Goal: Information Seeking & Learning: Learn about a topic

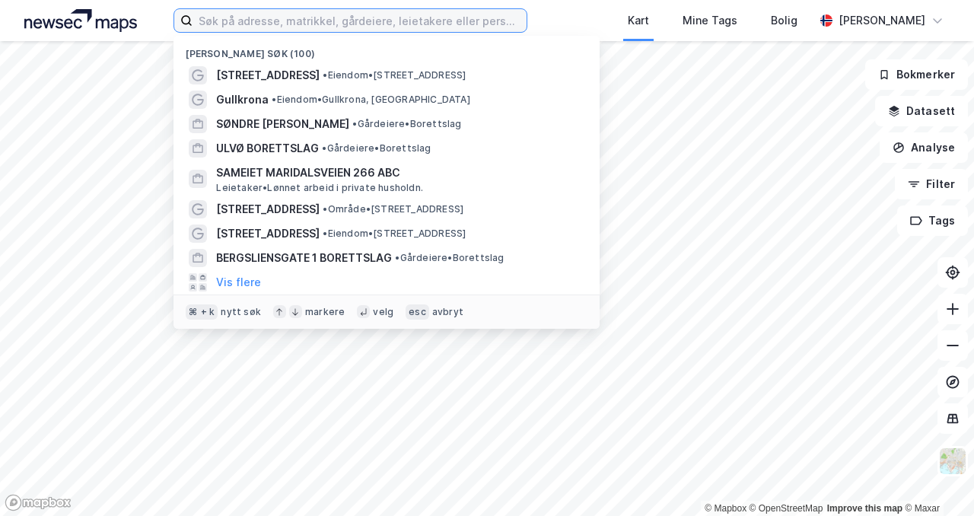
click at [352, 25] on input at bounding box center [360, 20] width 334 height 23
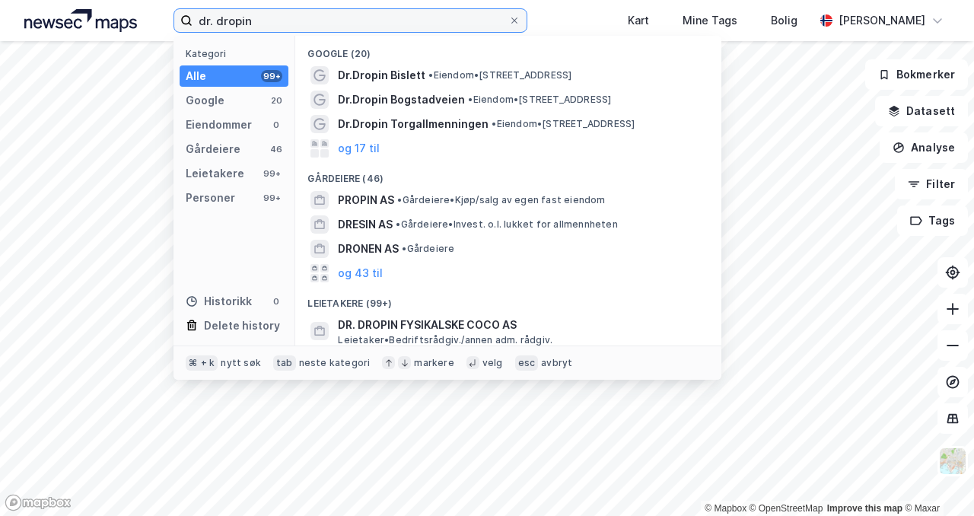
type input "dr. dropin"
click at [250, 72] on div "Alle 99+" at bounding box center [234, 75] width 109 height 21
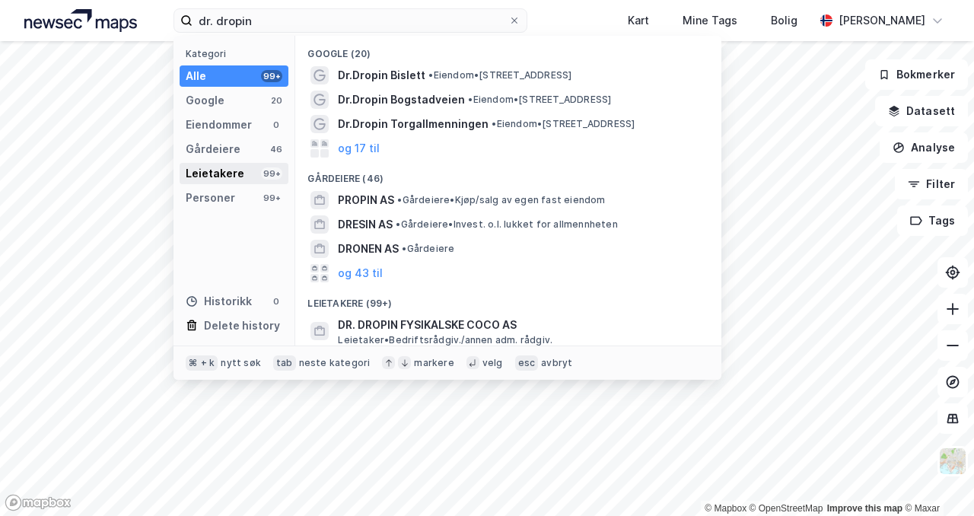
click at [254, 179] on div "Leietakere 99+" at bounding box center [234, 173] width 109 height 21
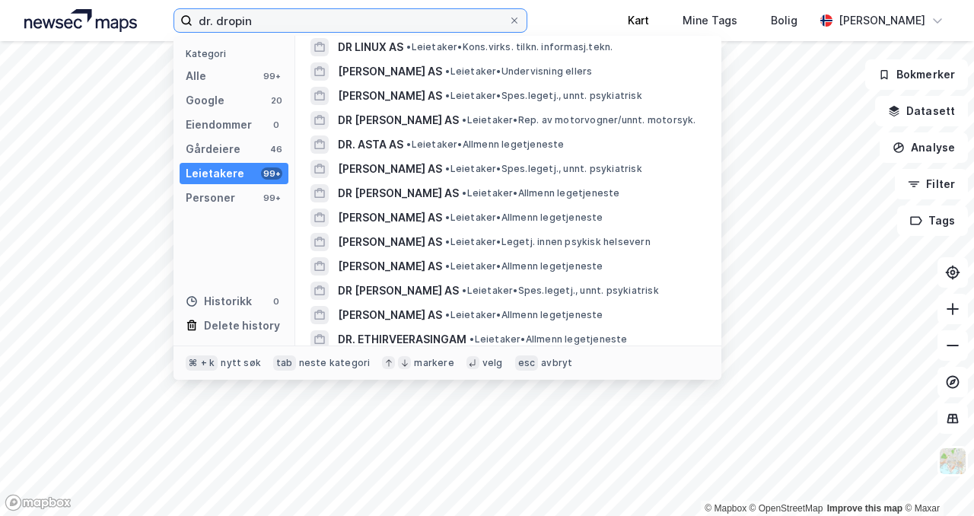
scroll to position [1811, 0]
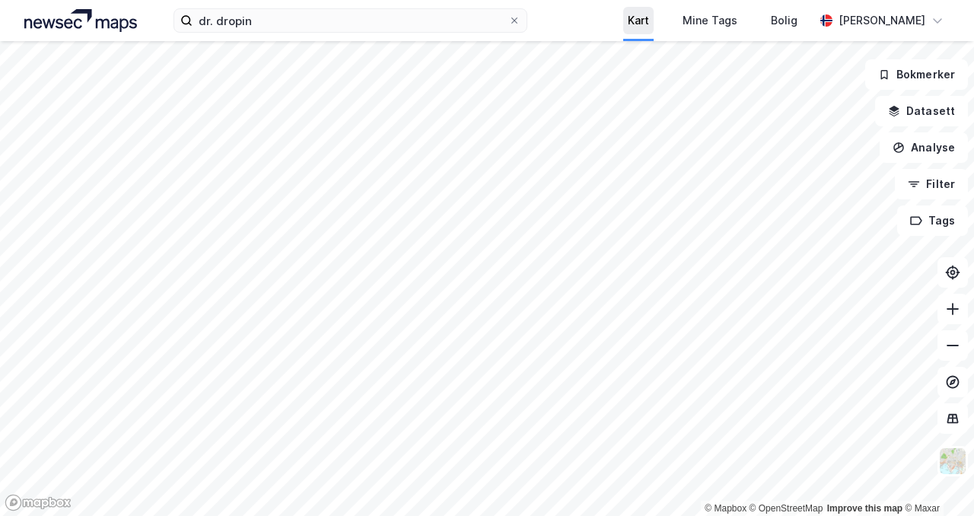
click at [640, 21] on div "Kart" at bounding box center [638, 20] width 21 height 18
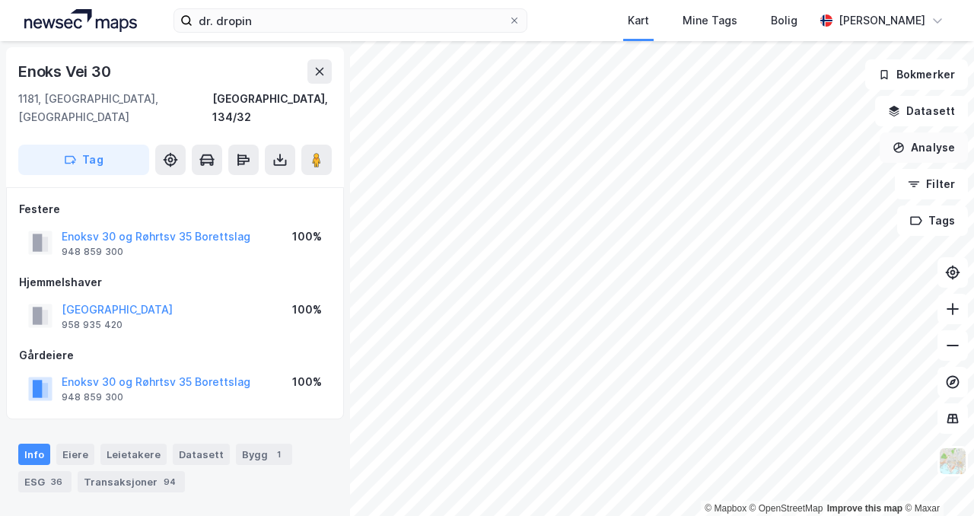
click at [905, 148] on icon "button" at bounding box center [899, 148] width 12 height 12
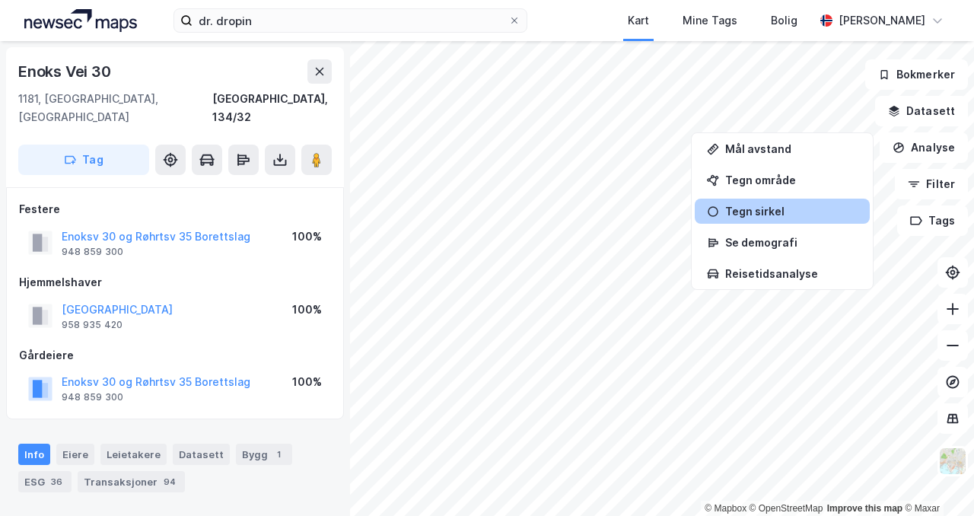
click at [779, 211] on div "Tegn sirkel" at bounding box center [791, 211] width 132 height 13
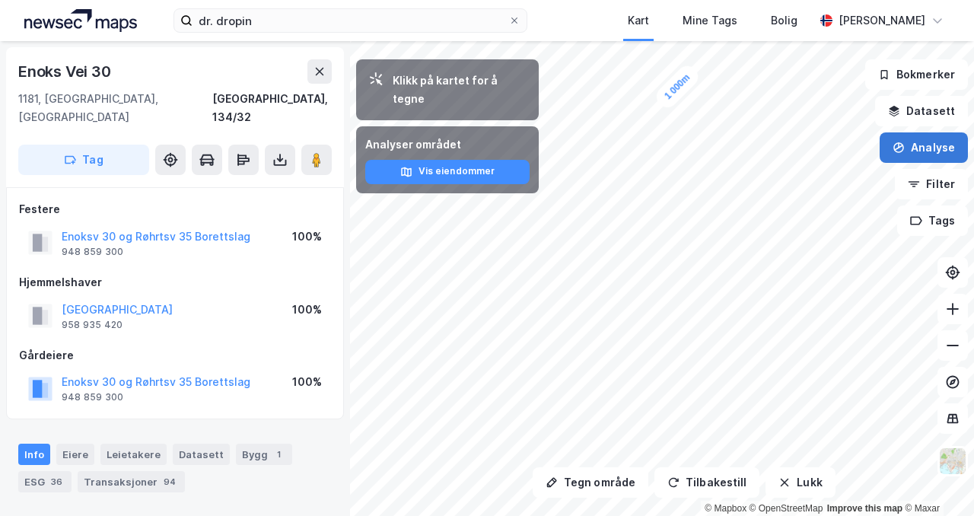
click at [911, 147] on button "Analyse" at bounding box center [924, 147] width 88 height 30
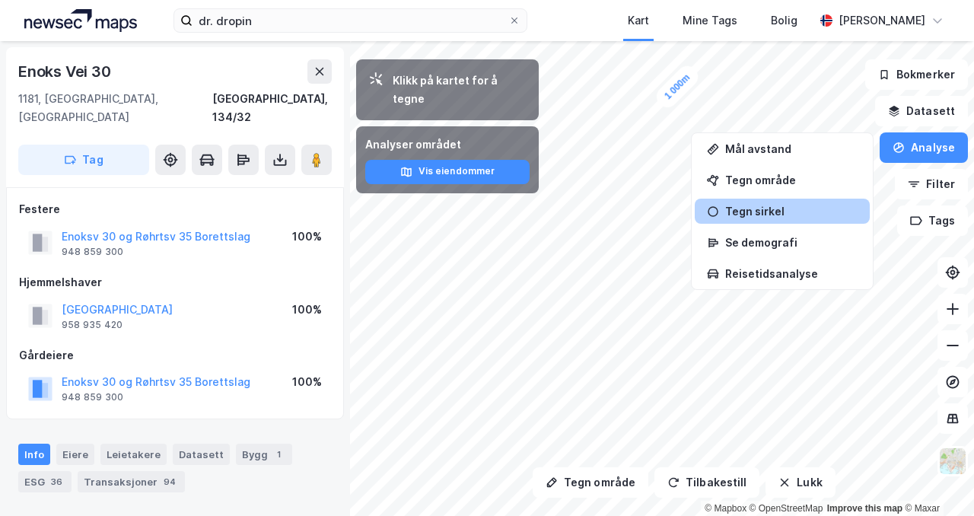
click at [808, 202] on div "Tegn sirkel" at bounding box center [782, 211] width 175 height 25
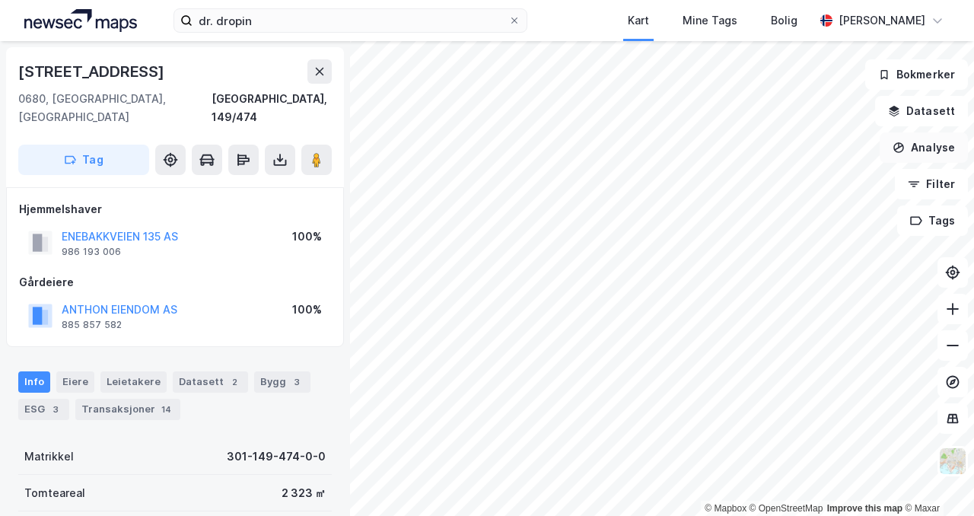
click at [904, 149] on icon "button" at bounding box center [899, 147] width 11 height 11
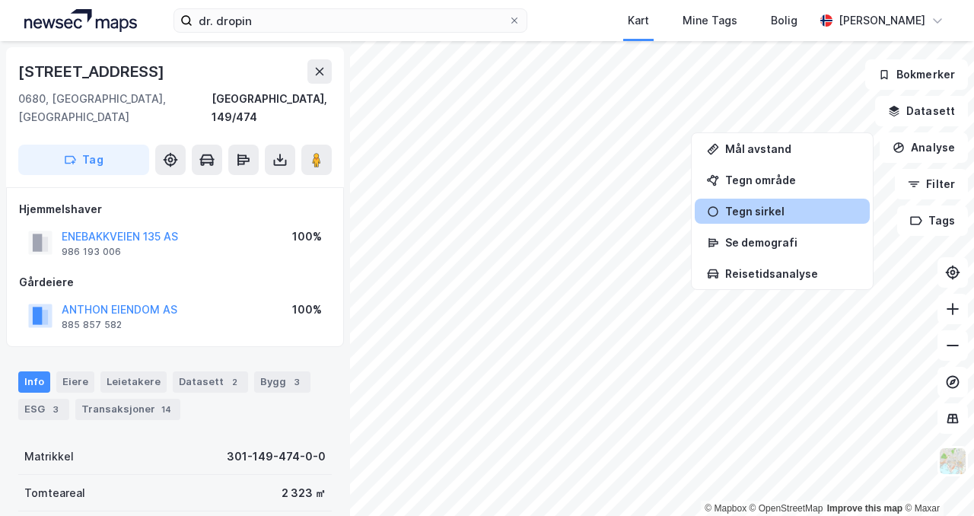
click at [779, 212] on div "Tegn sirkel" at bounding box center [791, 211] width 132 height 13
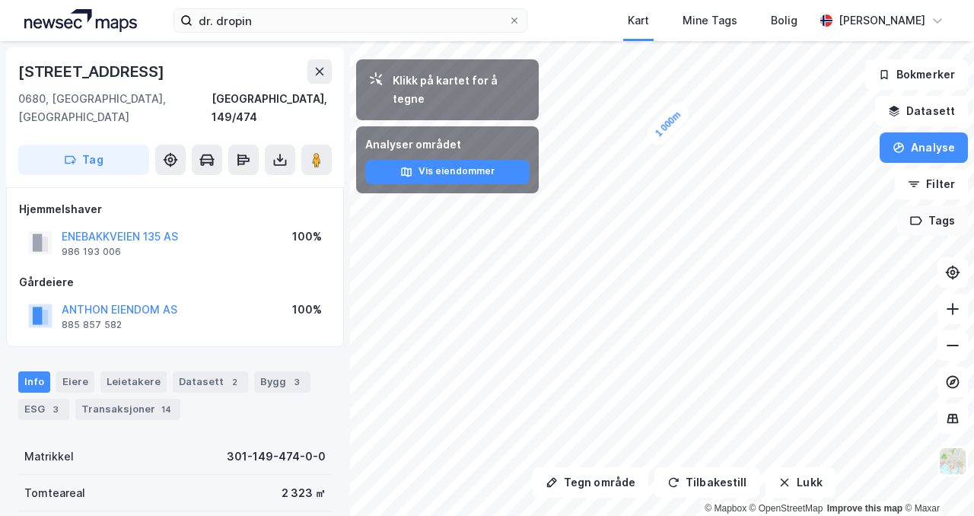
click at [929, 218] on button "Tags" at bounding box center [933, 221] width 71 height 30
click at [920, 188] on icon "button" at bounding box center [914, 184] width 12 height 12
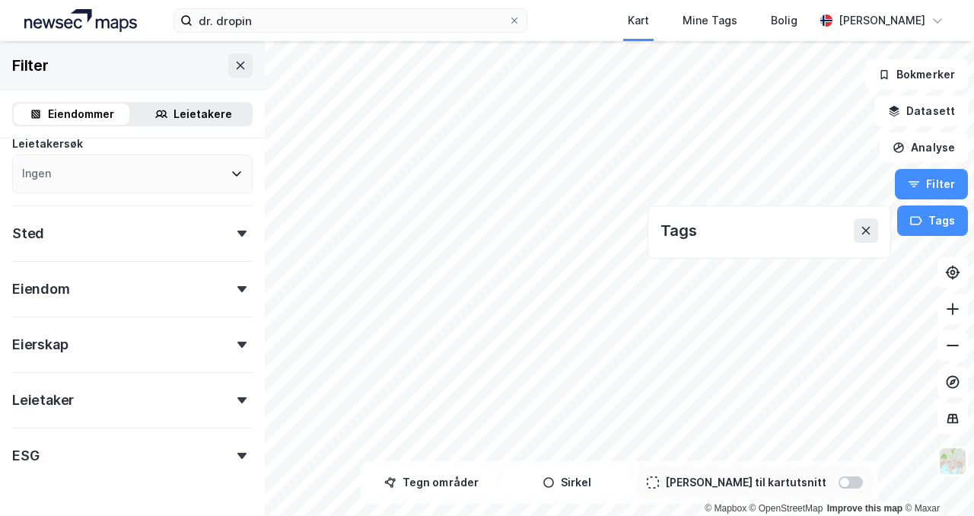
scroll to position [252, 0]
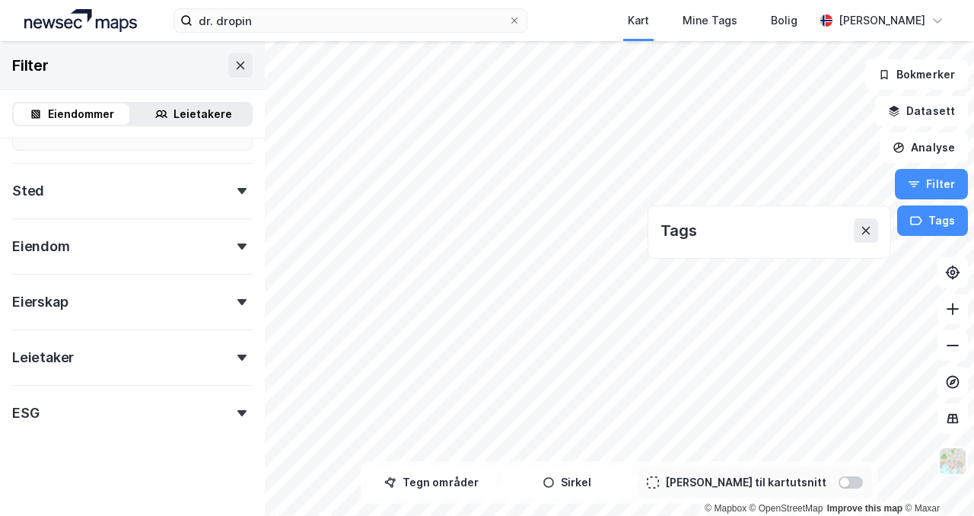
click at [240, 247] on icon at bounding box center [242, 247] width 9 height 6
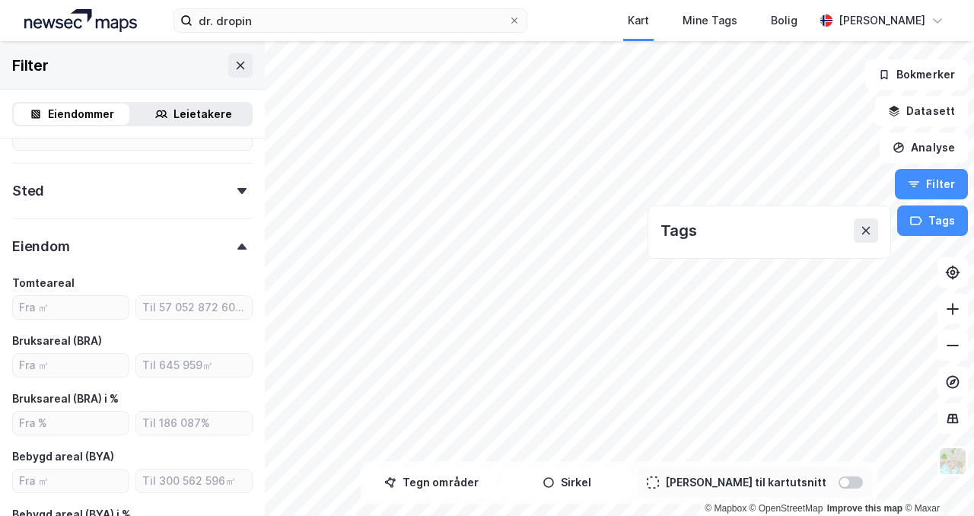
click at [240, 247] on icon at bounding box center [242, 247] width 9 height 6
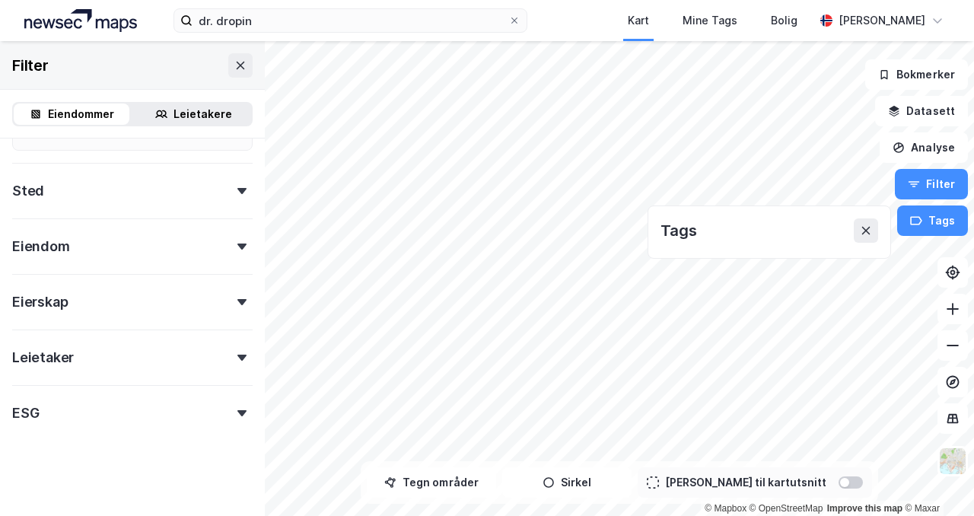
click at [234, 355] on div at bounding box center [241, 358] width 21 height 6
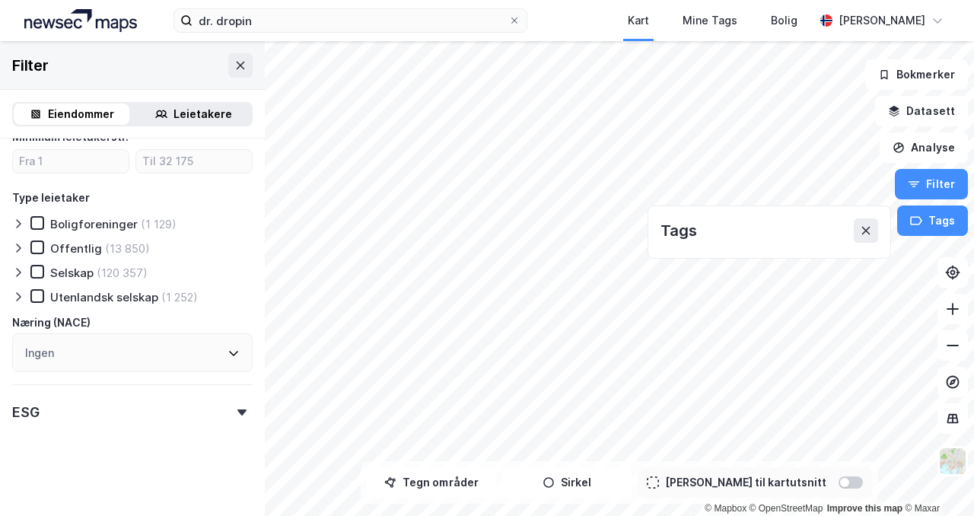
scroll to position [593, 0]
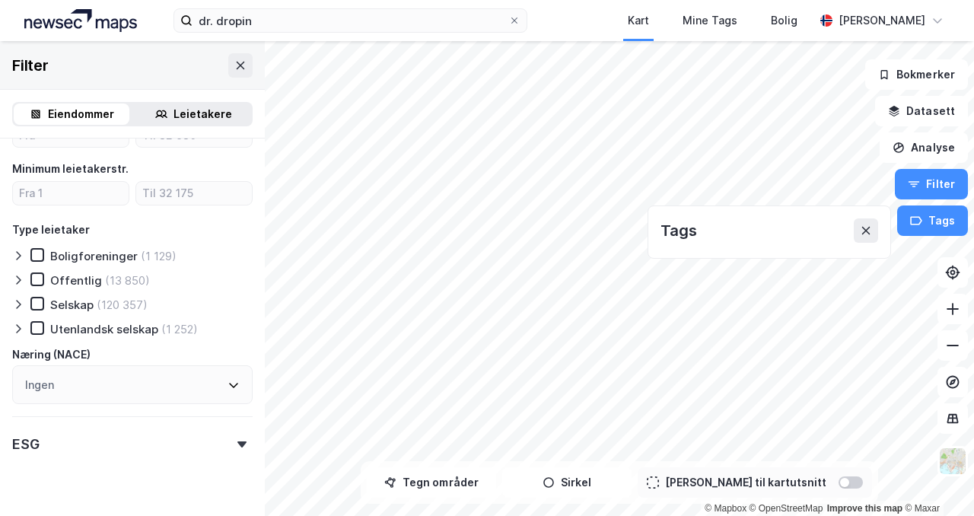
click at [18, 279] on icon at bounding box center [18, 280] width 12 height 12
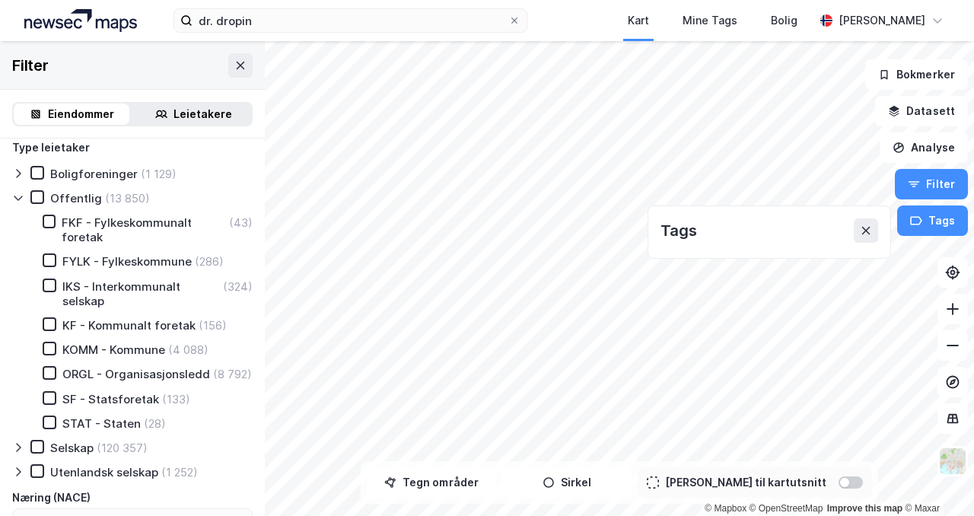
scroll to position [670, 0]
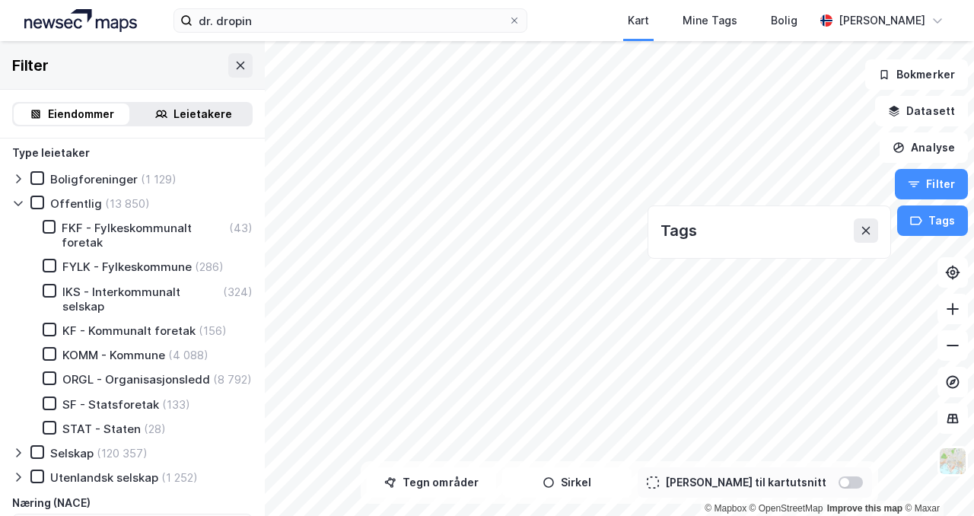
click at [20, 210] on div "Offentlig (13 850) FKF - Fylkeskommunalt foretak (43) FYLK - Fylkeskommune (286…" at bounding box center [132, 316] width 241 height 241
click at [20, 206] on icon at bounding box center [18, 203] width 12 height 12
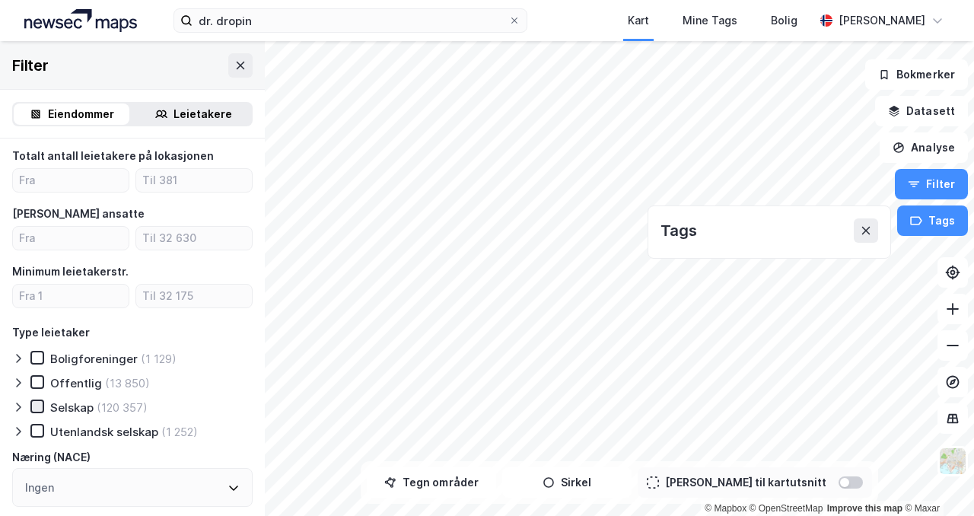
scroll to position [453, 0]
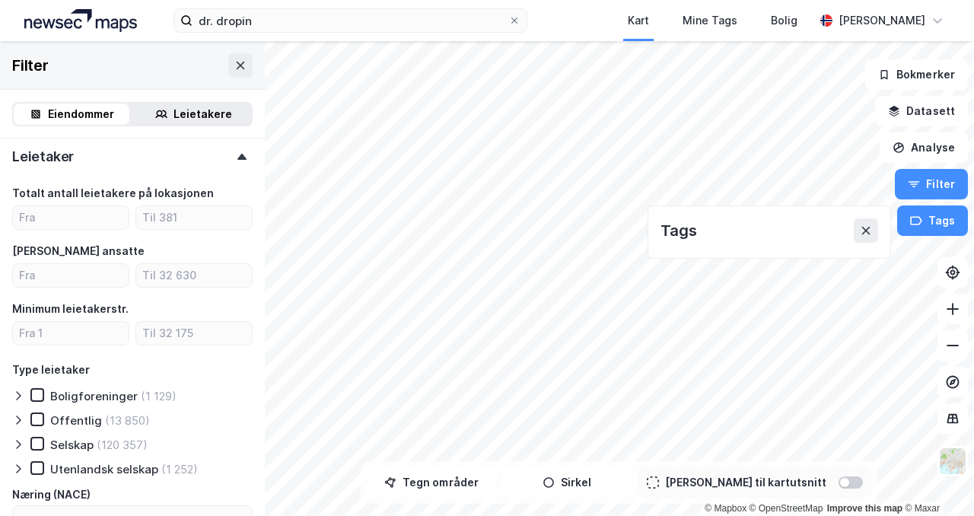
click at [165, 119] on icon at bounding box center [161, 114] width 12 height 12
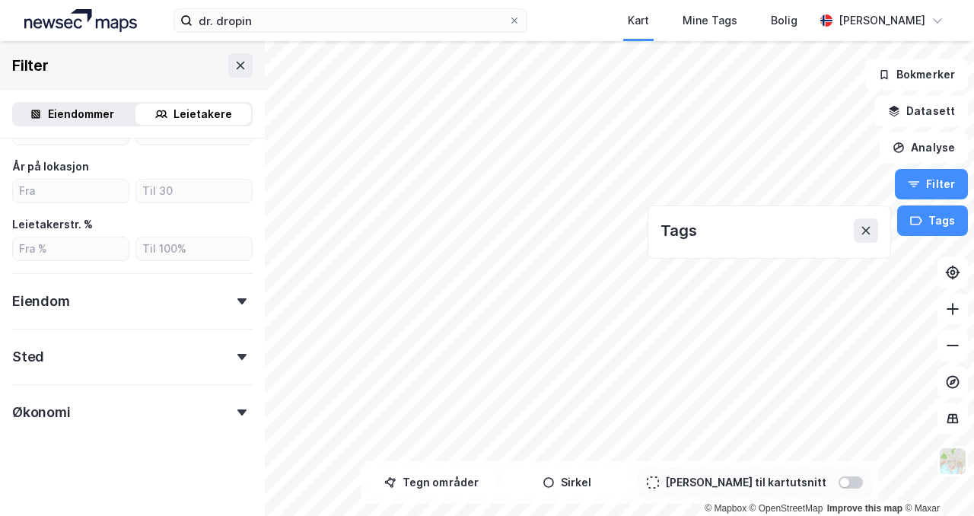
scroll to position [436, 0]
click at [173, 113] on div "Leietakere" at bounding box center [194, 114] width 116 height 21
click at [215, 305] on div "Eiendom" at bounding box center [132, 295] width 241 height 43
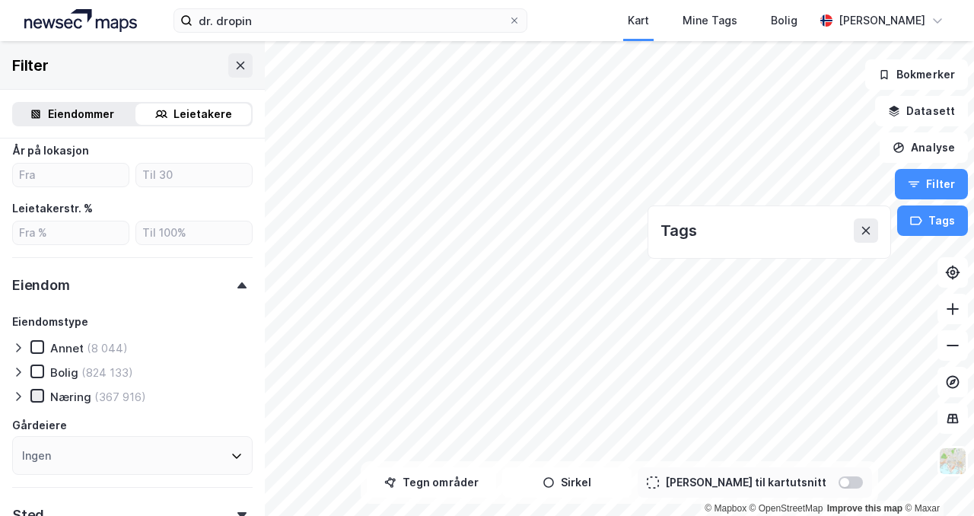
click at [37, 395] on icon at bounding box center [37, 396] width 11 height 11
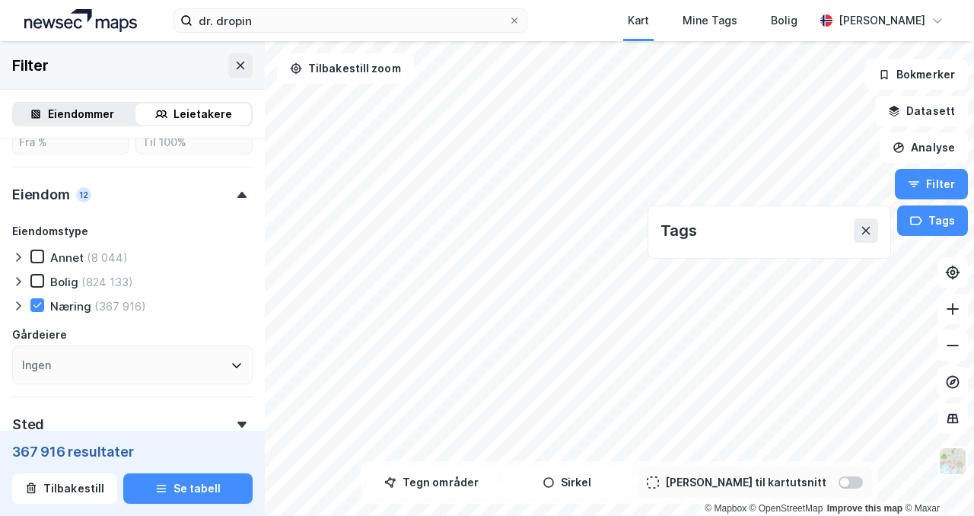
scroll to position [522, 0]
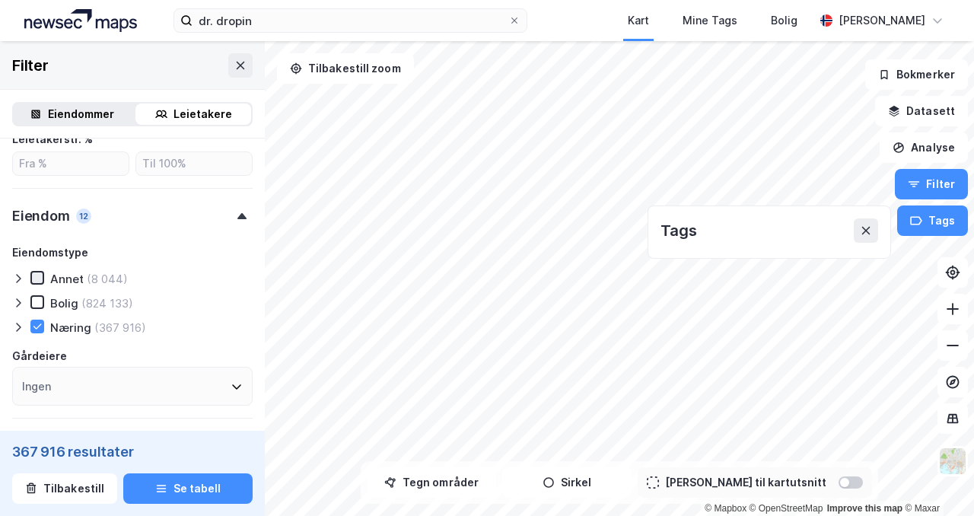
click at [38, 280] on icon at bounding box center [37, 278] width 11 height 11
click at [21, 275] on icon at bounding box center [18, 279] width 12 height 12
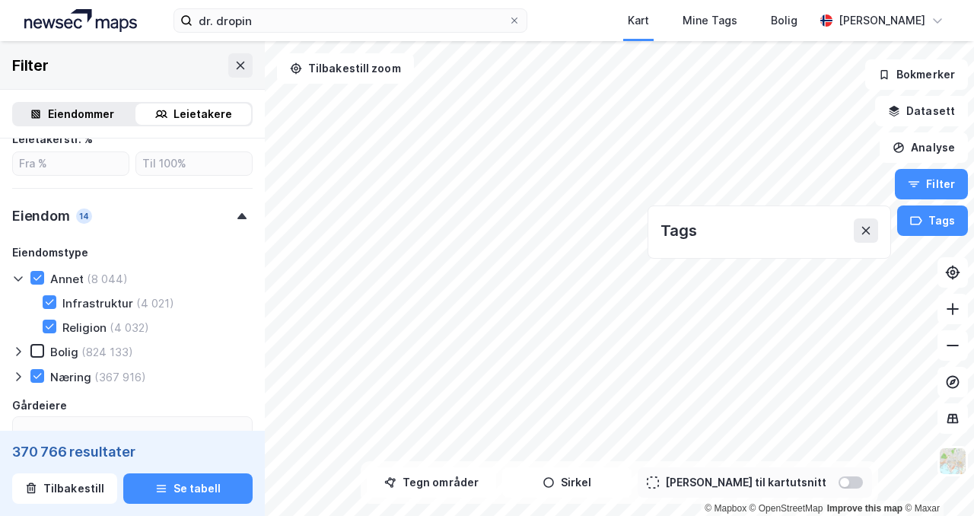
click at [21, 276] on icon at bounding box center [18, 279] width 12 height 12
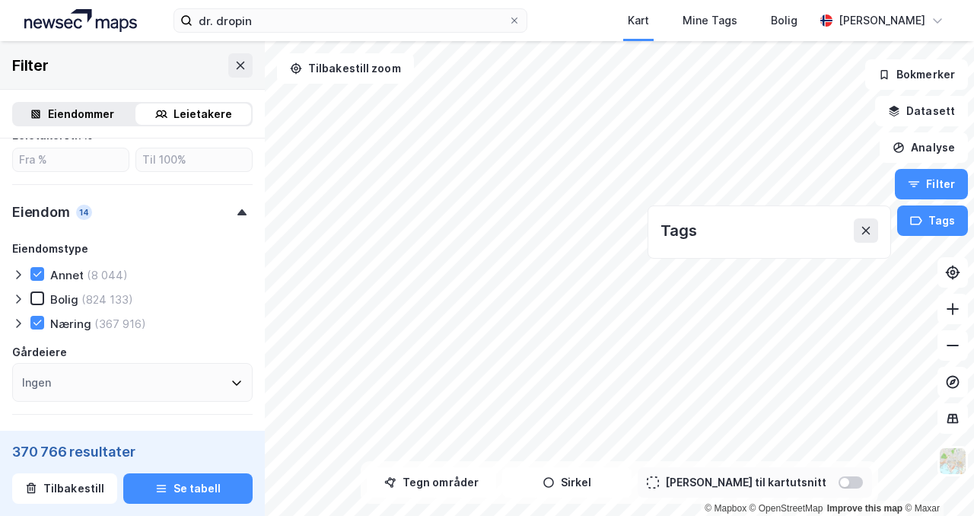
scroll to position [697, 0]
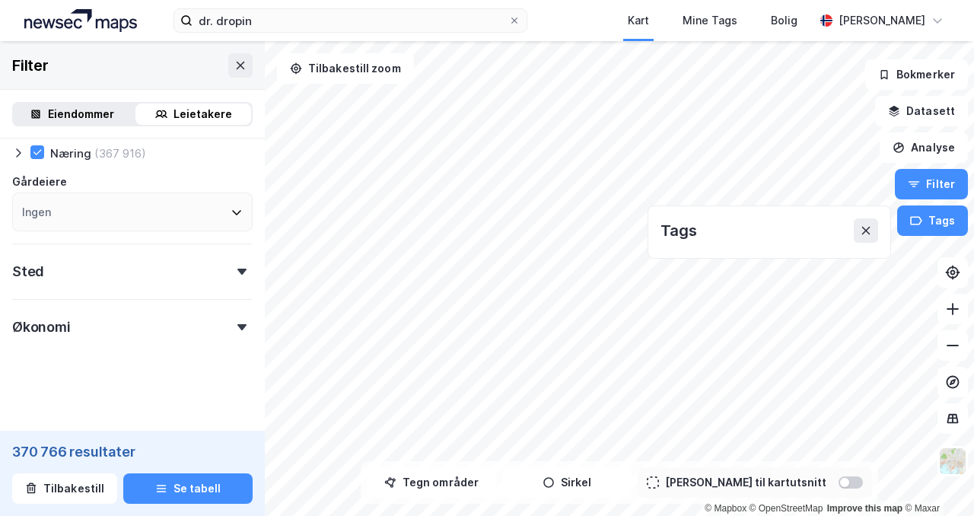
click at [215, 282] on div "Sted" at bounding box center [132, 265] width 241 height 43
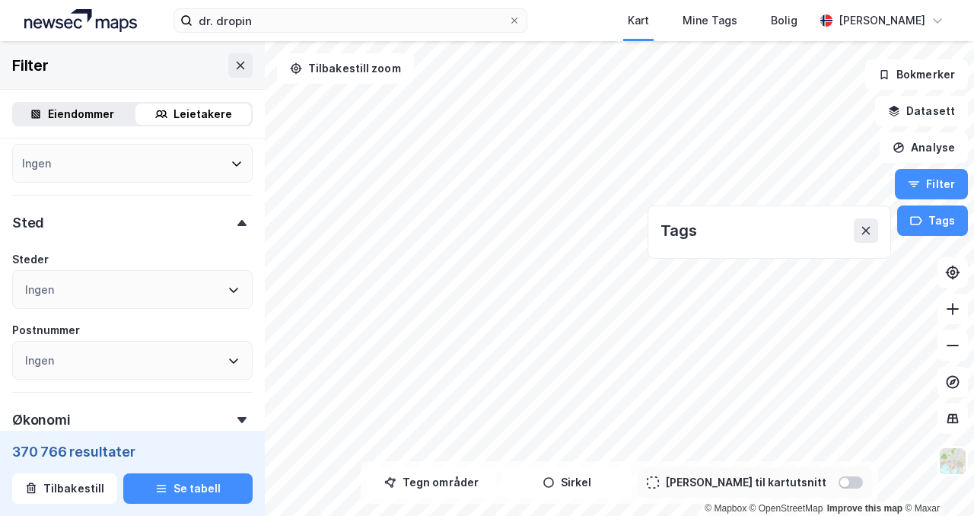
scroll to position [786, 0]
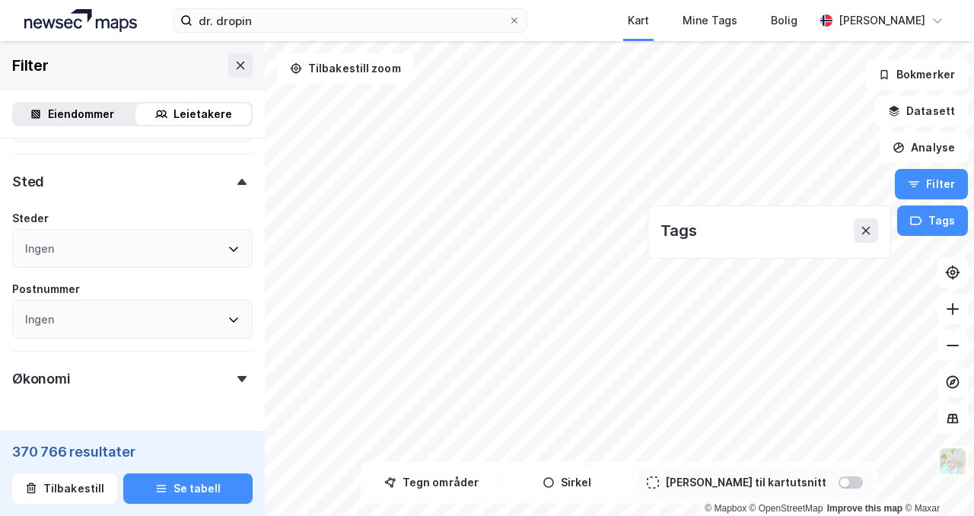
click at [185, 250] on div "Ingen" at bounding box center [132, 248] width 241 height 39
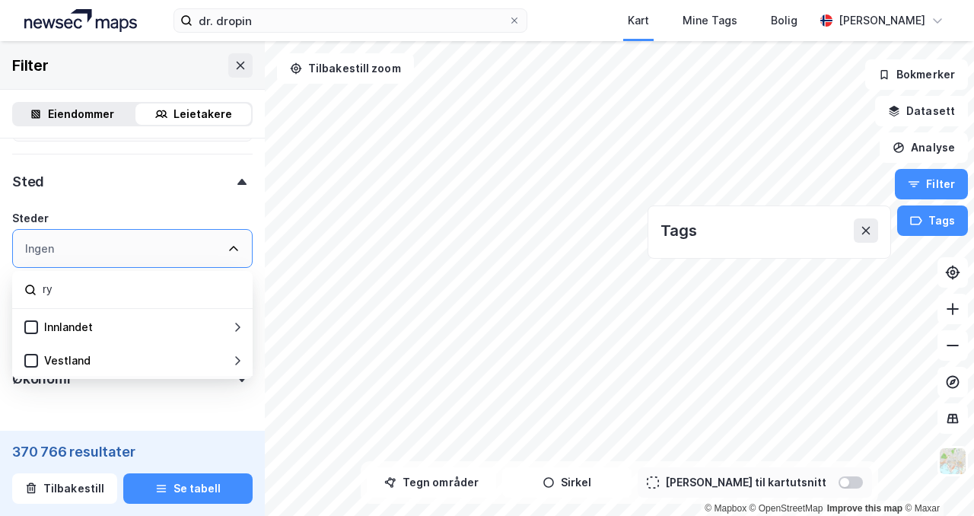
type input "r"
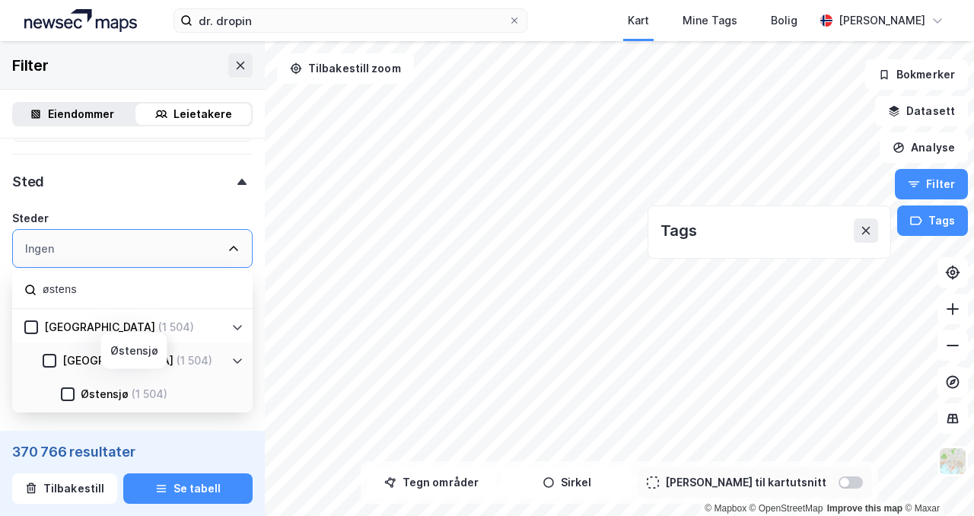
type input "østens"
click at [75, 391] on div "Østensjø (1 504)" at bounding box center [159, 394] width 169 height 18
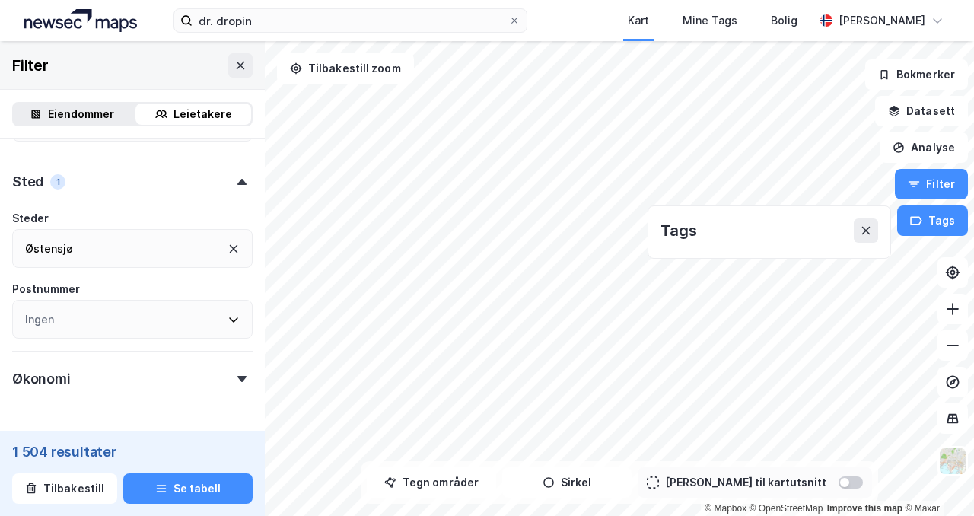
click at [128, 315] on div "Ingen" at bounding box center [132, 319] width 241 height 39
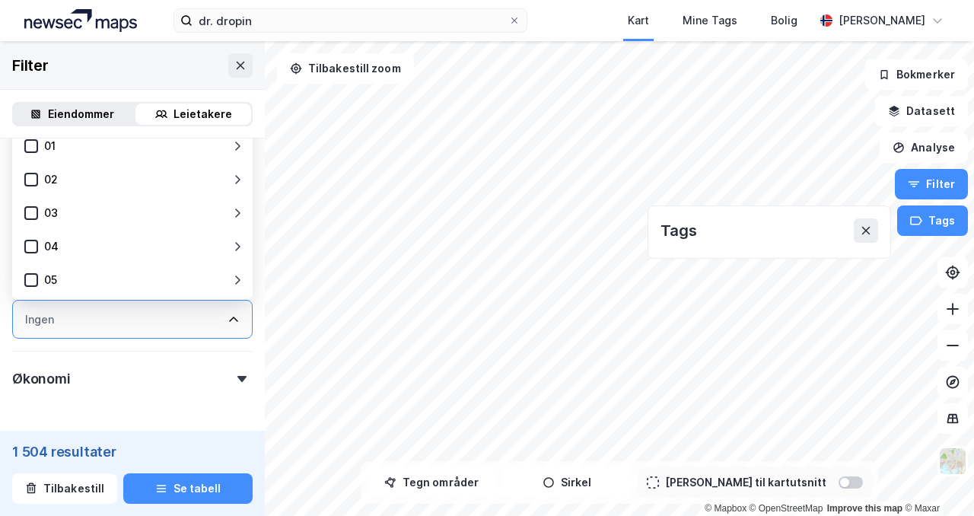
click at [128, 315] on div "Ingen" at bounding box center [132, 319] width 241 height 39
click at [206, 90] on div "Eiendommer Leietakere" at bounding box center [132, 114] width 265 height 49
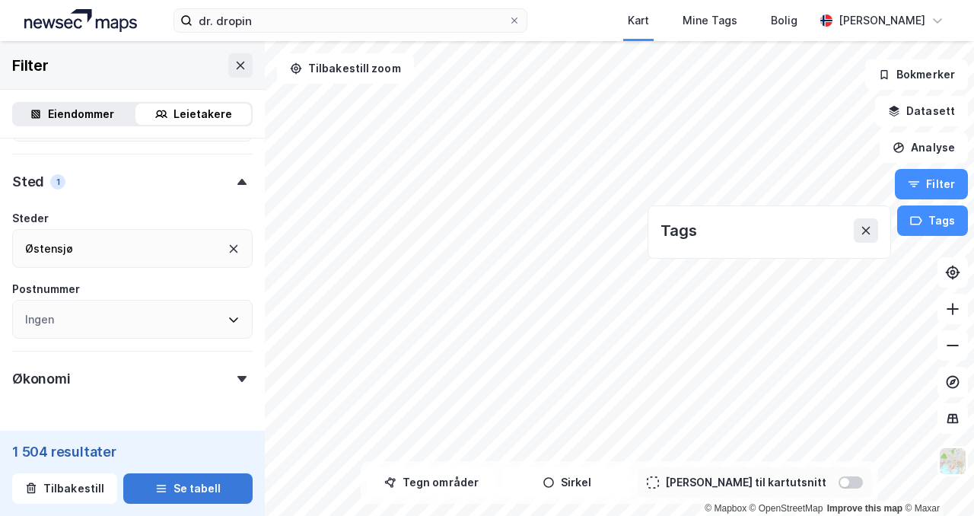
click at [170, 495] on button "Se tabell" at bounding box center [187, 489] width 129 height 30
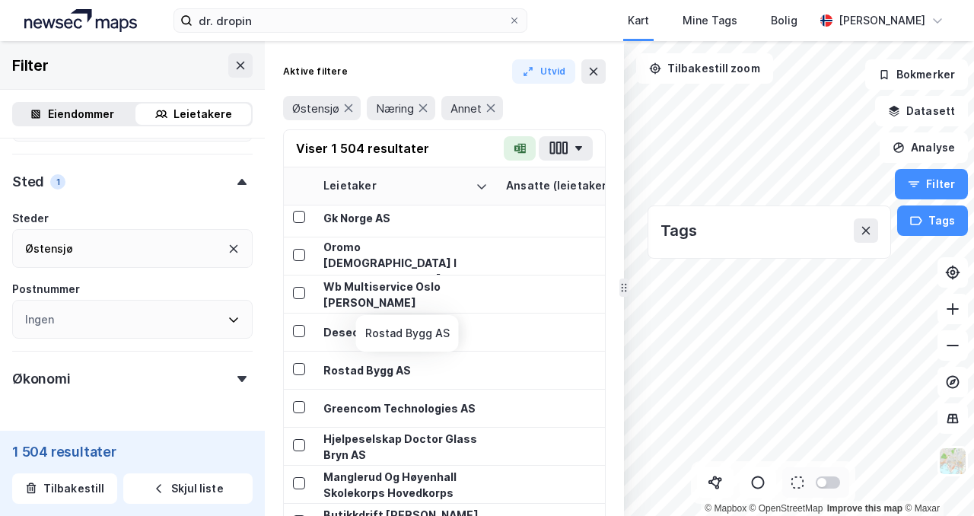
scroll to position [1303, 0]
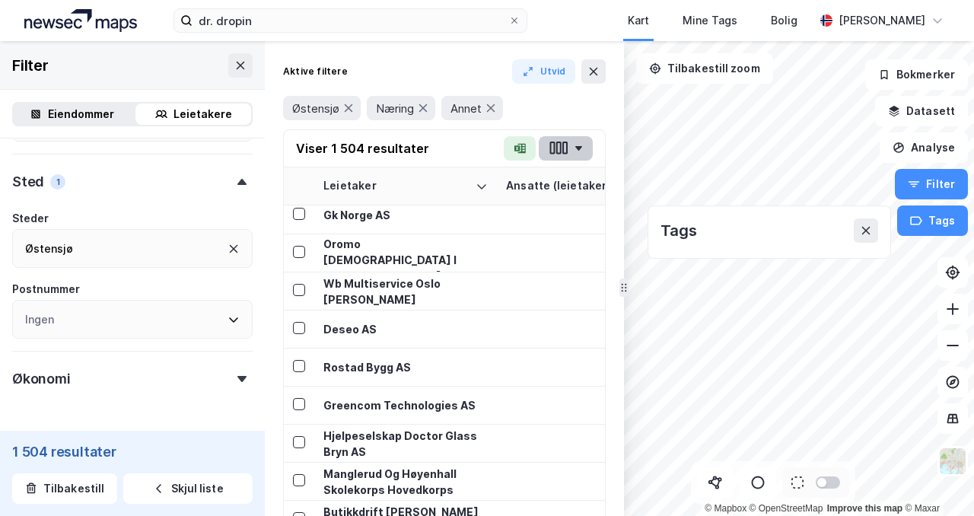
click at [573, 148] on button "button" at bounding box center [566, 148] width 54 height 24
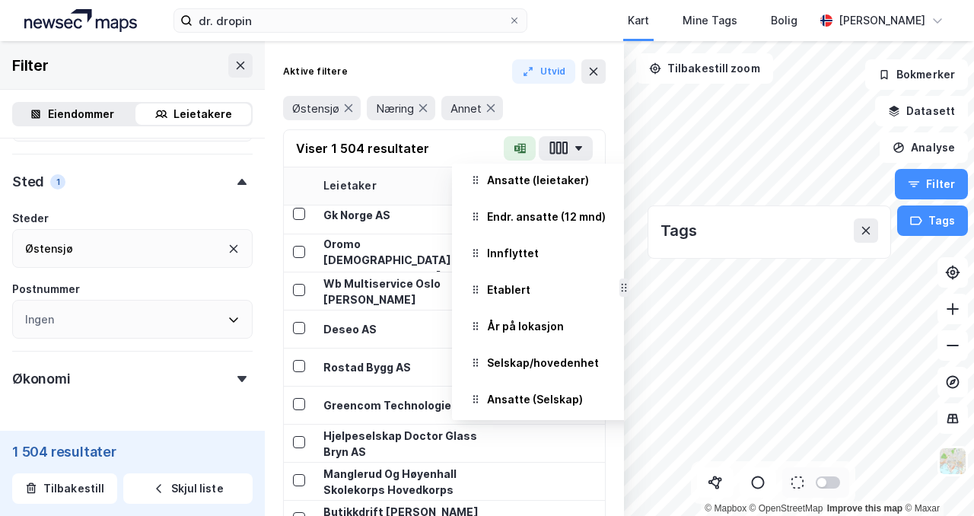
scroll to position [0, 0]
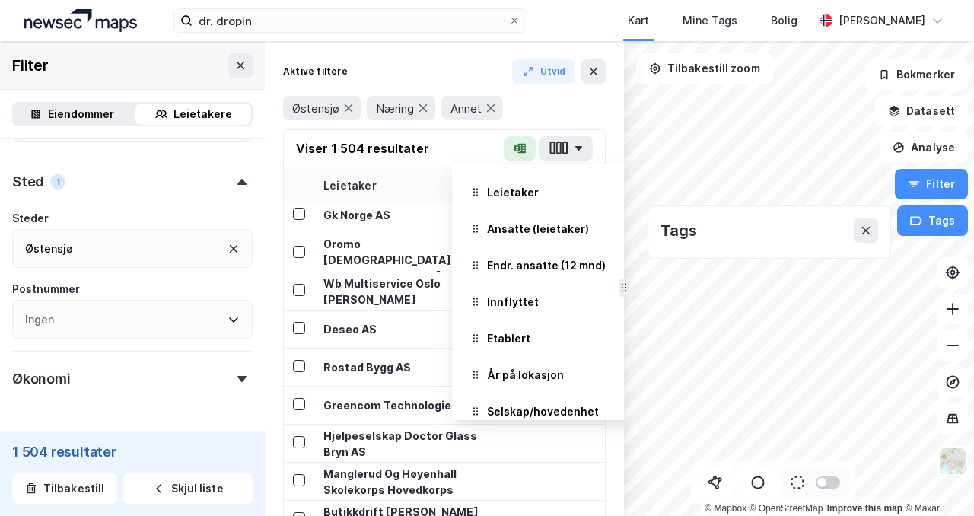
click at [531, 199] on div "Leietaker" at bounding box center [513, 192] width 52 height 18
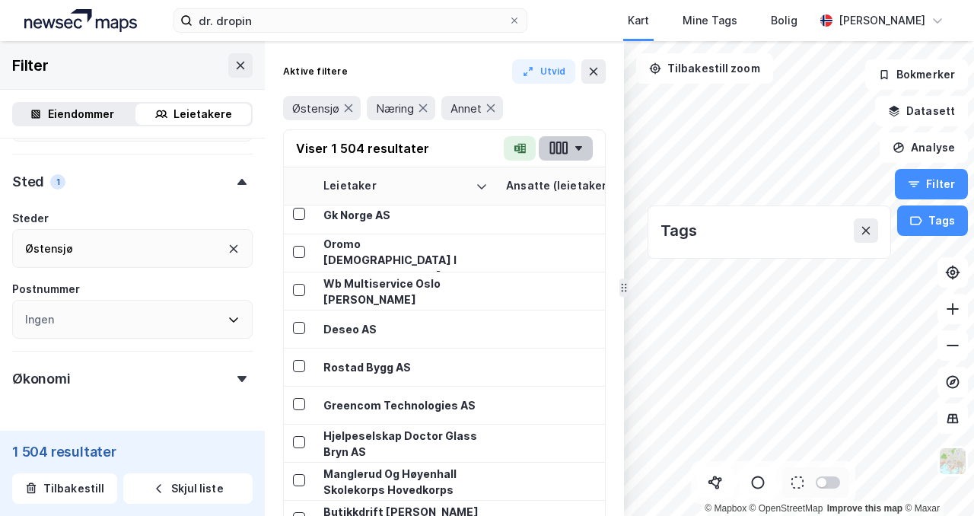
click at [563, 144] on icon "button" at bounding box center [565, 148] width 5 height 13
click at [577, 148] on icon "button" at bounding box center [579, 148] width 7 height 5
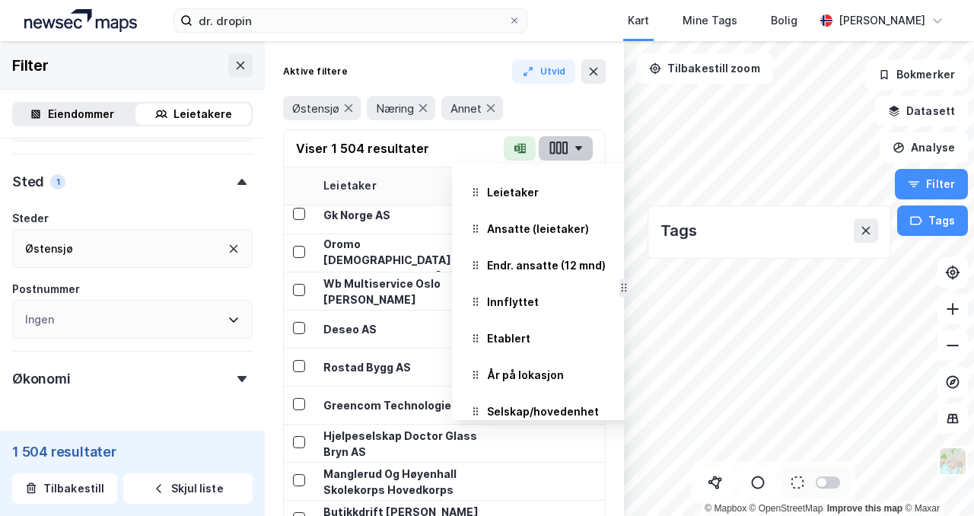
click at [579, 146] on icon "button" at bounding box center [579, 148] width 8 height 5
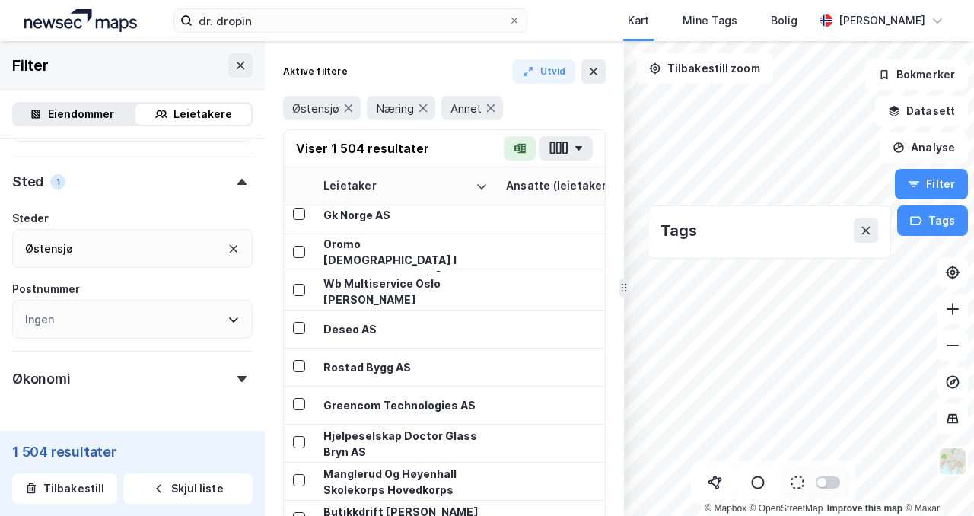
click at [558, 102] on div at bounding box center [536, 108] width 55 height 24
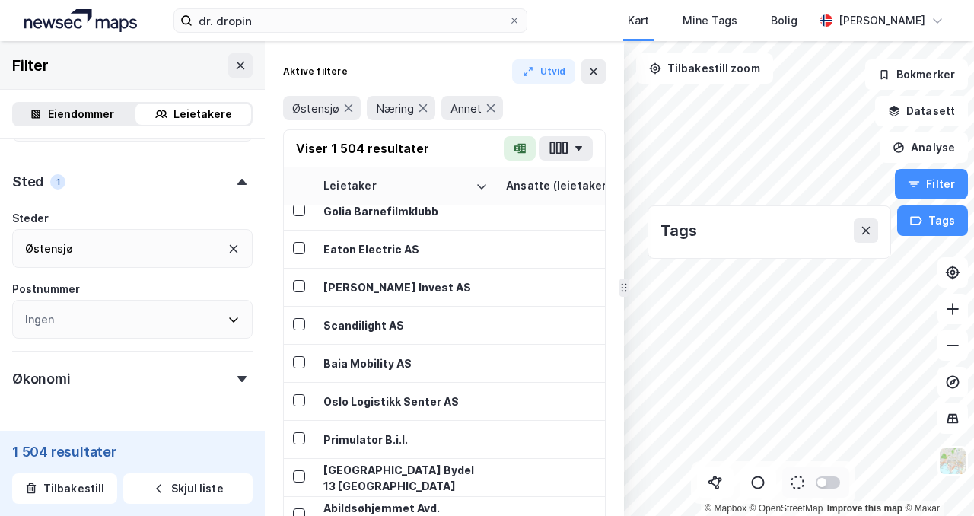
scroll to position [2406, 0]
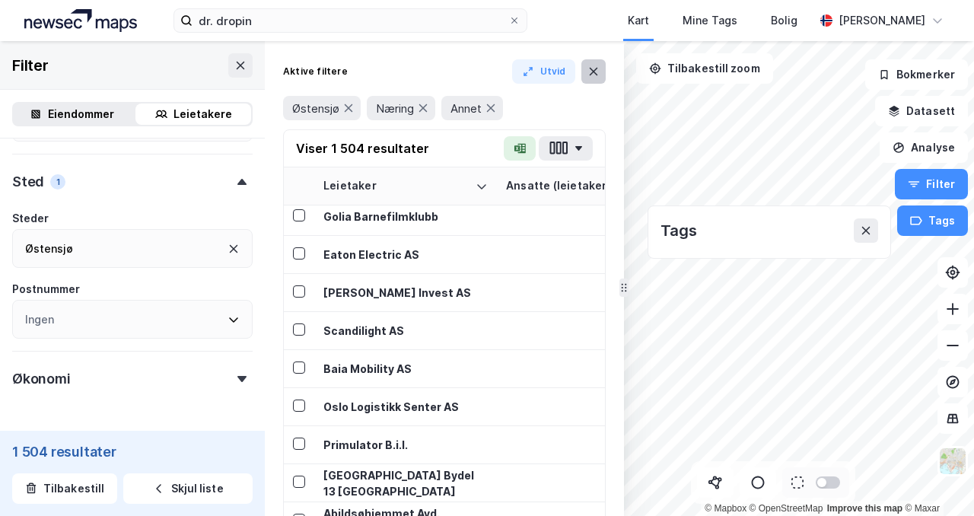
click at [599, 65] on icon at bounding box center [594, 71] width 12 height 12
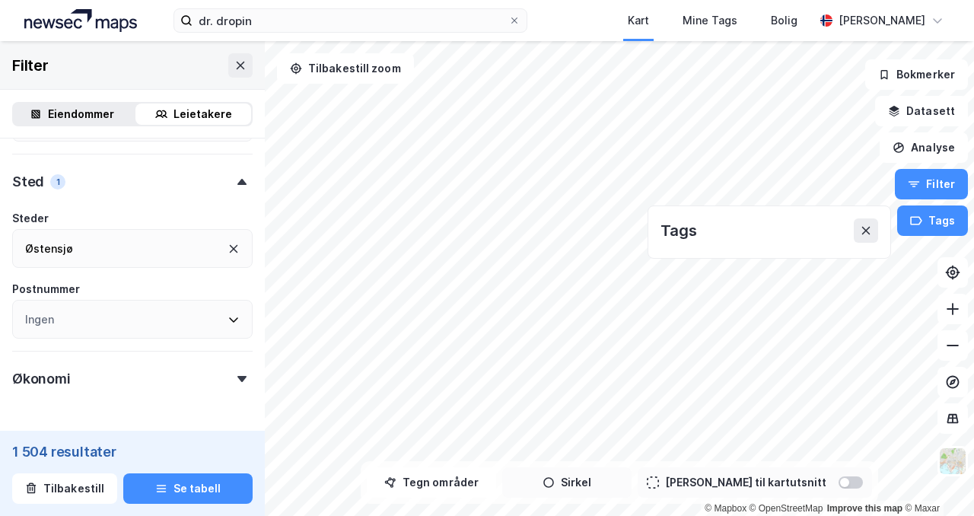
click at [582, 484] on button "Sirkel" at bounding box center [566, 482] width 129 height 30
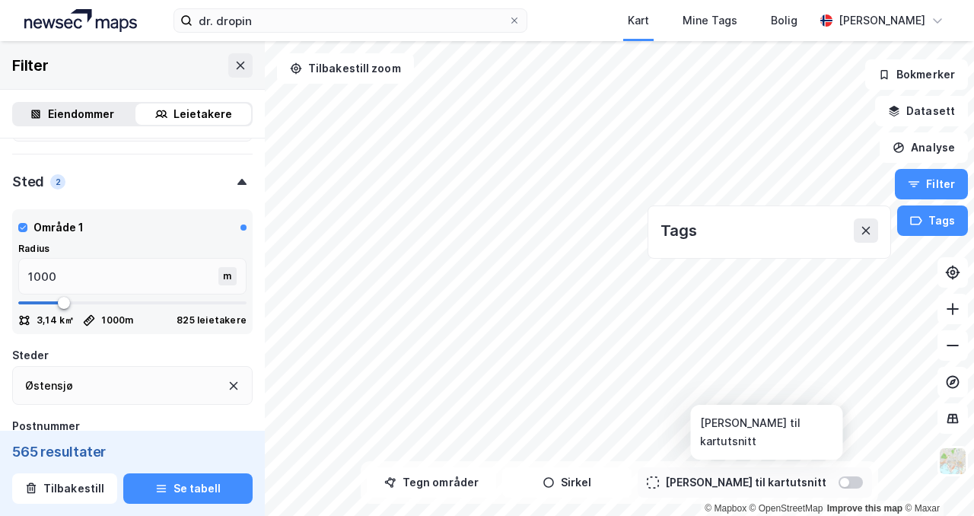
click at [840, 483] on div at bounding box center [844, 482] width 9 height 9
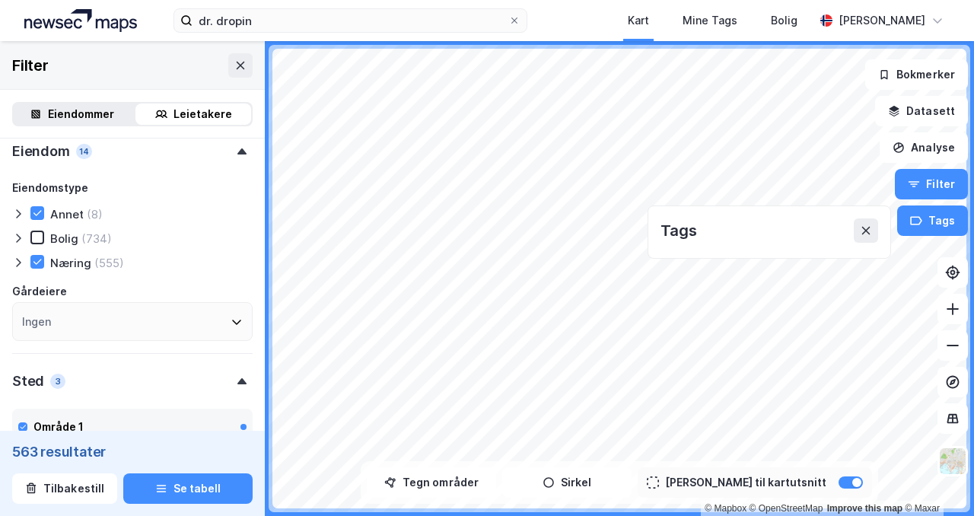
scroll to position [584, 0]
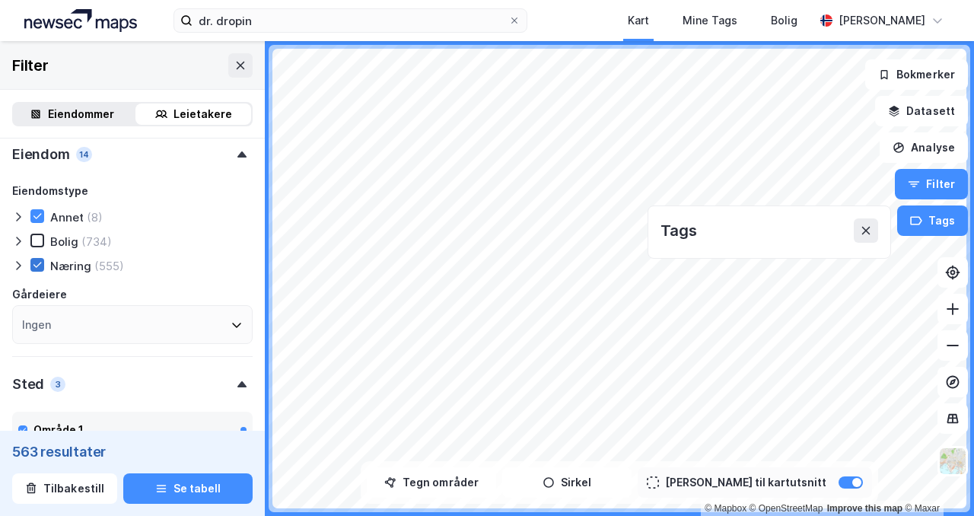
click at [42, 265] on icon at bounding box center [37, 265] width 11 height 11
click at [39, 212] on icon at bounding box center [37, 216] width 11 height 11
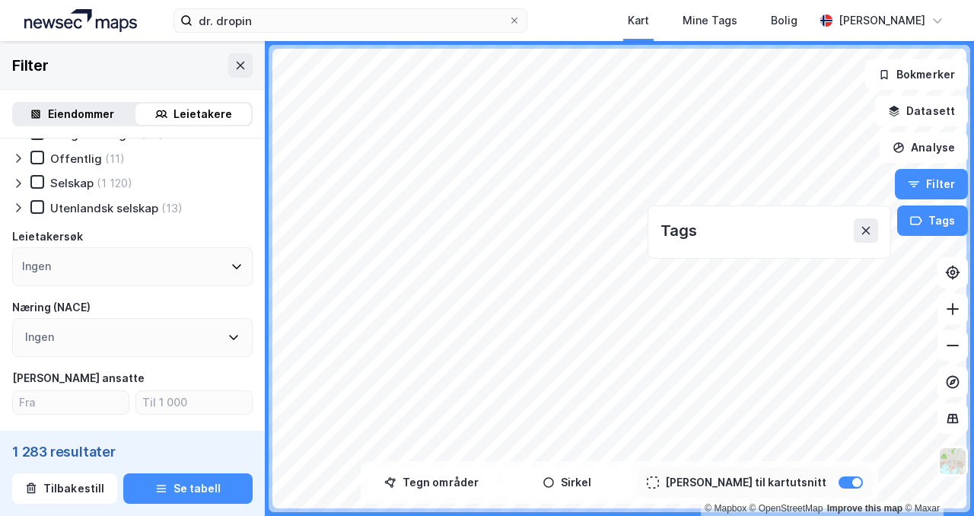
scroll to position [47, 0]
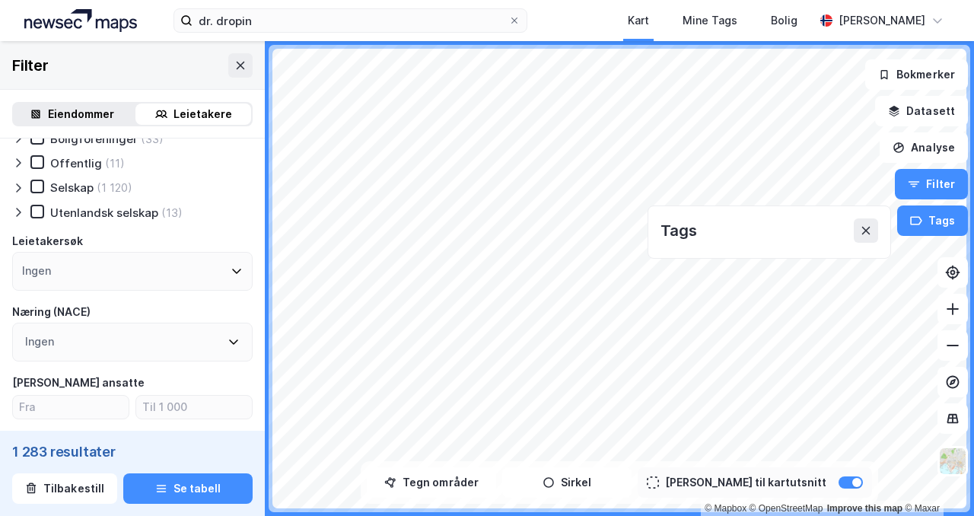
click at [68, 271] on div "Ingen" at bounding box center [132, 271] width 241 height 39
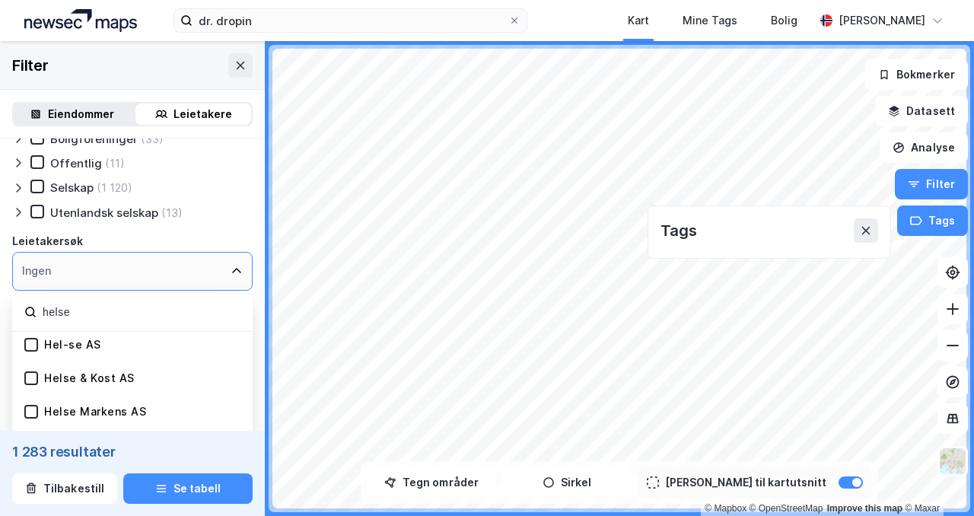
scroll to position [0, 0]
type input "helse"
click at [112, 283] on div "Ingen" at bounding box center [132, 271] width 241 height 39
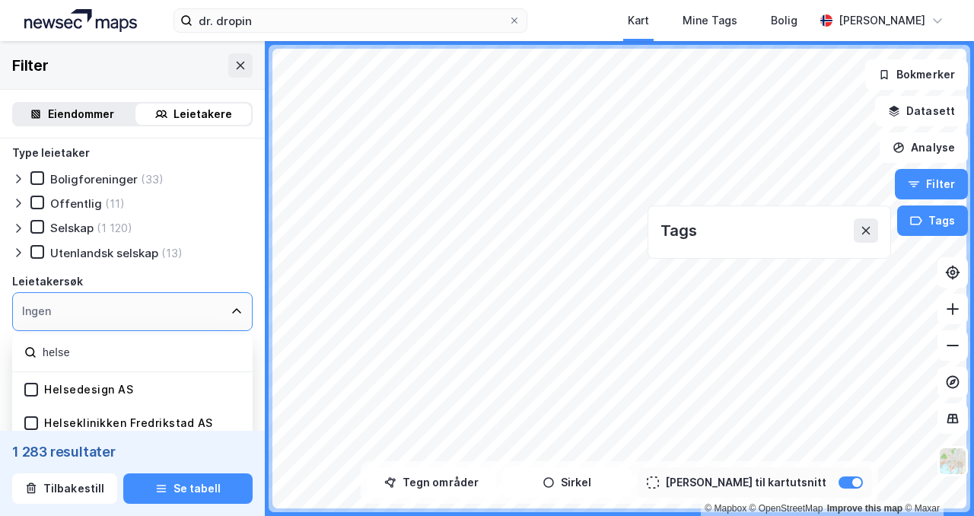
scroll to position [2, 0]
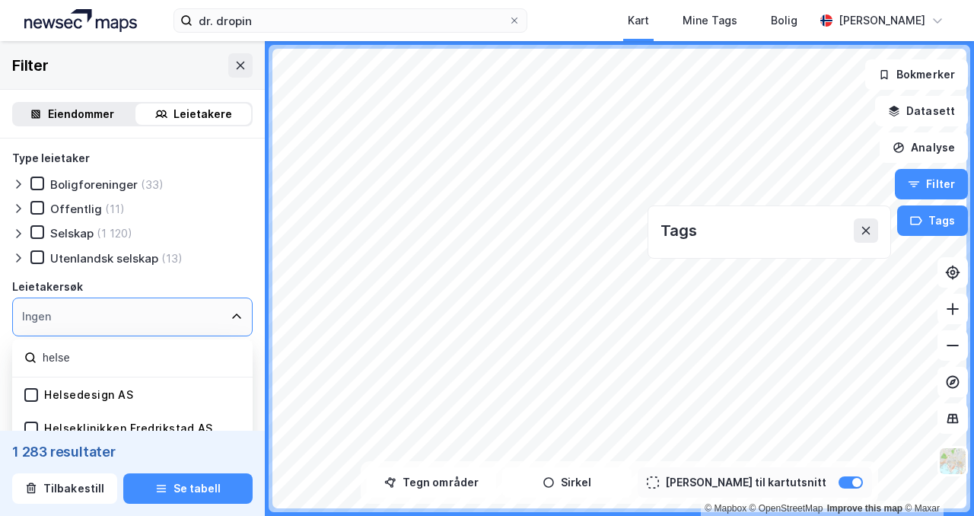
click at [131, 311] on div "Ingen" at bounding box center [132, 317] width 241 height 39
click at [235, 316] on icon at bounding box center [237, 317] width 12 height 12
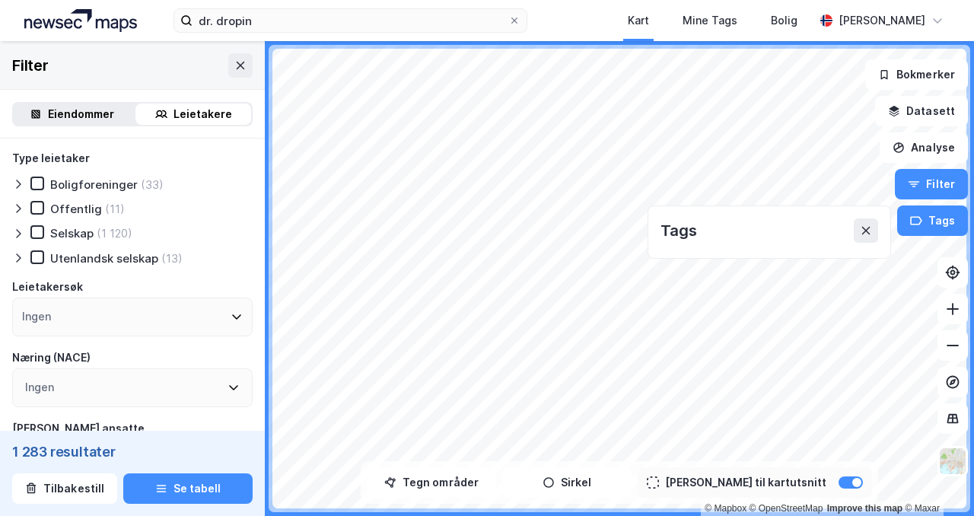
click at [242, 263] on div "Utenlandsk selskap (13)" at bounding box center [132, 257] width 241 height 15
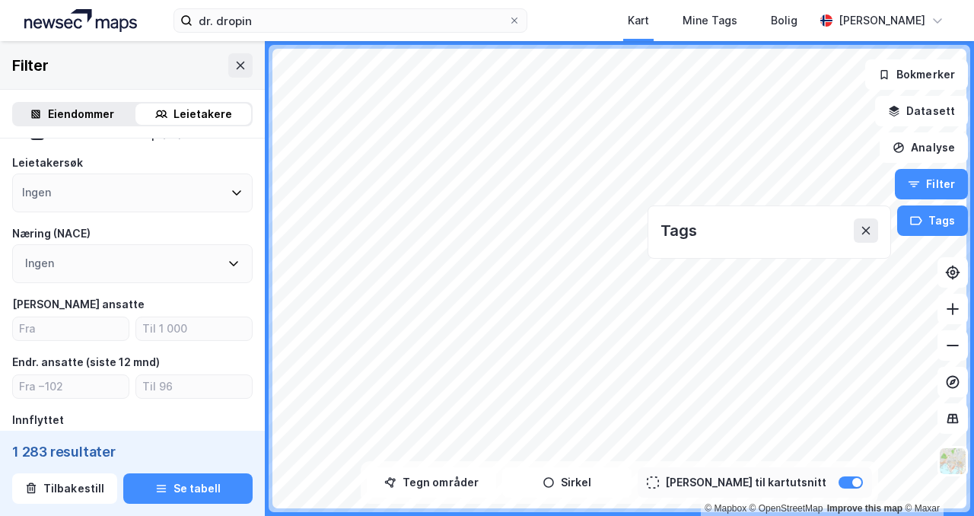
scroll to position [142, 0]
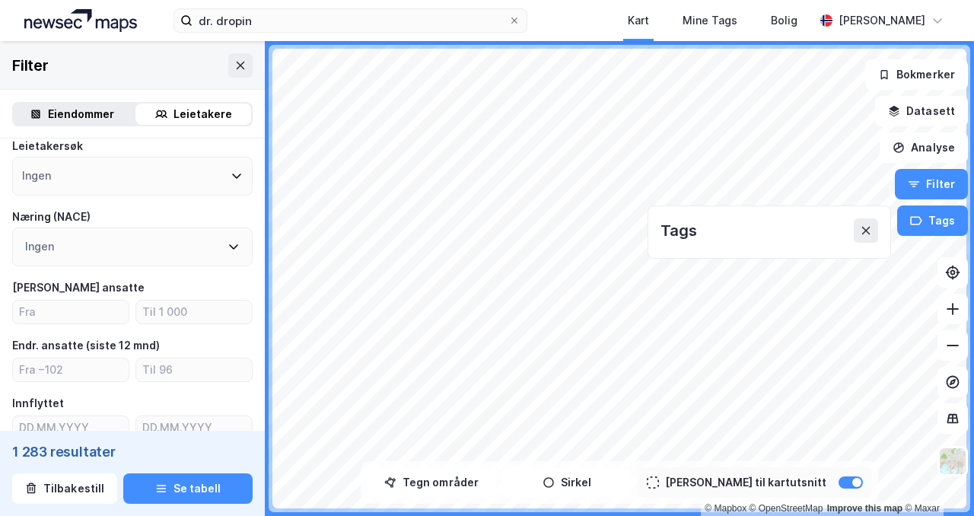
click at [206, 252] on div "Ingen" at bounding box center [132, 247] width 241 height 39
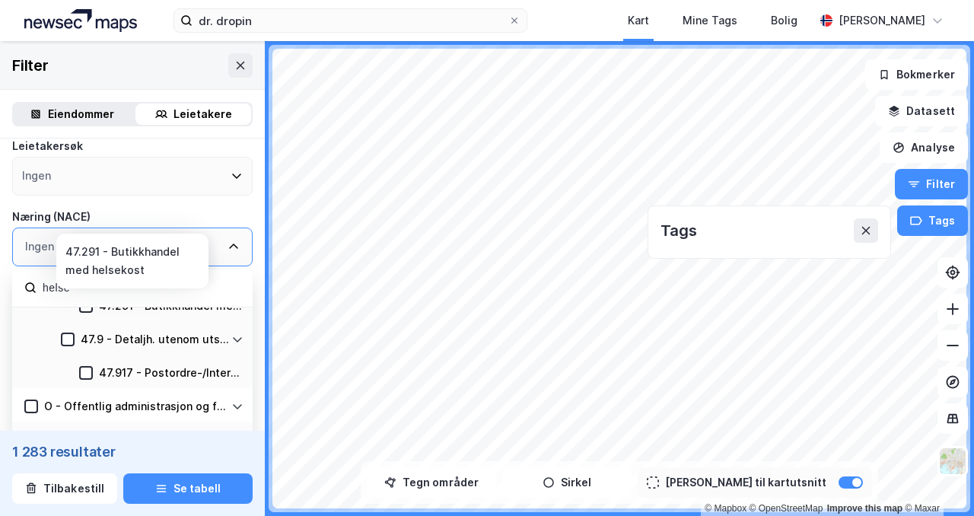
scroll to position [112, 0]
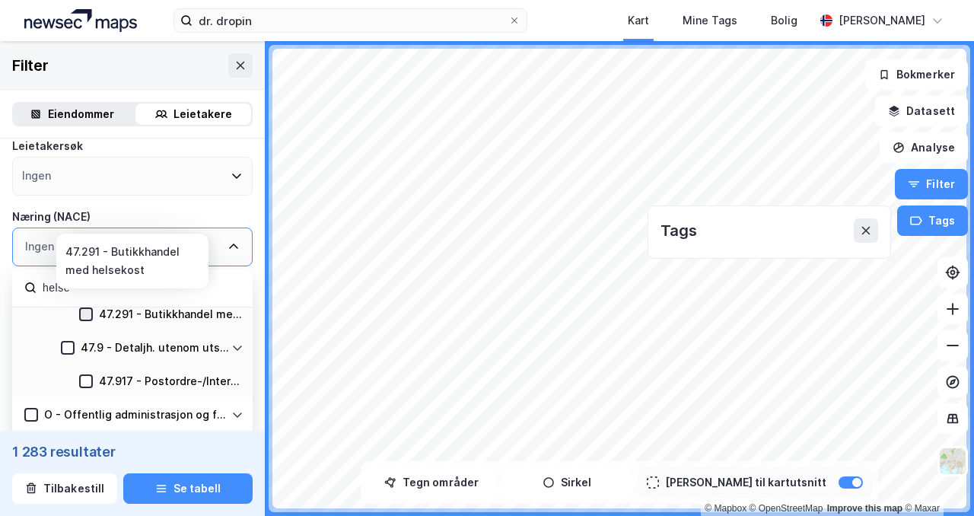
type input "helse"
click at [88, 311] on icon at bounding box center [86, 314] width 11 height 11
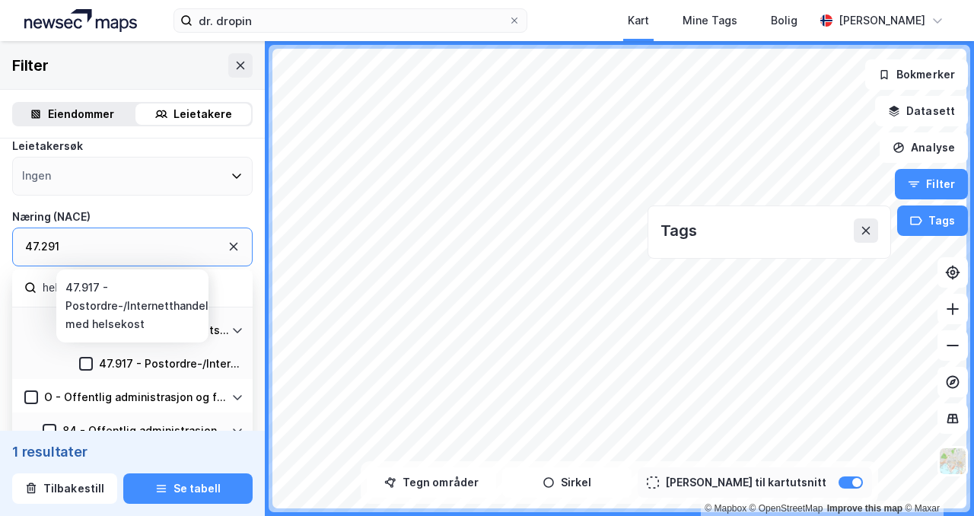
scroll to position [130, 0]
click at [88, 361] on icon at bounding box center [86, 362] width 8 height 5
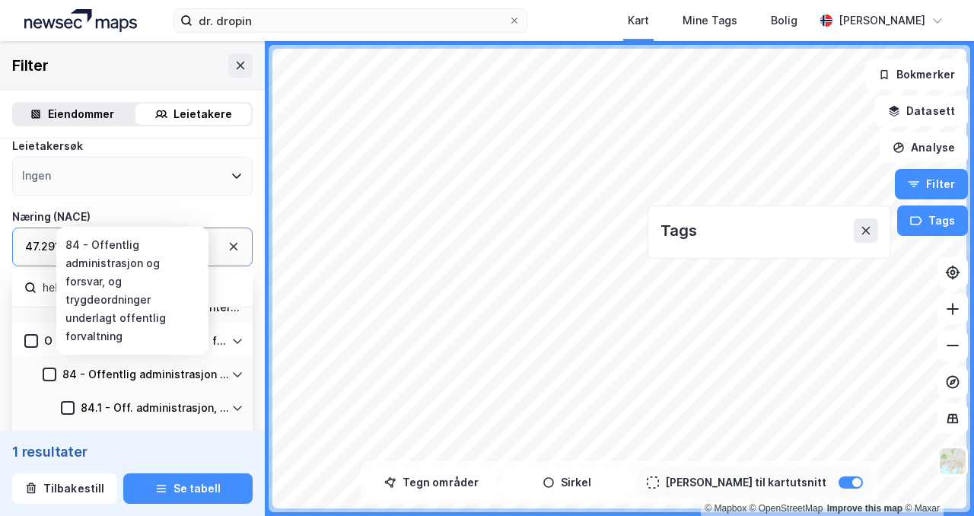
scroll to position [188, 0]
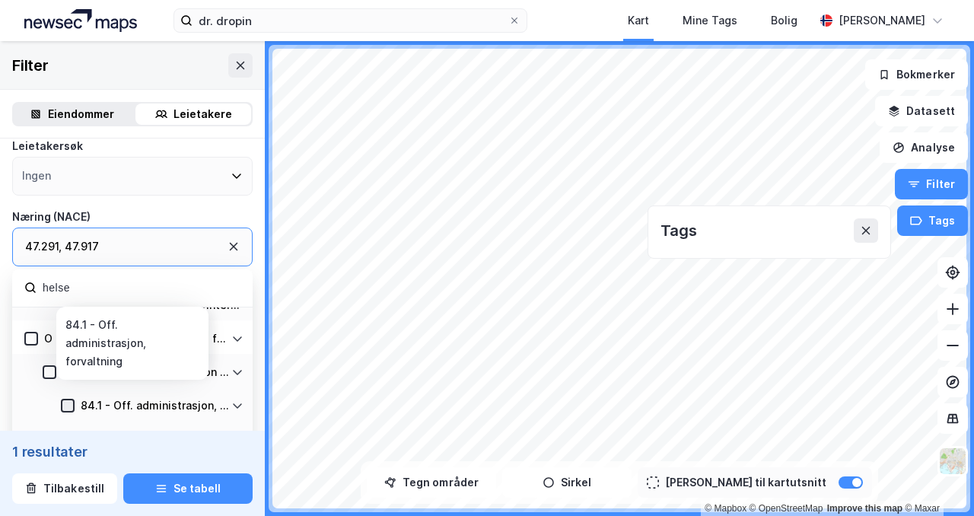
click at [68, 401] on icon at bounding box center [67, 405] width 11 height 11
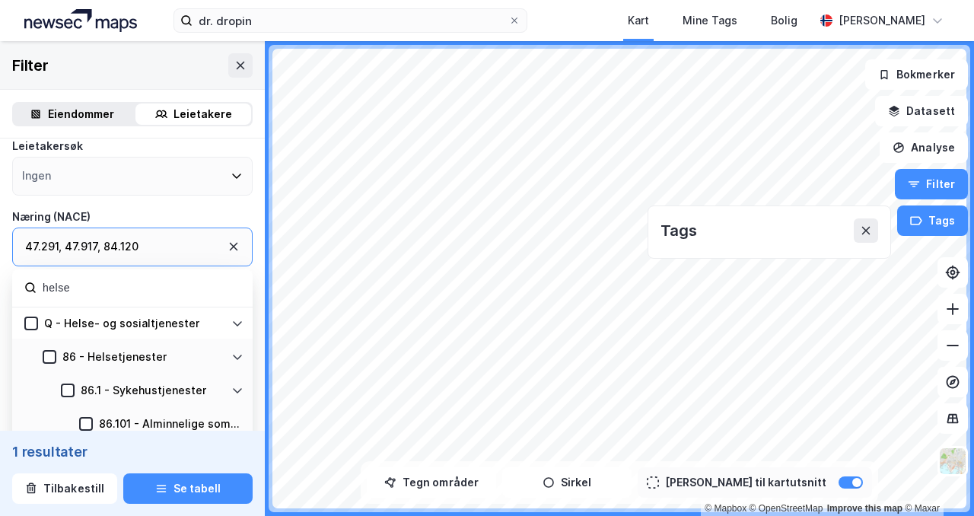
scroll to position [327, 0]
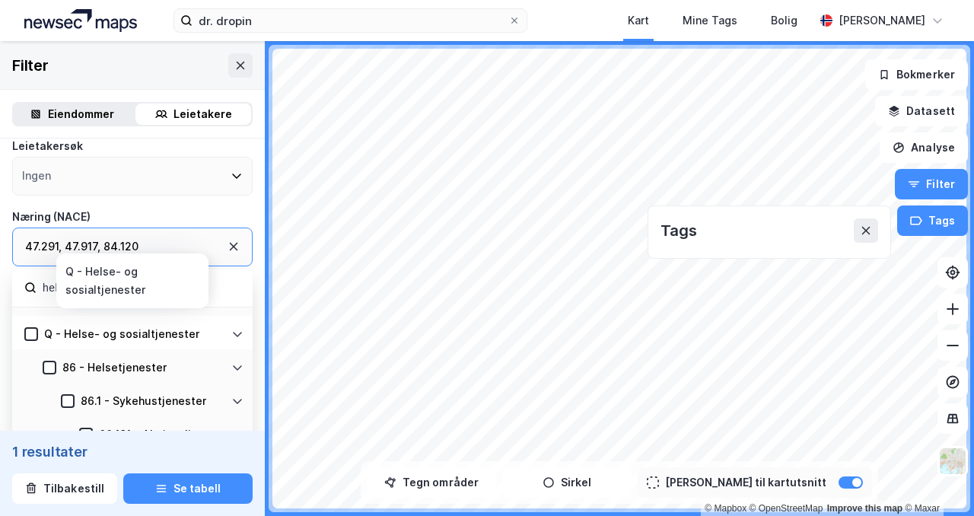
click at [31, 332] on icon at bounding box center [31, 334] width 11 height 11
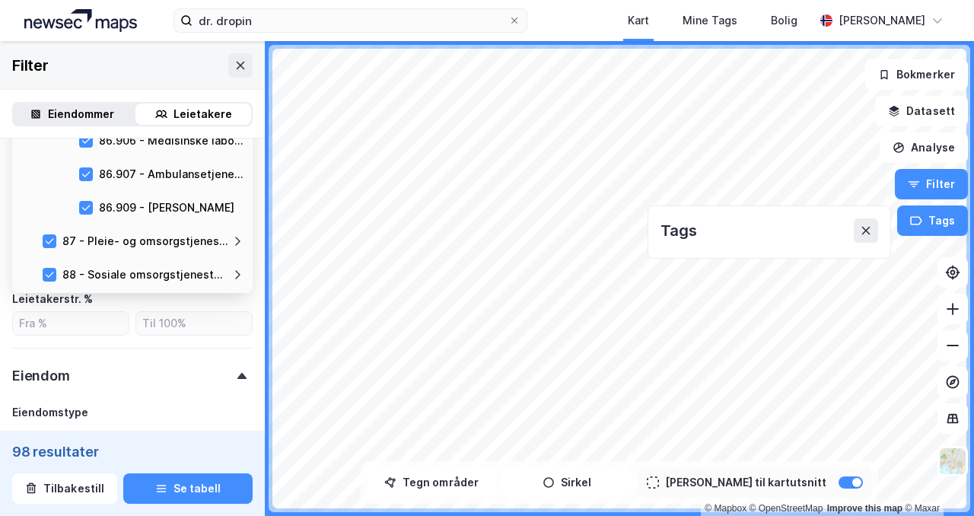
scroll to position [328, 0]
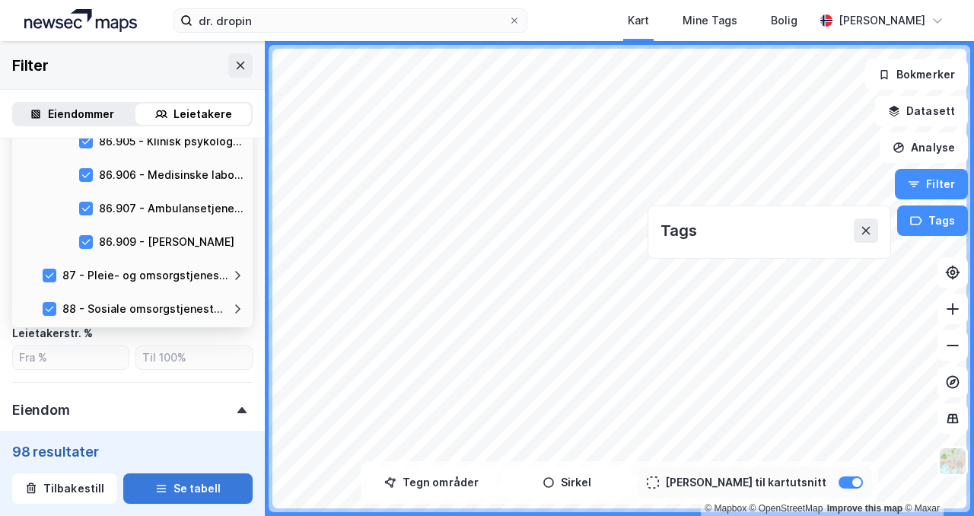
click at [183, 490] on button "Se tabell" at bounding box center [187, 489] width 129 height 30
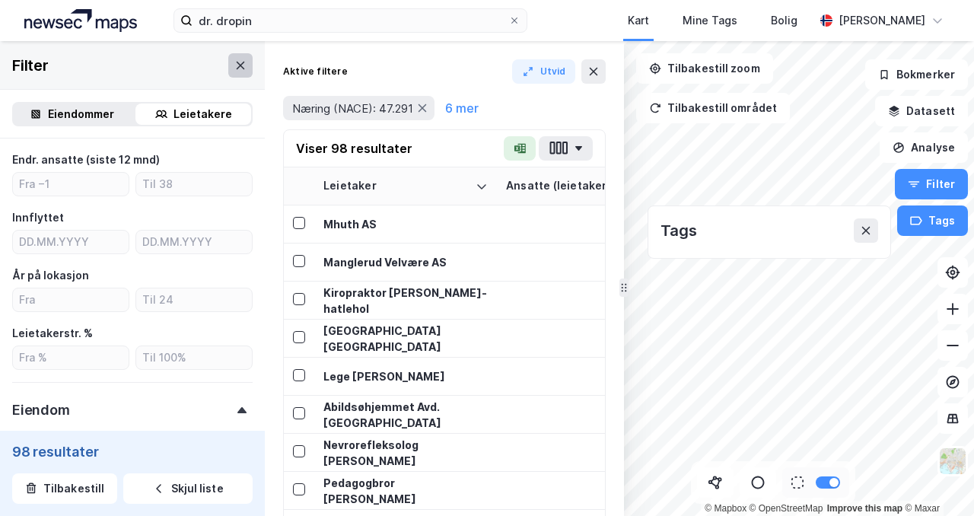
click at [250, 66] on button at bounding box center [240, 65] width 24 height 24
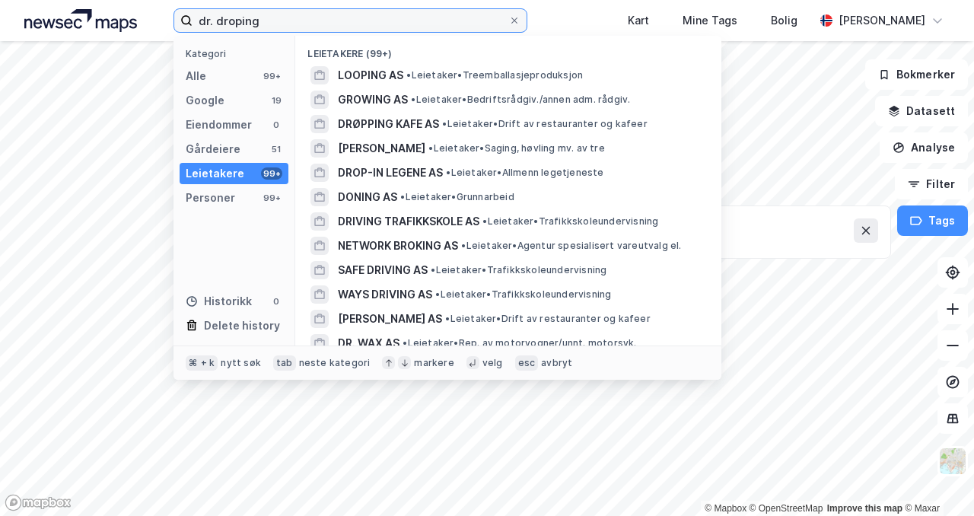
type input "dr. dropin"
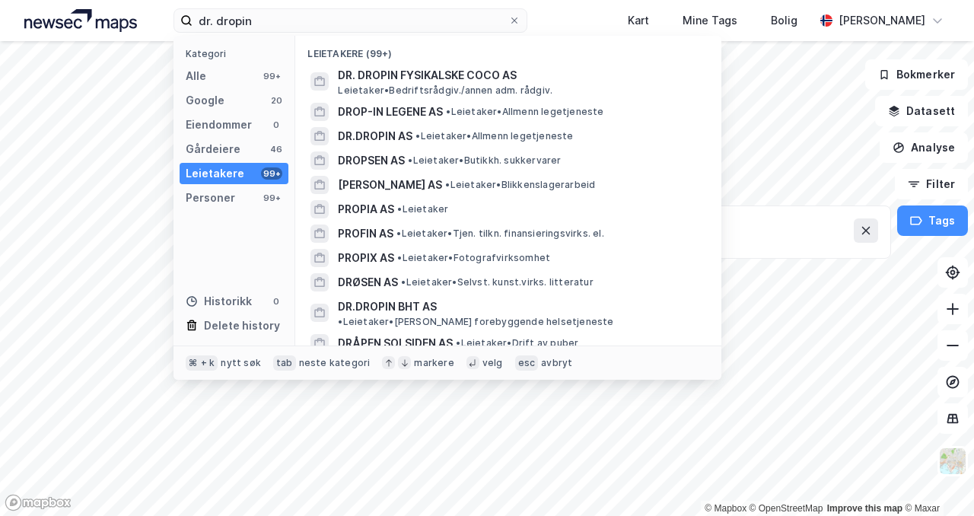
click at [156, 11] on div "dr. dropin Kategori Alle 99+ Google 20 Eiendommer 0 Gårdeiere 46 Leietakere 99+…" at bounding box center [487, 20] width 974 height 41
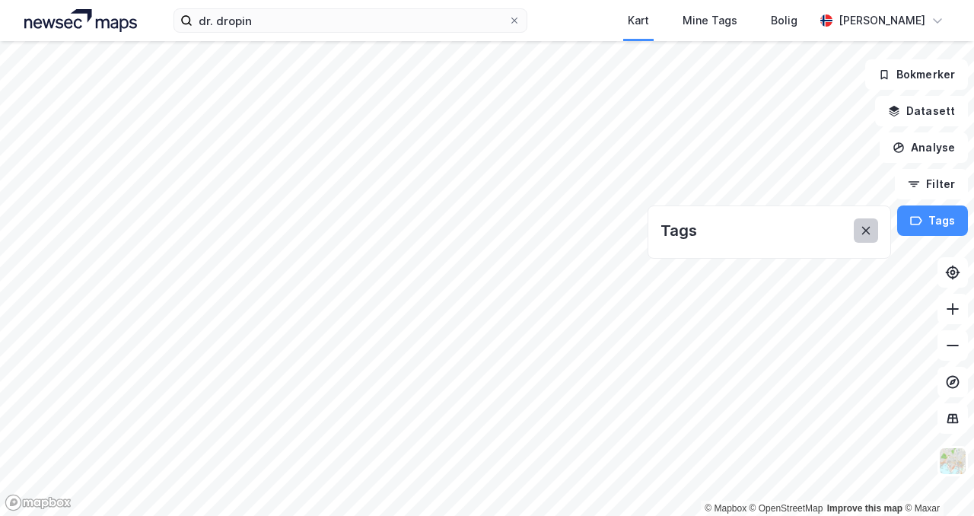
click at [872, 228] on icon at bounding box center [866, 231] width 12 height 12
click at [925, 181] on button "Filter" at bounding box center [931, 184] width 73 height 30
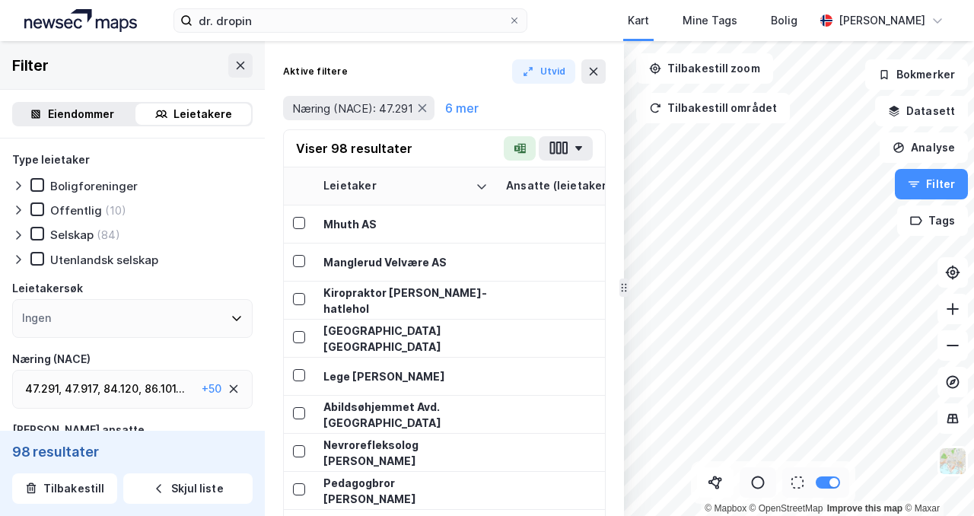
click at [754, 486] on icon at bounding box center [758, 482] width 15 height 15
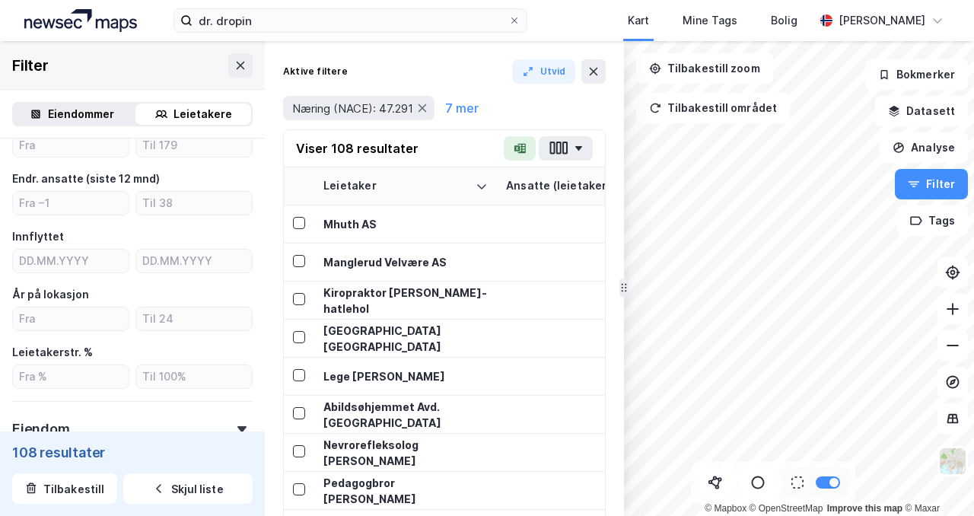
scroll to position [674, 0]
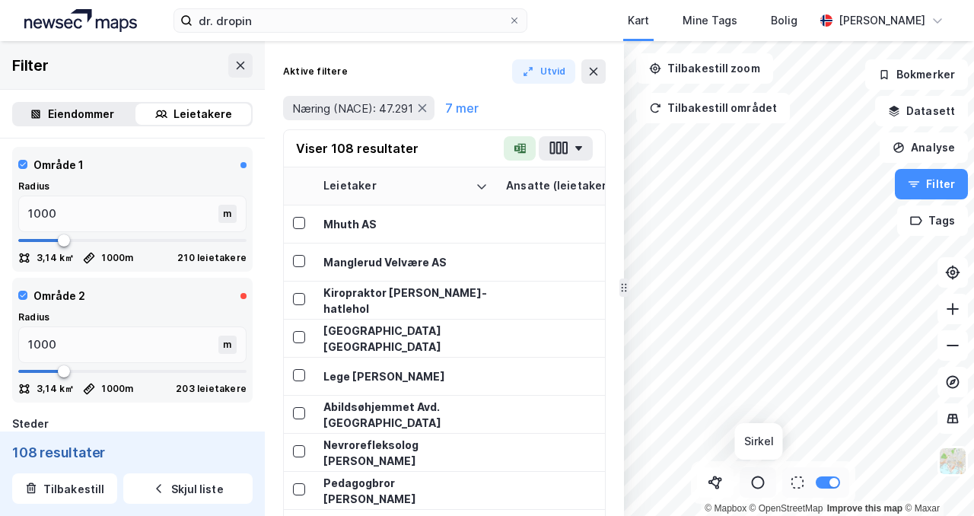
click at [760, 477] on icon at bounding box center [758, 483] width 13 height 13
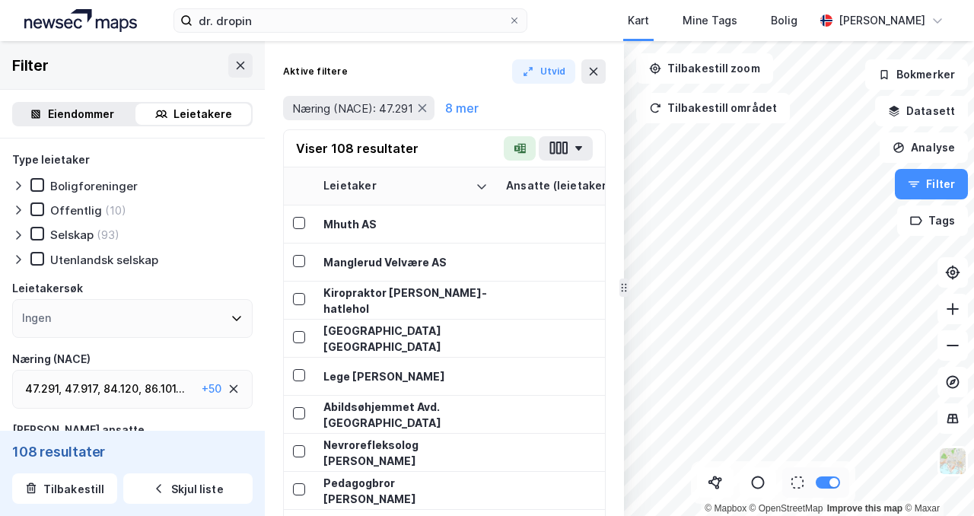
scroll to position [1, 0]
click at [120, 316] on div "Ingen" at bounding box center [132, 317] width 241 height 39
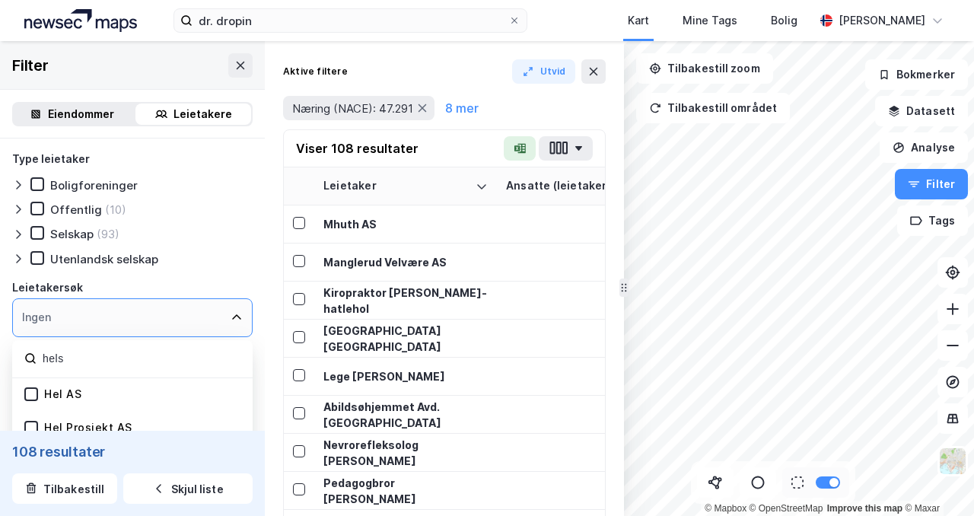
type input "helse"
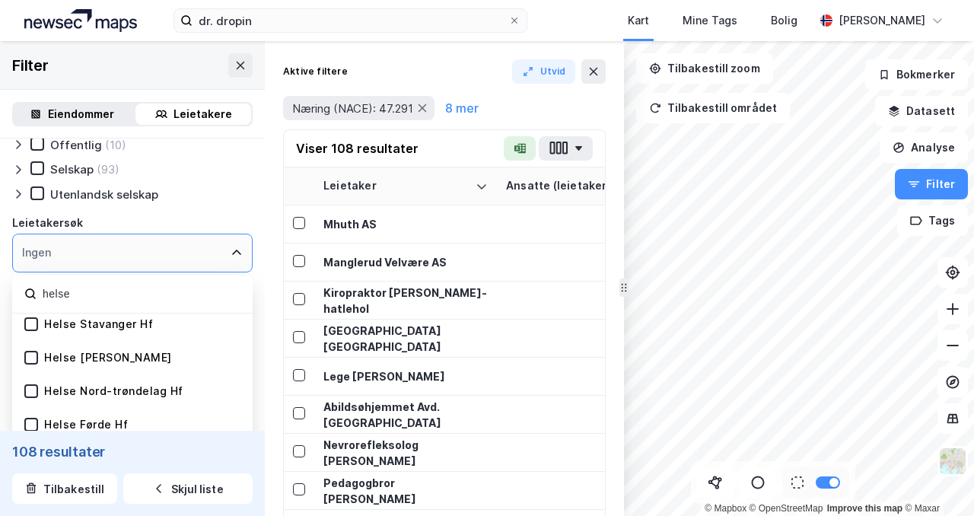
scroll to position [525, 0]
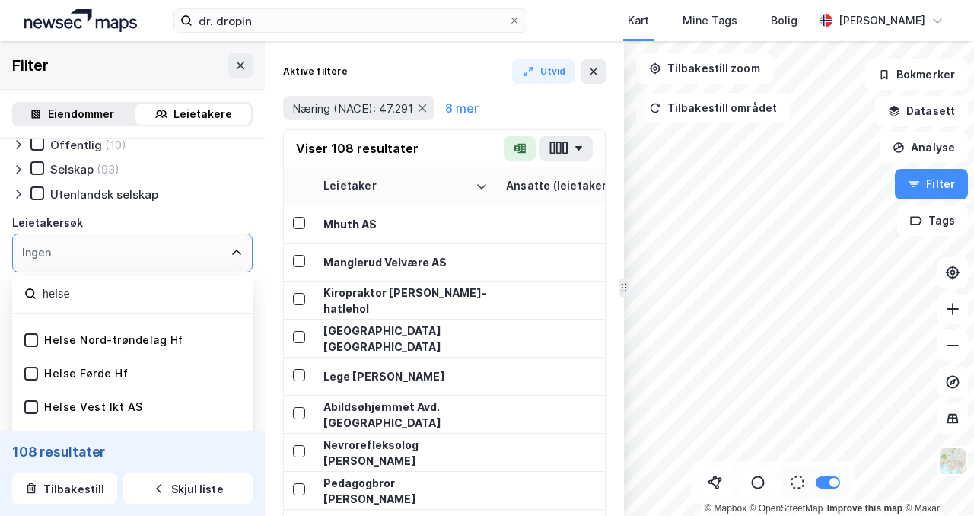
drag, startPoint x: 58, startPoint y: 292, endPoint x: 12, endPoint y: 291, distance: 45.7
click at [14, 291] on div "helse" at bounding box center [132, 295] width 241 height 38
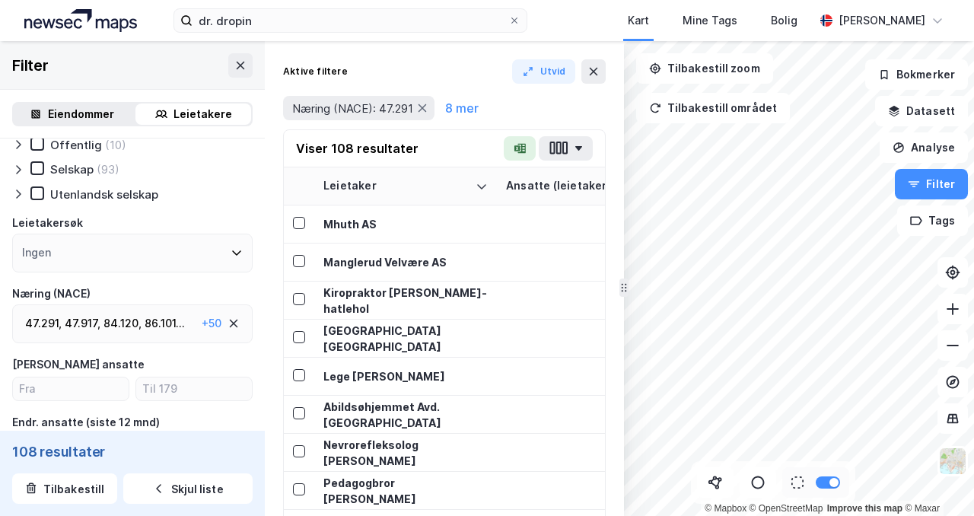
click at [209, 189] on div "Utenlandsk selskap" at bounding box center [132, 194] width 241 height 15
click at [303, 222] on icon at bounding box center [299, 223] width 11 height 11
click at [301, 263] on icon at bounding box center [299, 261] width 11 height 11
click at [299, 301] on icon at bounding box center [299, 299] width 11 height 11
click at [297, 298] on icon at bounding box center [299, 299] width 11 height 11
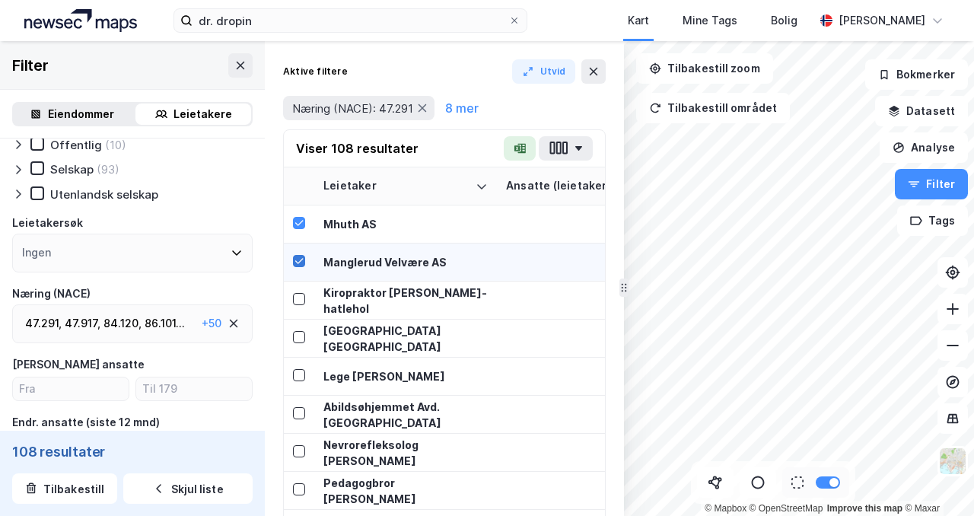
click at [298, 263] on icon at bounding box center [299, 260] width 8 height 5
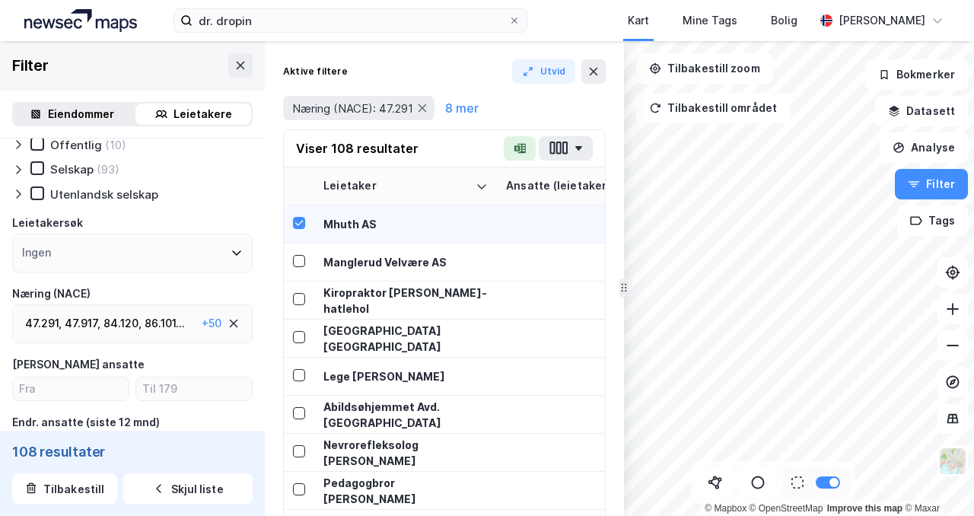
click at [295, 229] on div at bounding box center [299, 224] width 12 height 16
click at [525, 155] on button "button" at bounding box center [520, 148] width 32 height 24
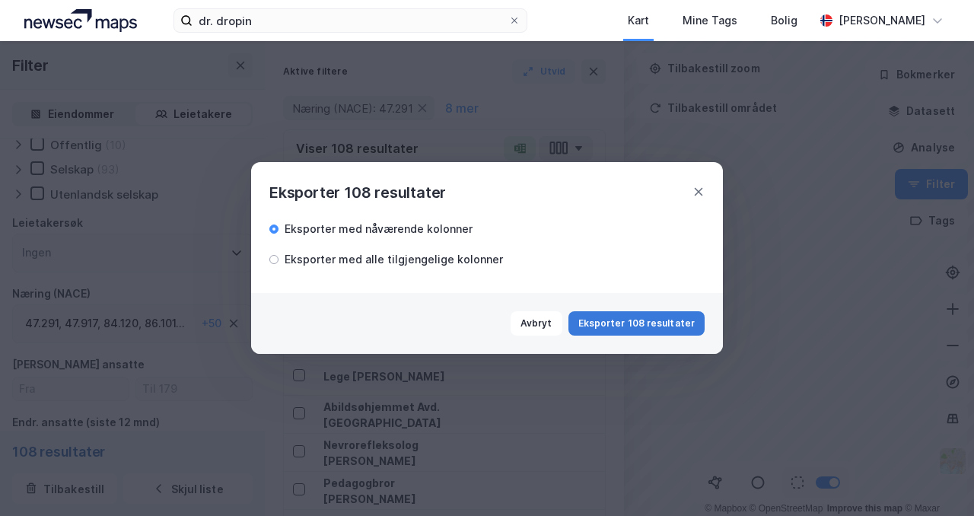
click at [647, 322] on button "Eksporter 108 resultater" at bounding box center [637, 323] width 136 height 24
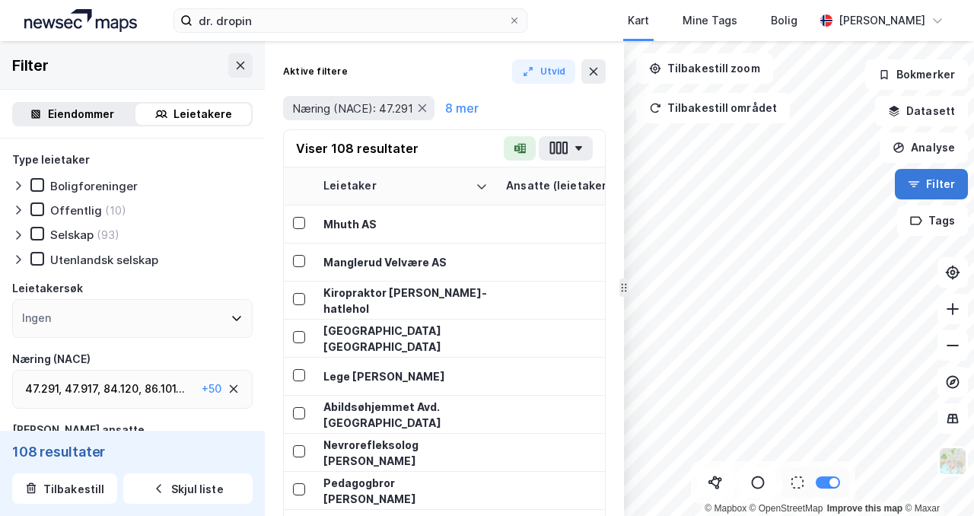
click at [920, 178] on icon "button" at bounding box center [914, 184] width 12 height 12
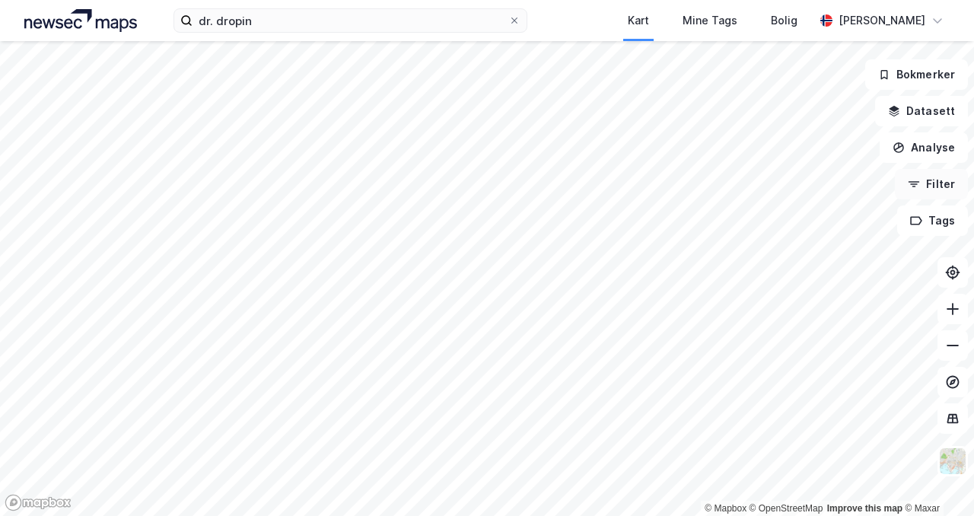
click at [926, 177] on button "Filter" at bounding box center [931, 184] width 73 height 30
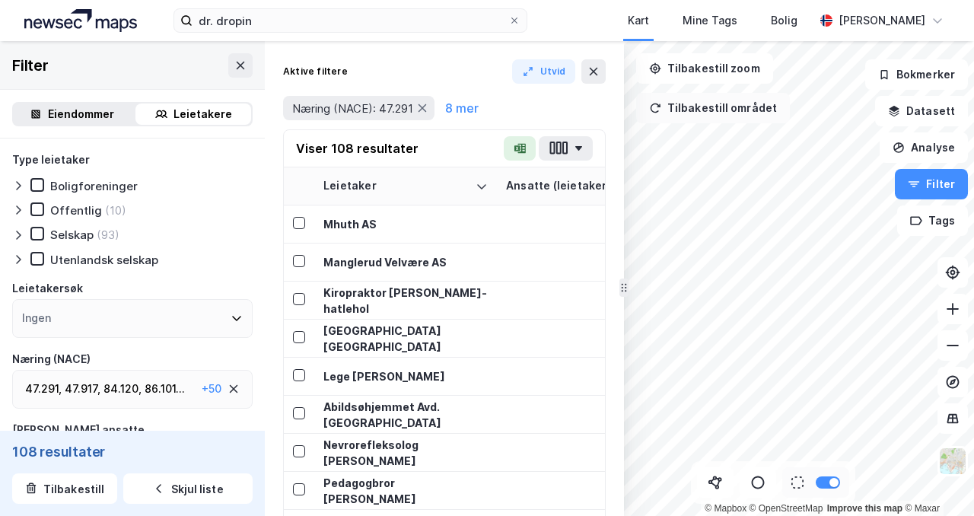
click at [727, 111] on button "Tilbakestill området" at bounding box center [713, 108] width 154 height 30
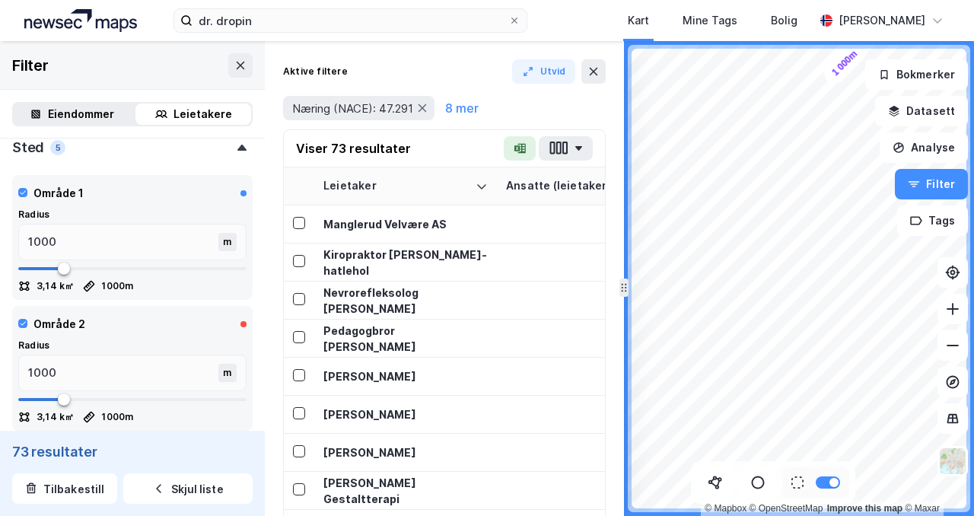
scroll to position [674, 0]
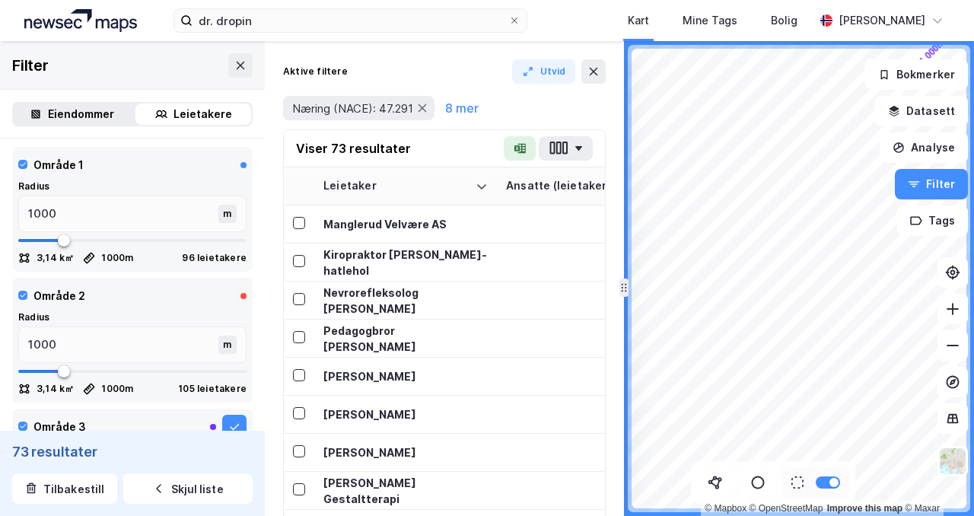
click at [227, 67] on div "Filter" at bounding box center [132, 65] width 265 height 49
click at [248, 70] on button at bounding box center [240, 65] width 24 height 24
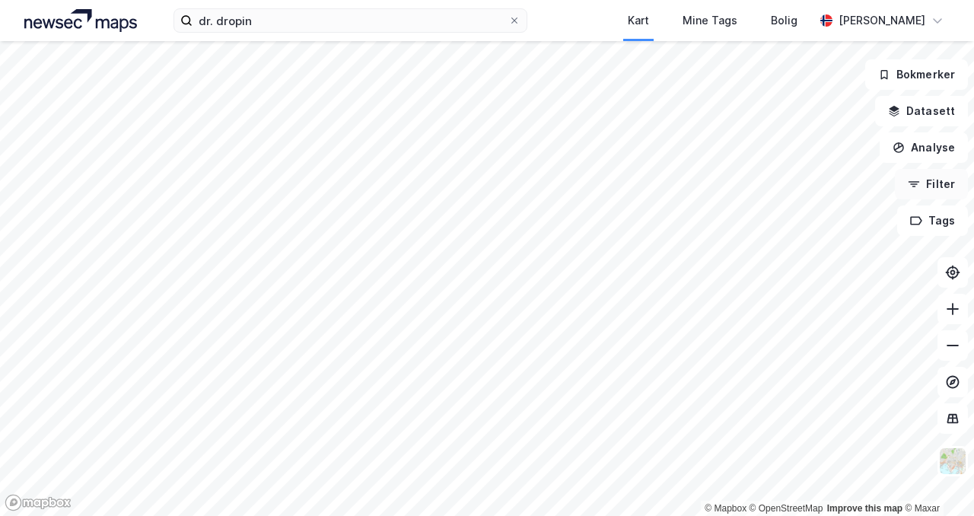
click at [910, 178] on icon "button" at bounding box center [914, 184] width 12 height 12
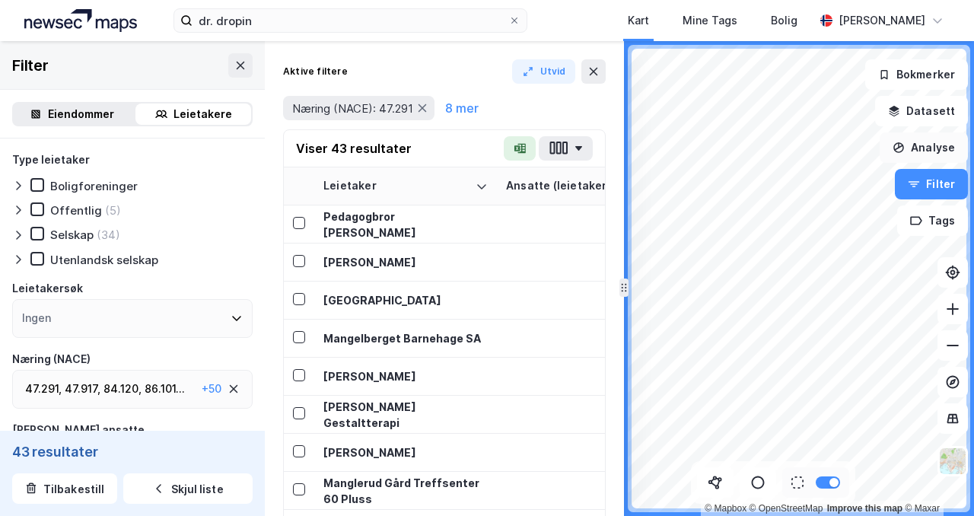
click at [923, 160] on div "© Mapbox © OpenStreetMap Improve this map © Maxar Filter Eiendommer Leietakere …" at bounding box center [487, 278] width 974 height 475
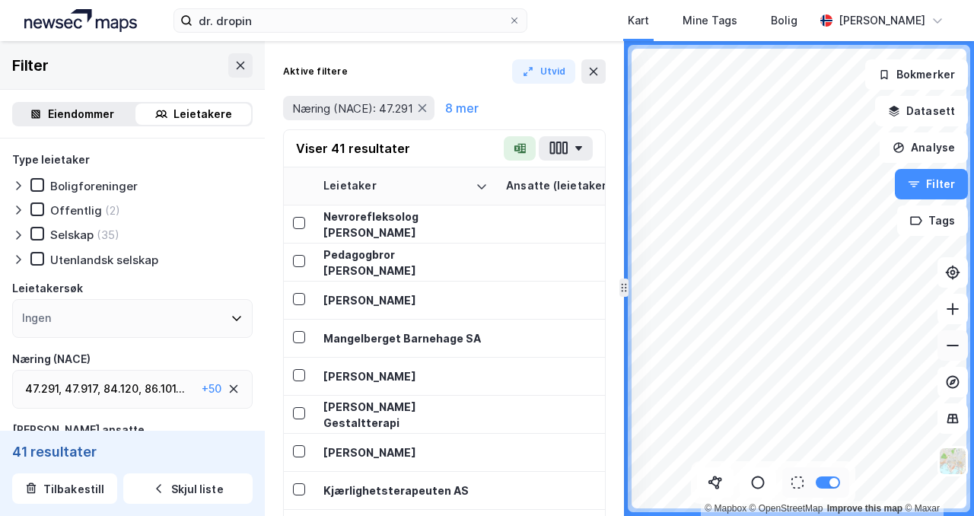
click at [951, 346] on icon at bounding box center [953, 346] width 12 height 2
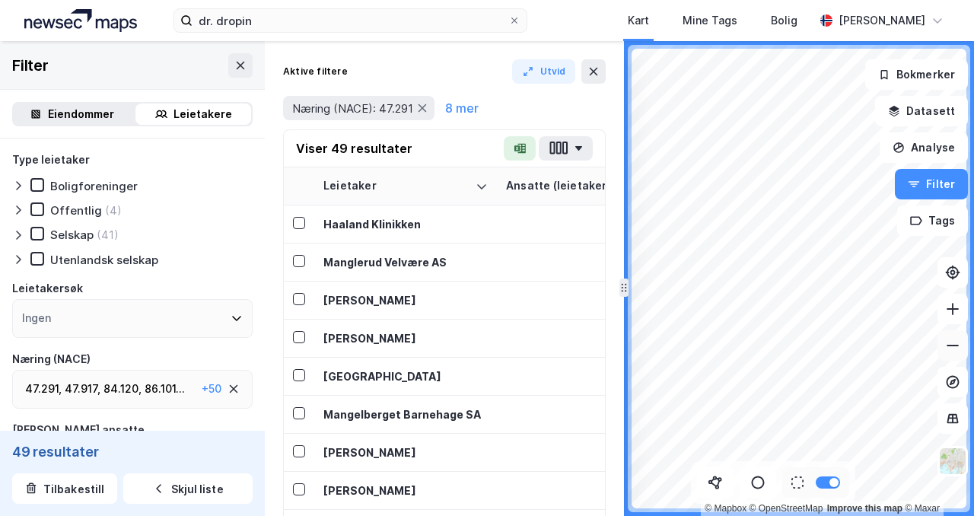
click at [951, 346] on icon at bounding box center [953, 346] width 12 height 2
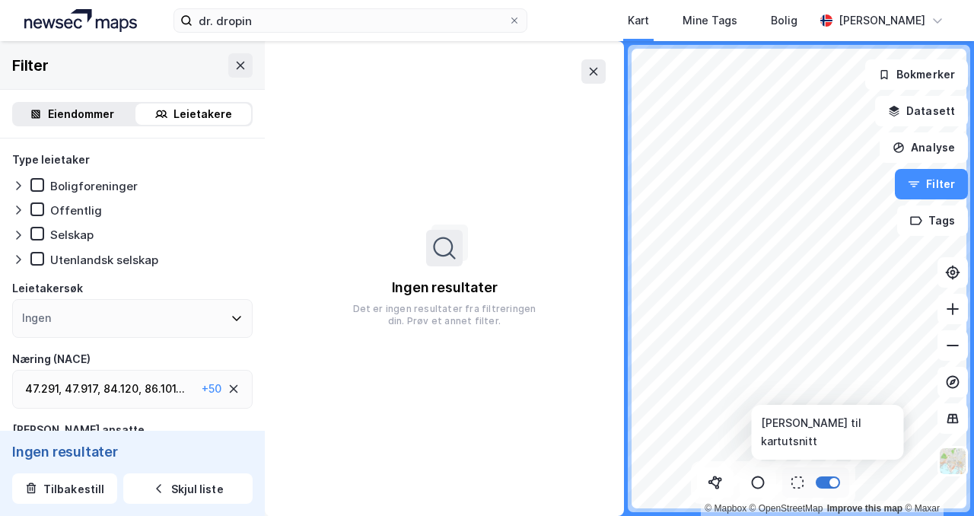
click at [827, 481] on div at bounding box center [828, 483] width 24 height 12
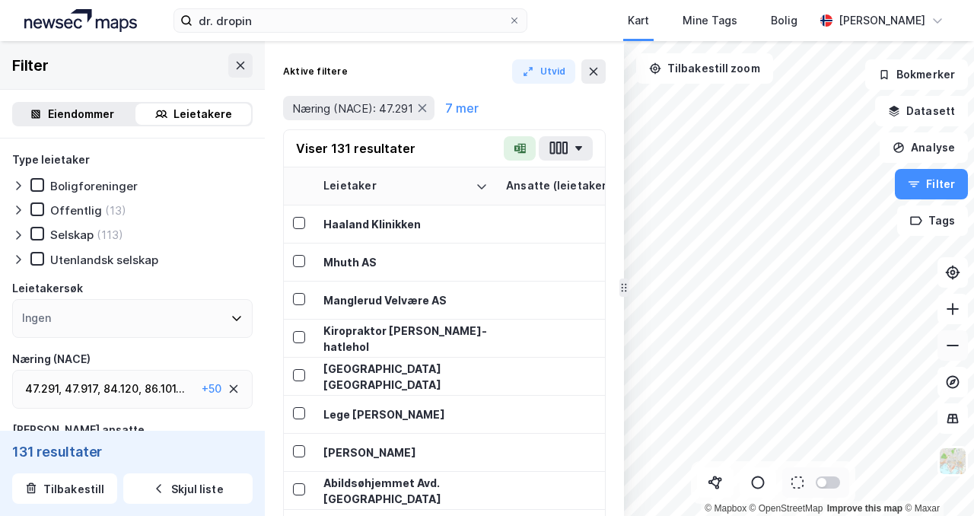
click at [952, 352] on icon at bounding box center [952, 345] width 15 height 15
click at [948, 346] on icon at bounding box center [952, 345] width 15 height 15
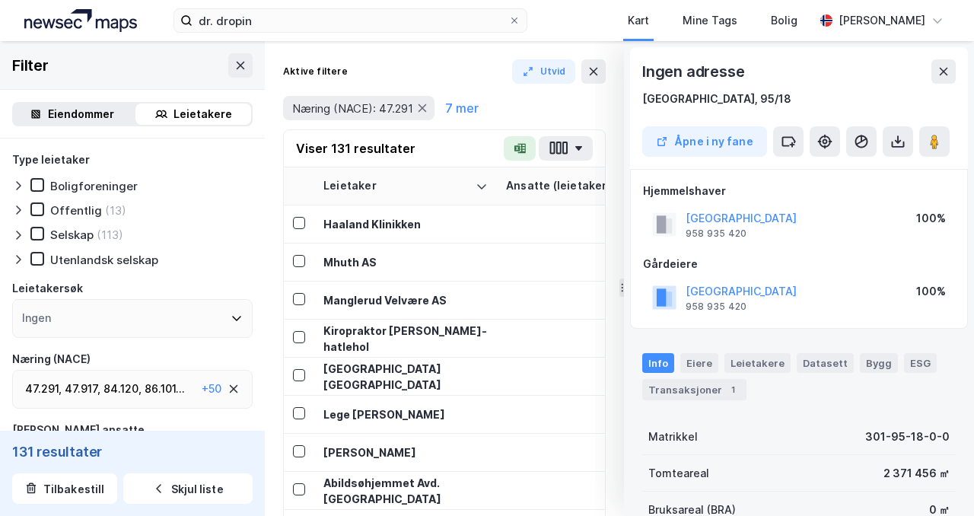
click at [943, 75] on icon at bounding box center [944, 71] width 12 height 12
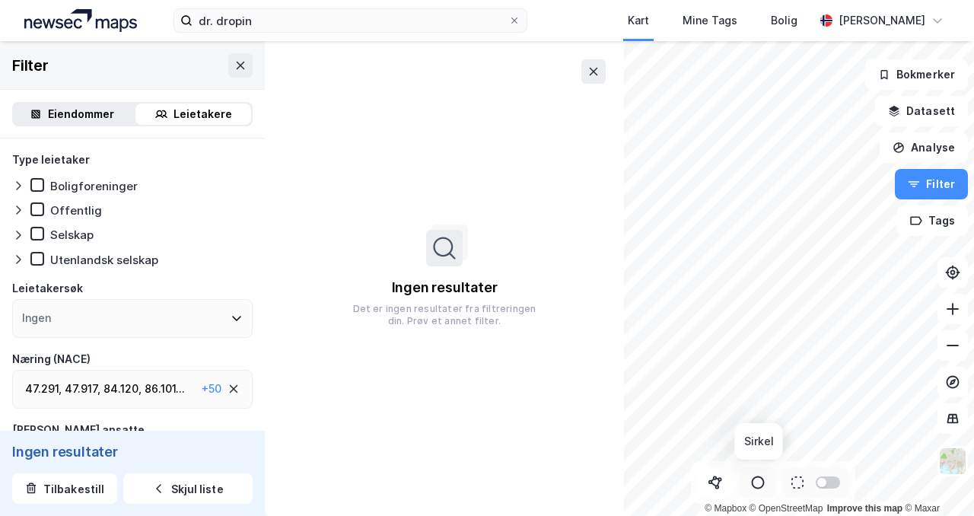
click at [765, 486] on icon at bounding box center [758, 482] width 15 height 15
click at [935, 178] on button "Filter" at bounding box center [931, 184] width 73 height 30
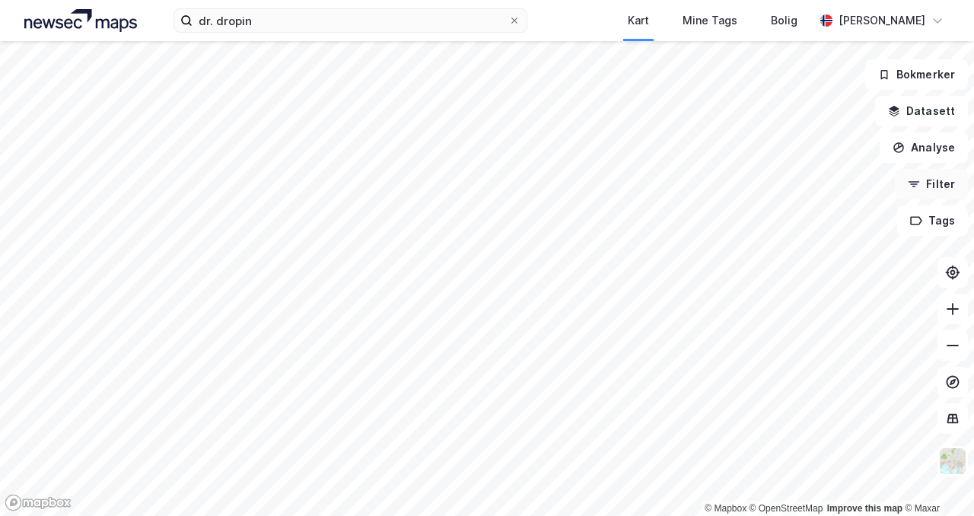
click at [929, 192] on button "Filter" at bounding box center [931, 184] width 73 height 30
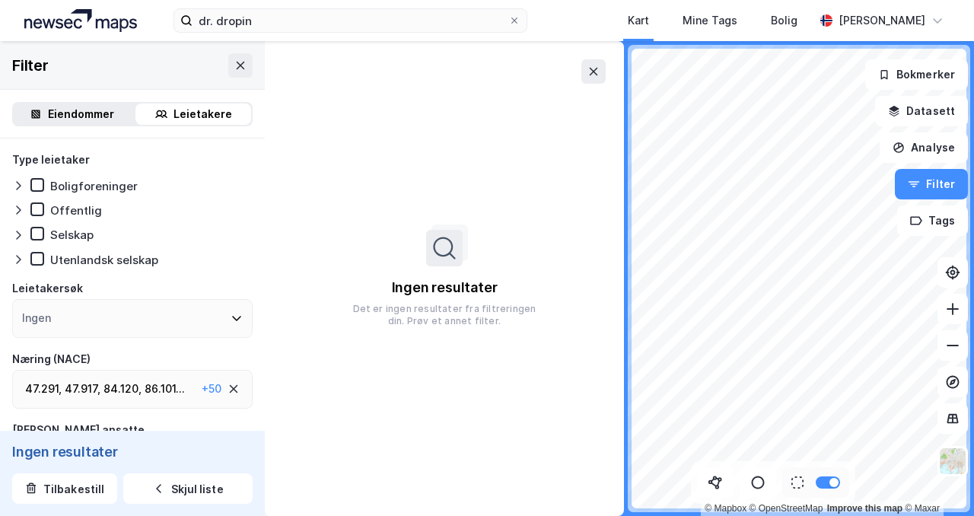
click at [225, 68] on div "Filter" at bounding box center [132, 65] width 265 height 49
click at [234, 68] on icon at bounding box center [240, 65] width 12 height 12
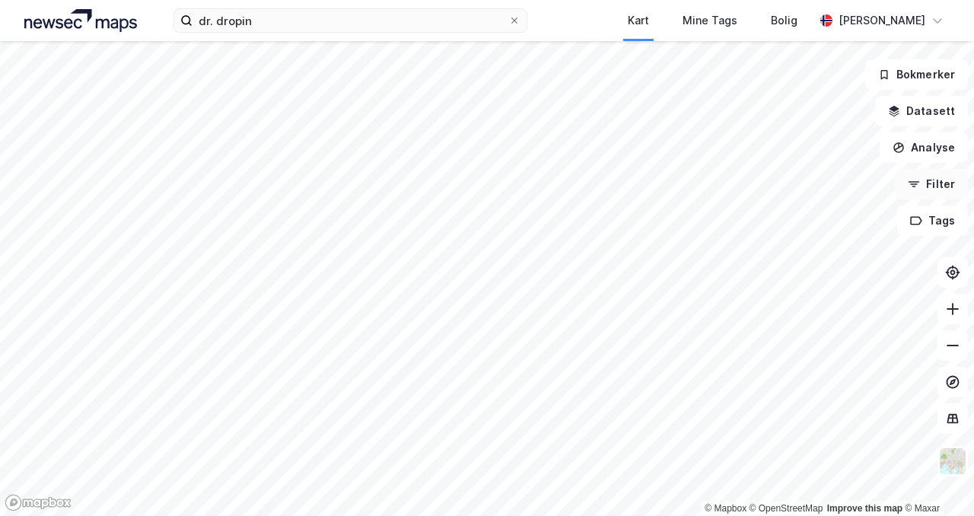
click at [928, 187] on button "Filter" at bounding box center [931, 184] width 73 height 30
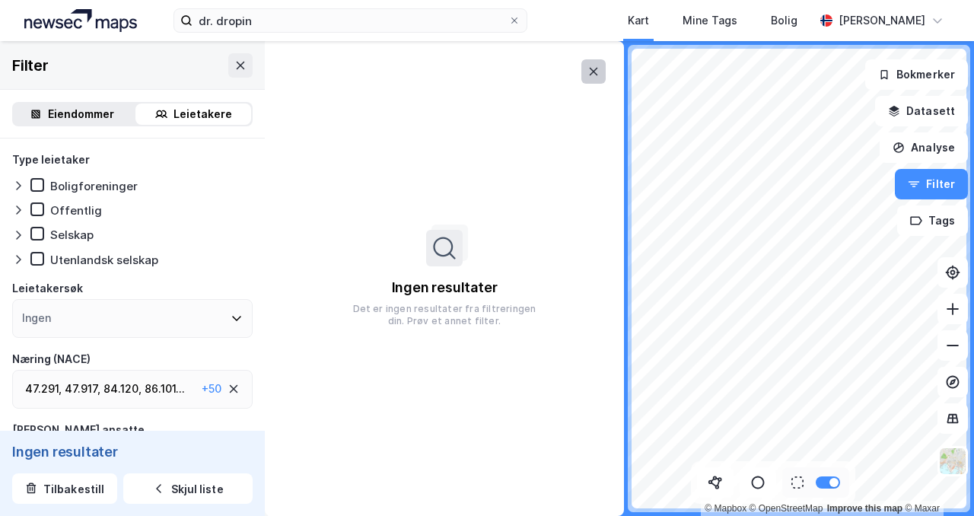
click at [594, 67] on icon at bounding box center [594, 71] width 12 height 12
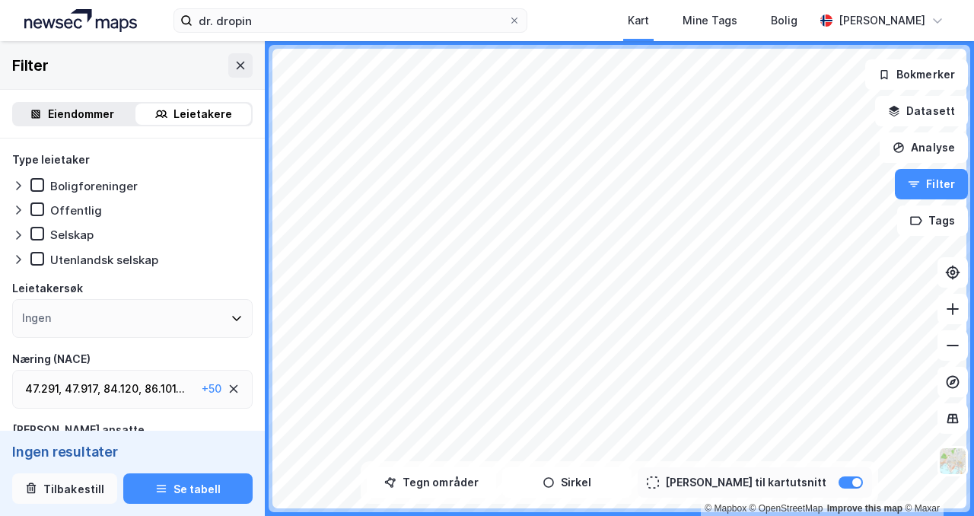
click at [75, 487] on button "Tilbakestill" at bounding box center [64, 489] width 105 height 30
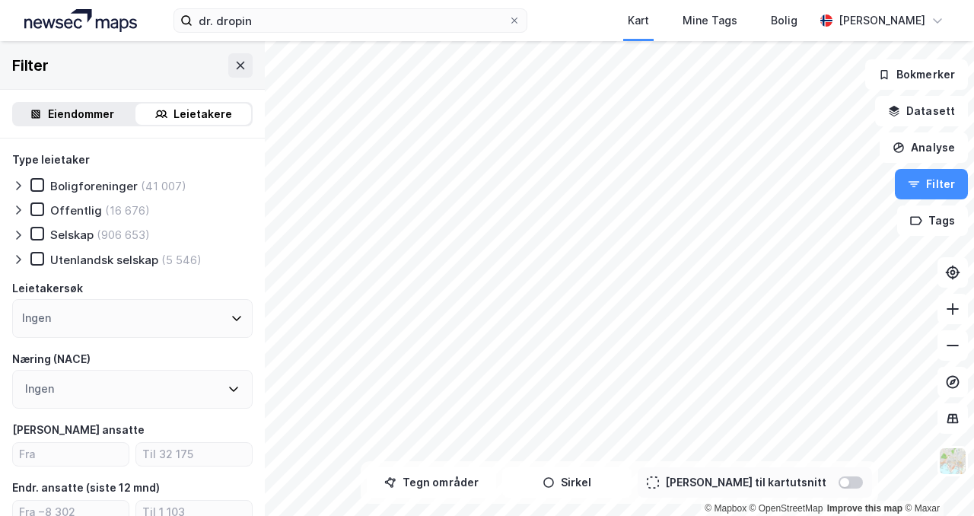
scroll to position [175, 0]
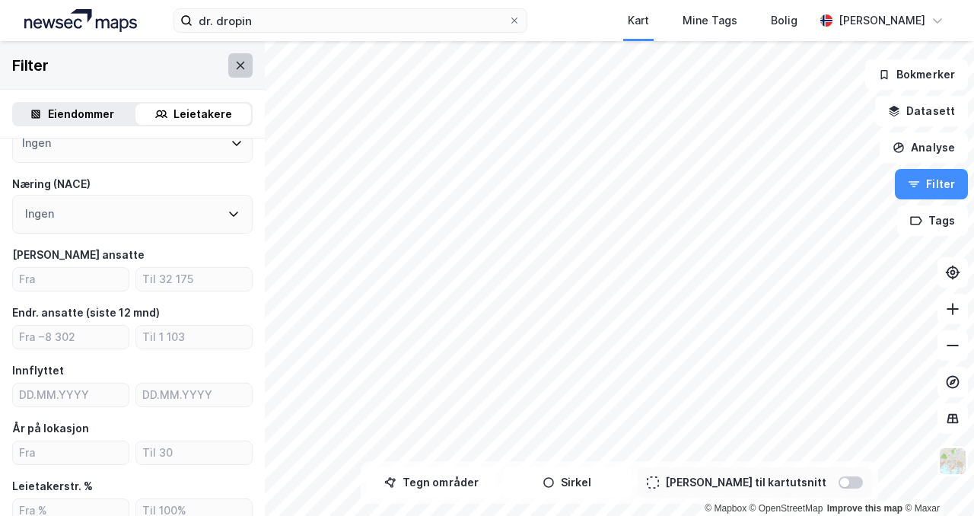
click at [237, 71] on button at bounding box center [240, 65] width 24 height 24
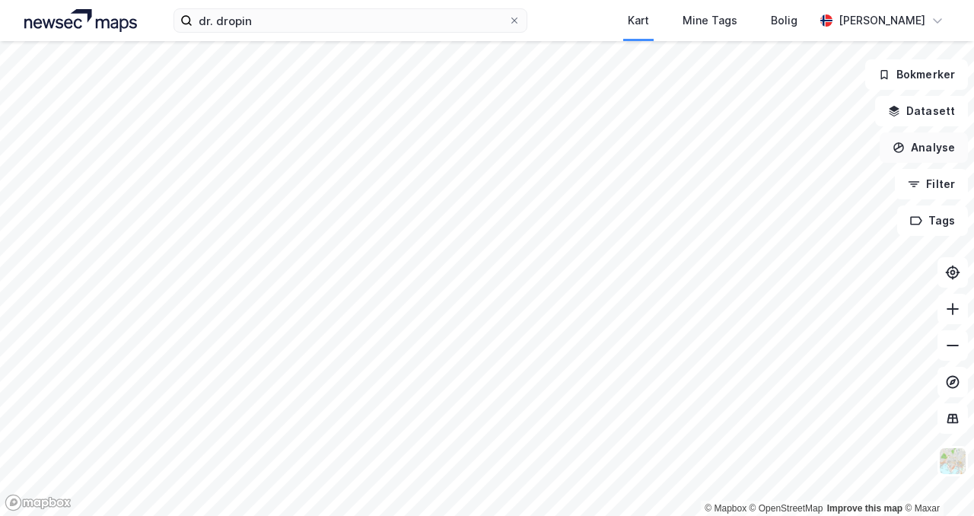
click at [905, 151] on icon "button" at bounding box center [899, 148] width 12 height 12
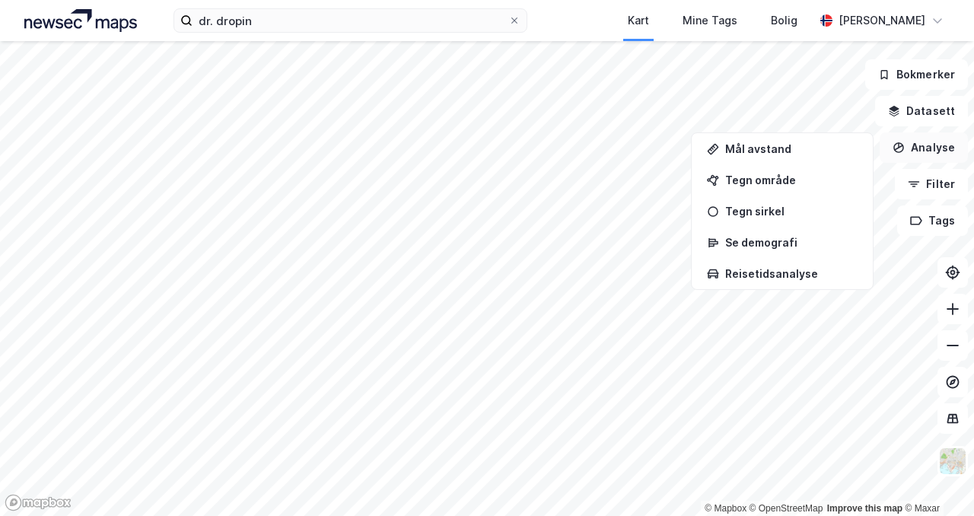
click at [891, 151] on button "Analyse" at bounding box center [924, 147] width 88 height 30
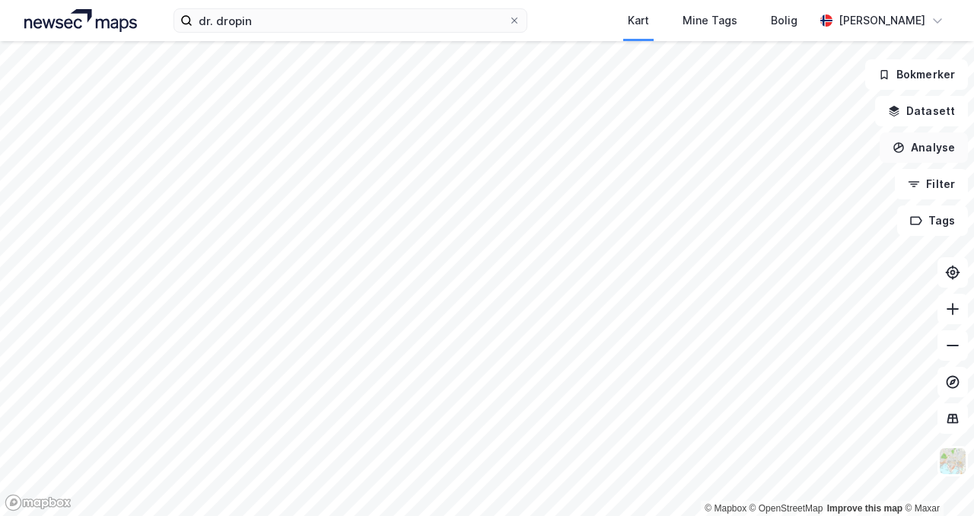
click at [925, 145] on button "Analyse" at bounding box center [924, 147] width 88 height 30
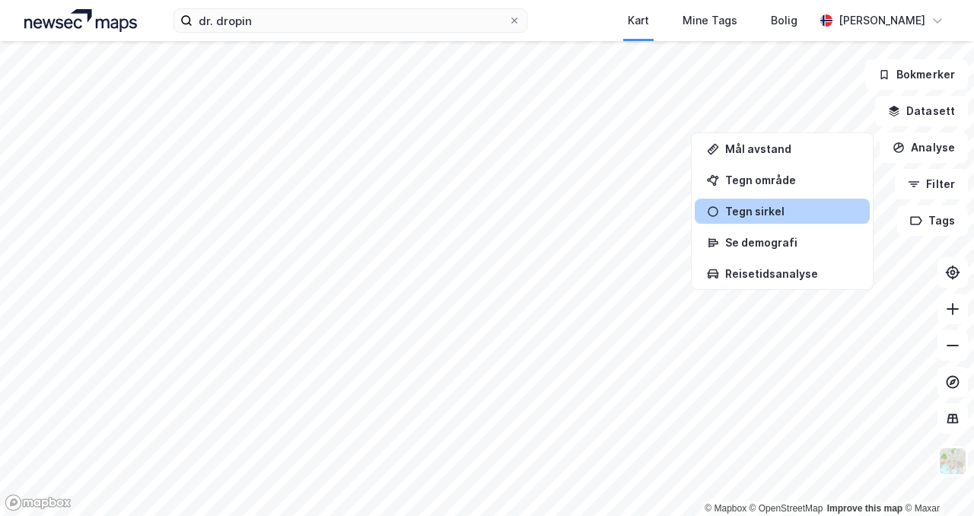
click at [772, 222] on div "Tegn sirkel" at bounding box center [782, 211] width 175 height 25
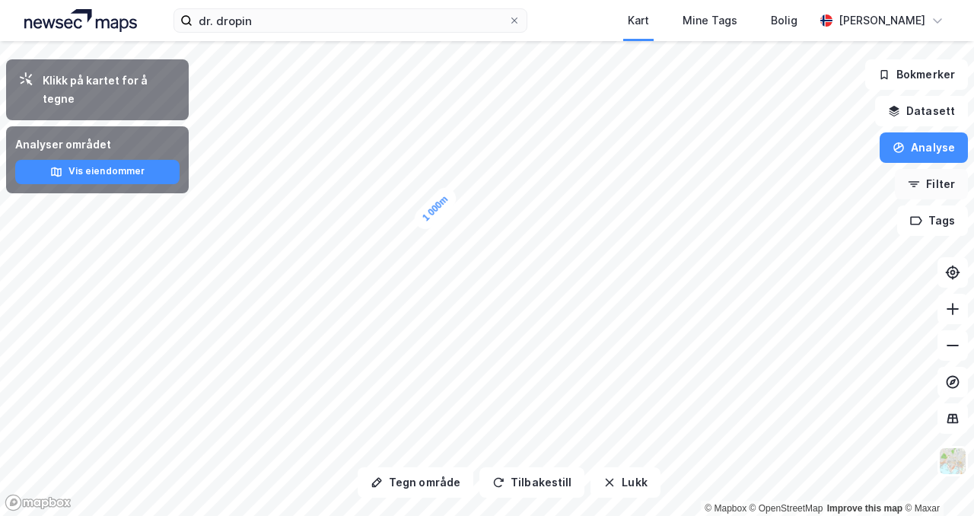
click at [929, 191] on button "Filter" at bounding box center [931, 184] width 73 height 30
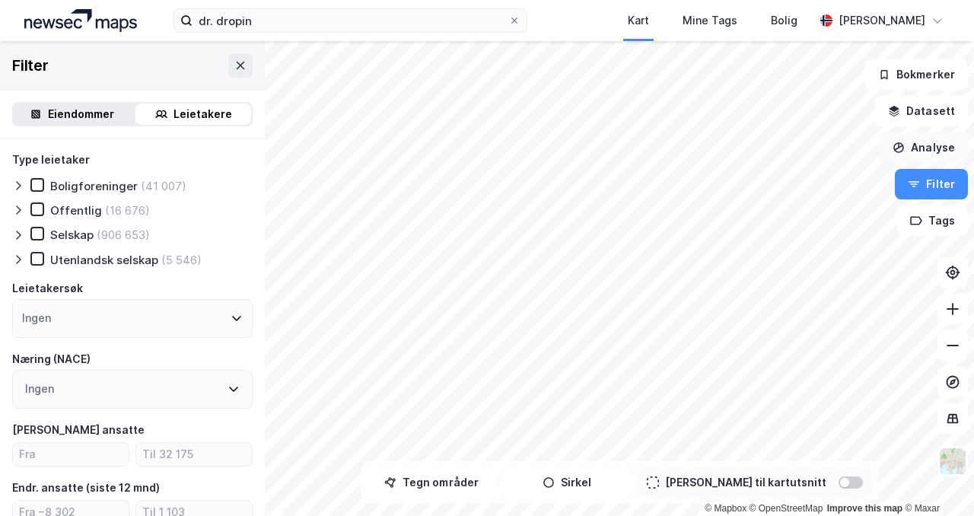
click at [923, 141] on button "Analyse" at bounding box center [924, 147] width 88 height 30
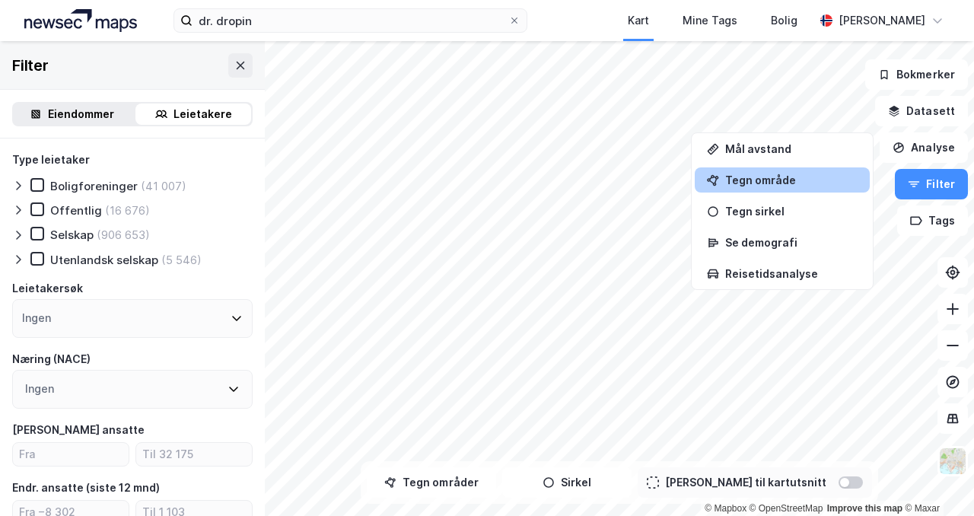
click at [803, 180] on div "Tegn område" at bounding box center [791, 180] width 132 height 13
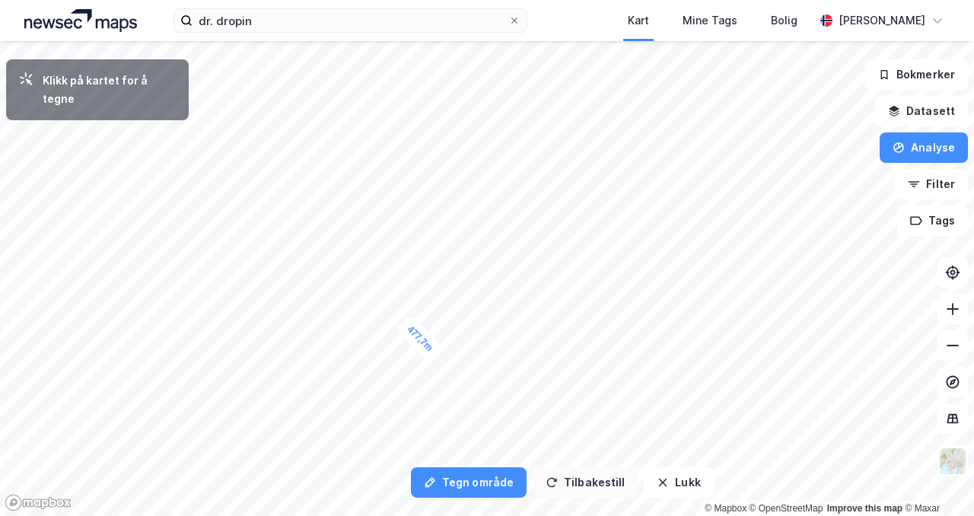
click at [559, 493] on button "Tilbakestill" at bounding box center [585, 482] width 105 height 30
click at [586, 489] on button "Tilbakestill" at bounding box center [585, 482] width 105 height 30
click at [668, 492] on button "Lukk" at bounding box center [678, 482] width 69 height 30
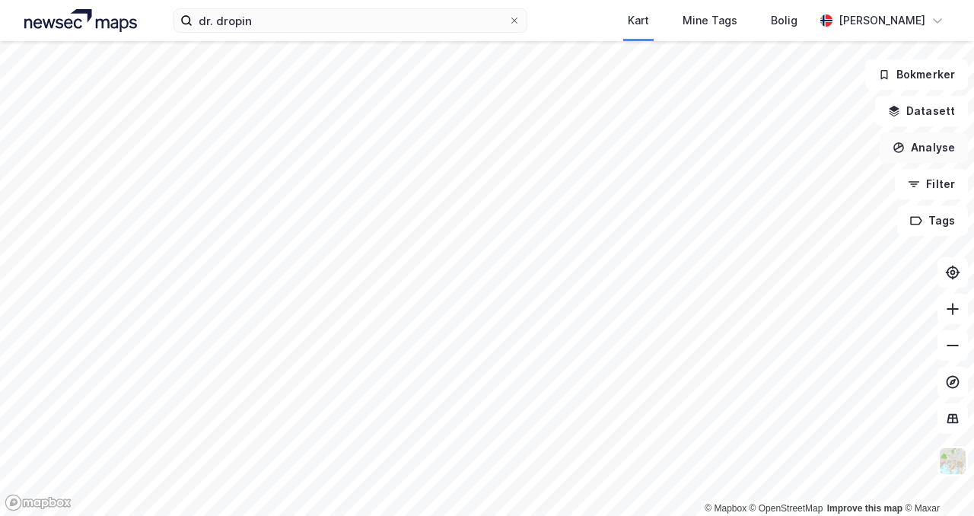
click at [926, 161] on button "Analyse" at bounding box center [924, 147] width 88 height 30
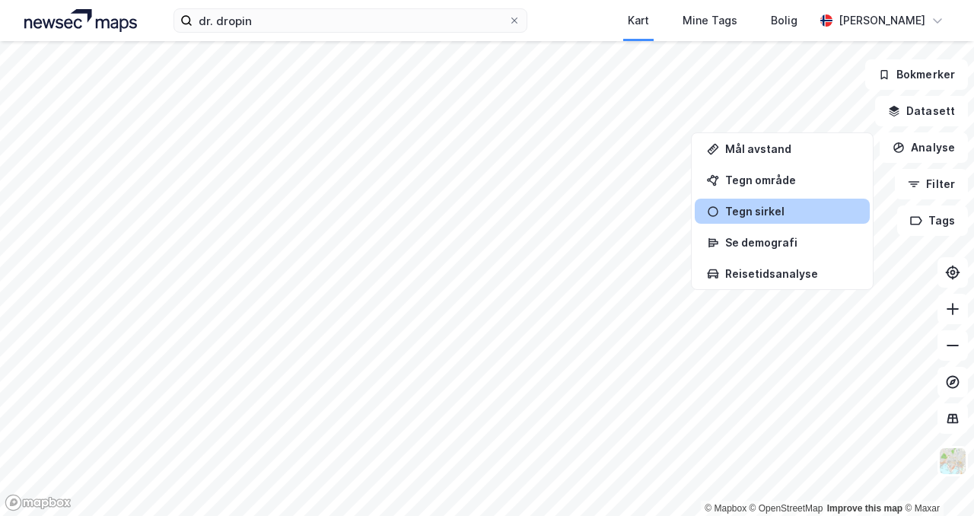
click at [770, 206] on div "Tegn sirkel" at bounding box center [791, 211] width 132 height 13
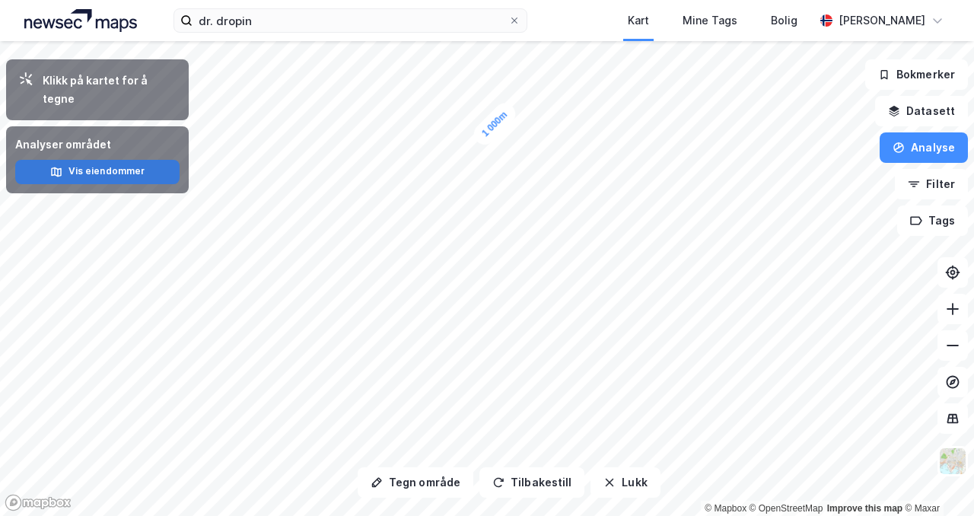
click at [144, 160] on button "Vis eiendommer" at bounding box center [97, 172] width 164 height 24
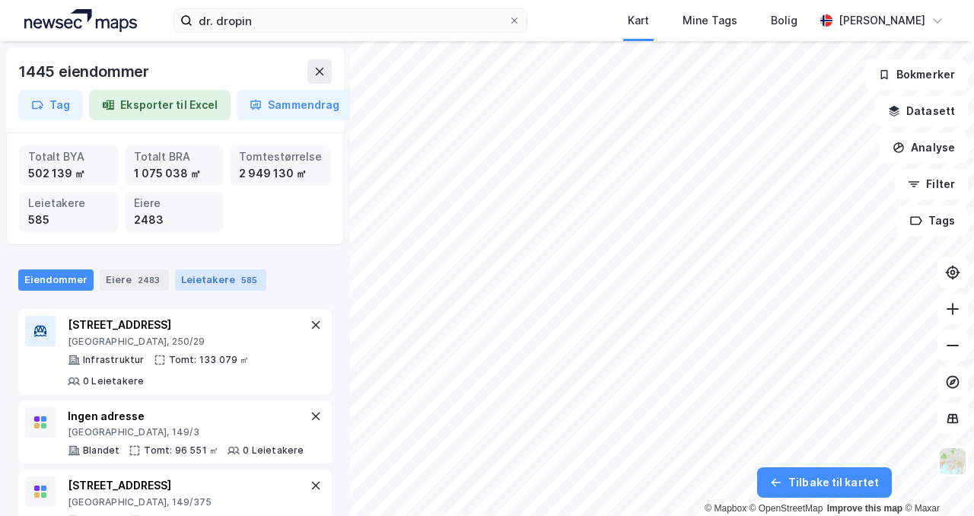
click at [203, 271] on div "Leietakere 585" at bounding box center [220, 279] width 91 height 21
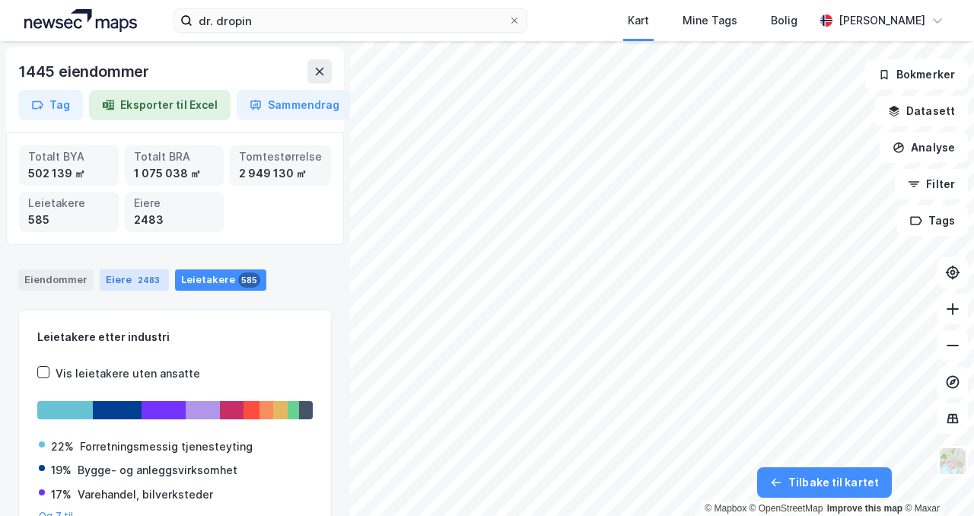
click at [139, 277] on div "2483" at bounding box center [149, 280] width 28 height 15
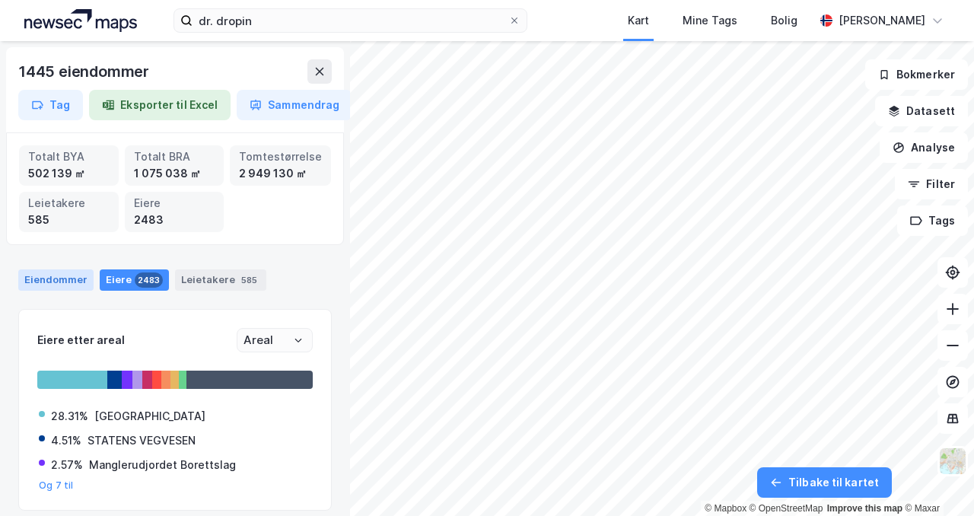
click at [71, 276] on div "Eiendommer" at bounding box center [55, 279] width 75 height 21
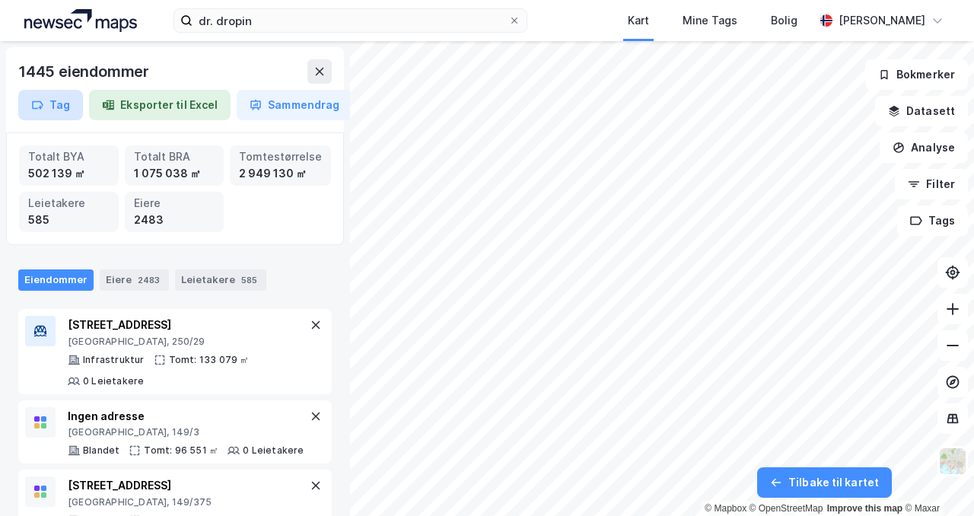
click at [65, 109] on button "Tag" at bounding box center [50, 105] width 65 height 30
click at [117, 95] on div "Tag Eksporter til Excel Sammendrag" at bounding box center [175, 105] width 314 height 30
click at [191, 108] on button "Eksporter til Excel" at bounding box center [160, 105] width 142 height 30
click at [324, 74] on icon at bounding box center [320, 71] width 12 height 12
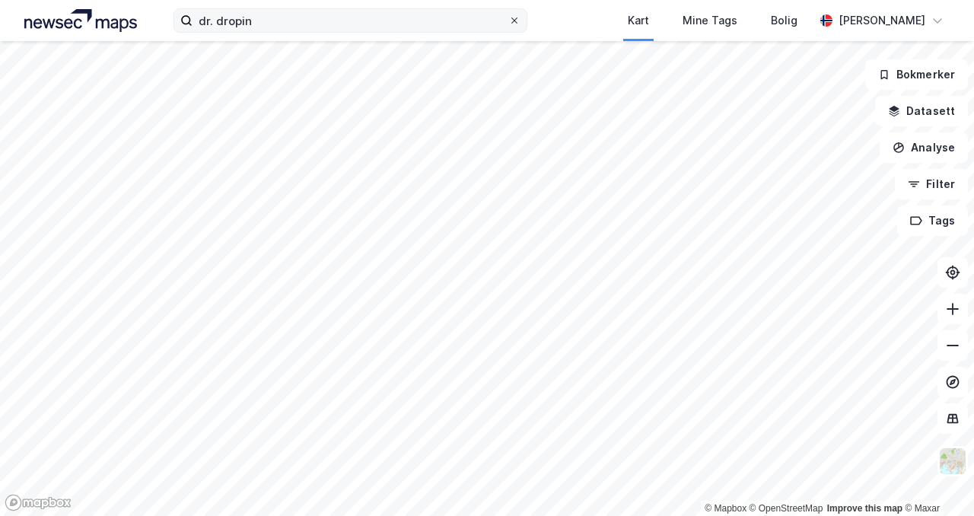
click at [519, 22] on icon at bounding box center [514, 20] width 9 height 9
click at [509, 22] on input "dr. dropin" at bounding box center [351, 20] width 316 height 23
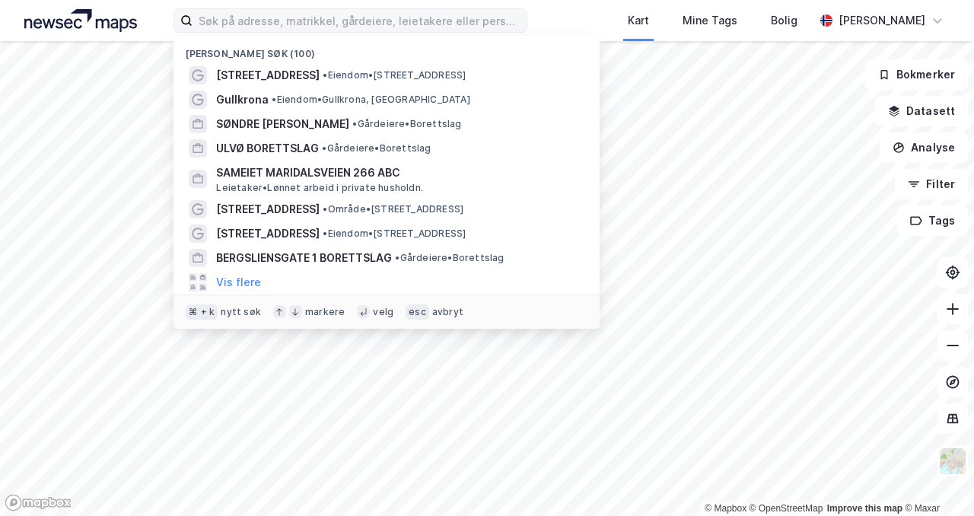
click at [567, 20] on div "Nylige søk (100) [STREET_ADDRESS] • Eiendom • [STREET_ADDRESS] • Eiendom • [GEO…" at bounding box center [487, 20] width 974 height 41
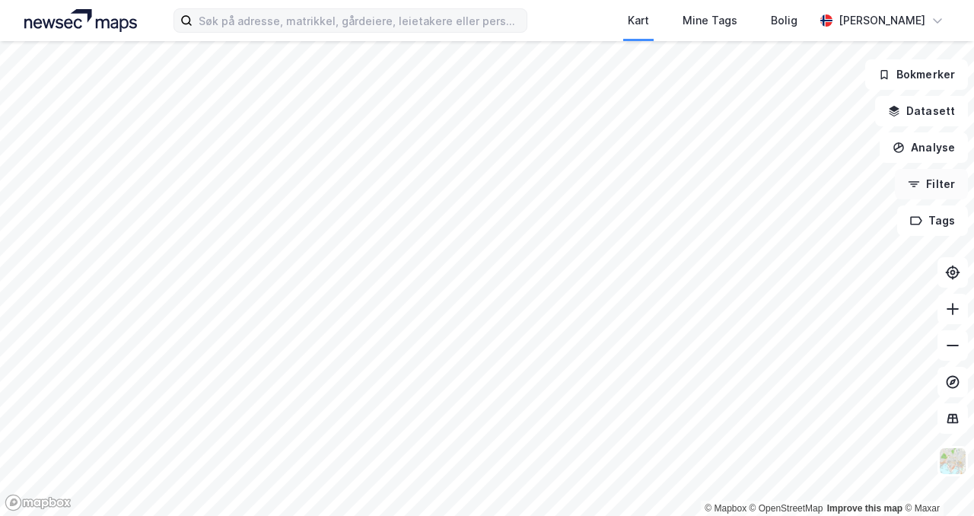
click at [938, 175] on button "Filter" at bounding box center [931, 184] width 73 height 30
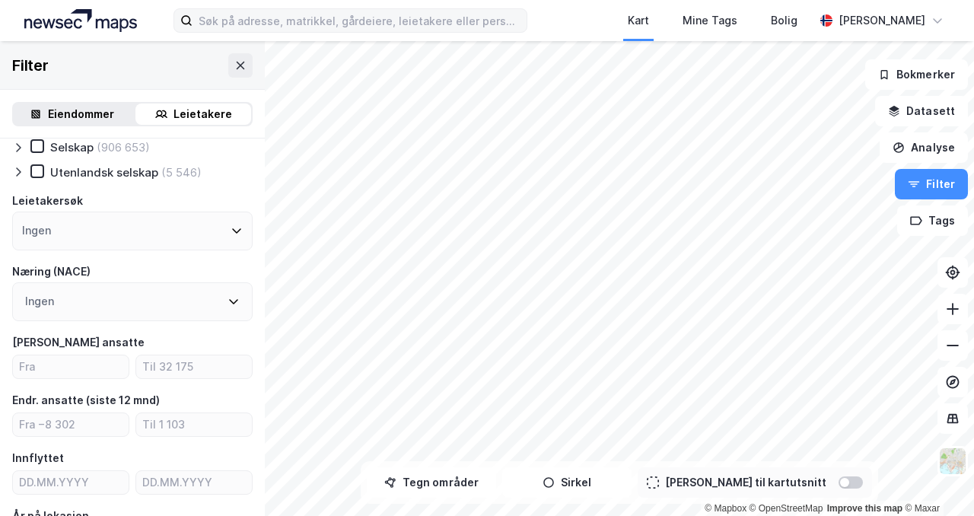
scroll to position [53, 0]
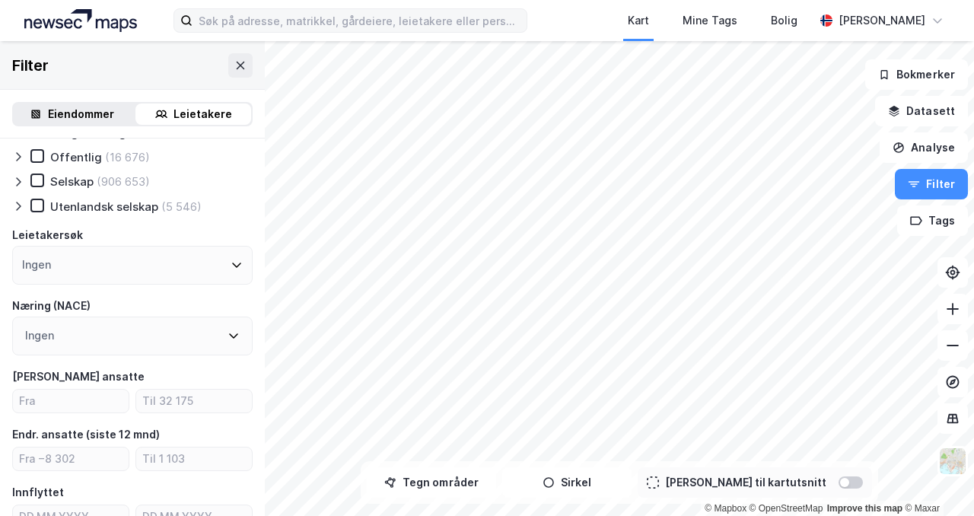
click at [95, 258] on div "Ingen" at bounding box center [132, 265] width 241 height 39
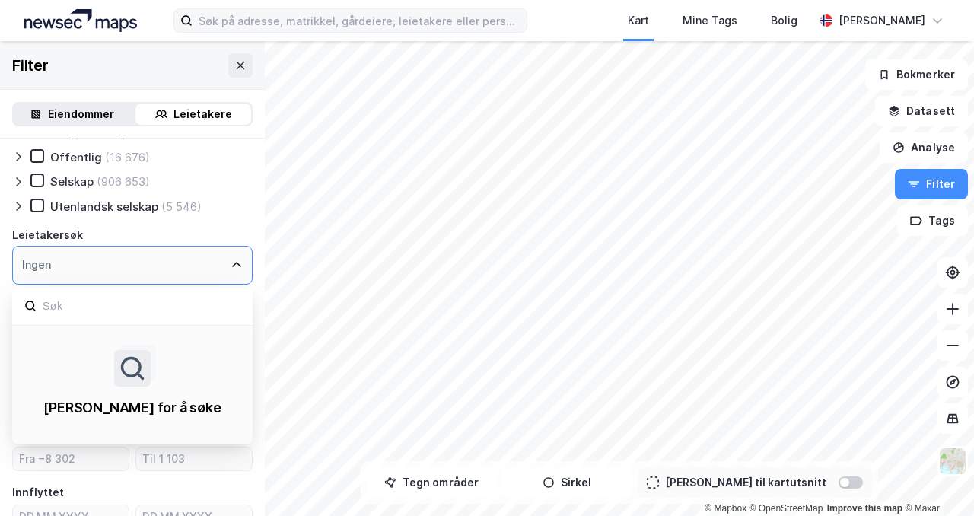
click at [95, 258] on div "Ingen" at bounding box center [132, 265] width 241 height 39
click at [232, 261] on icon at bounding box center [237, 265] width 12 height 12
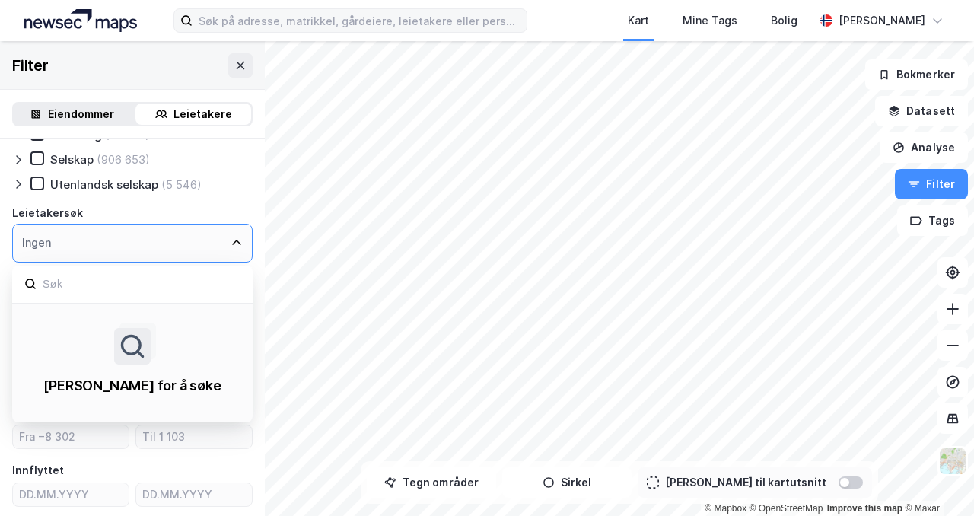
click at [234, 239] on icon at bounding box center [237, 243] width 12 height 12
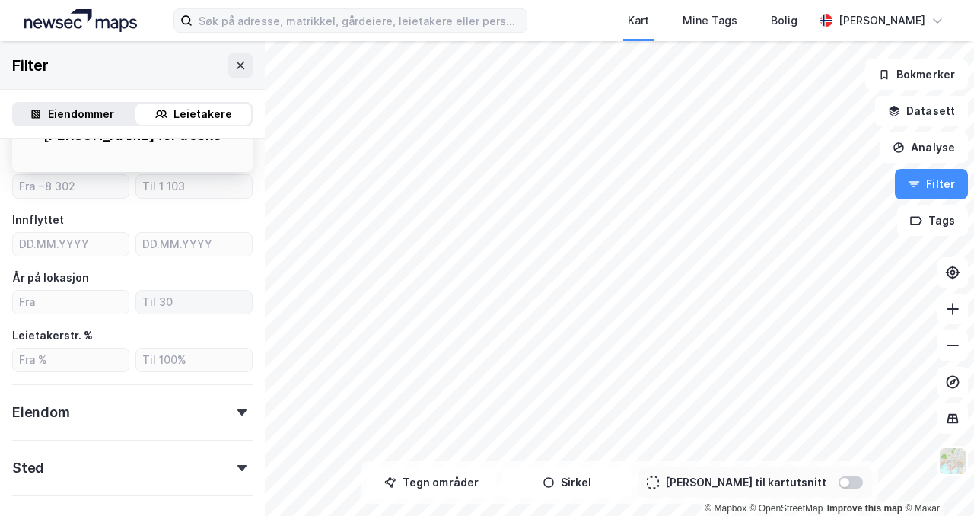
scroll to position [327, 0]
click at [240, 403] on div "Eiendom" at bounding box center [132, 405] width 241 height 43
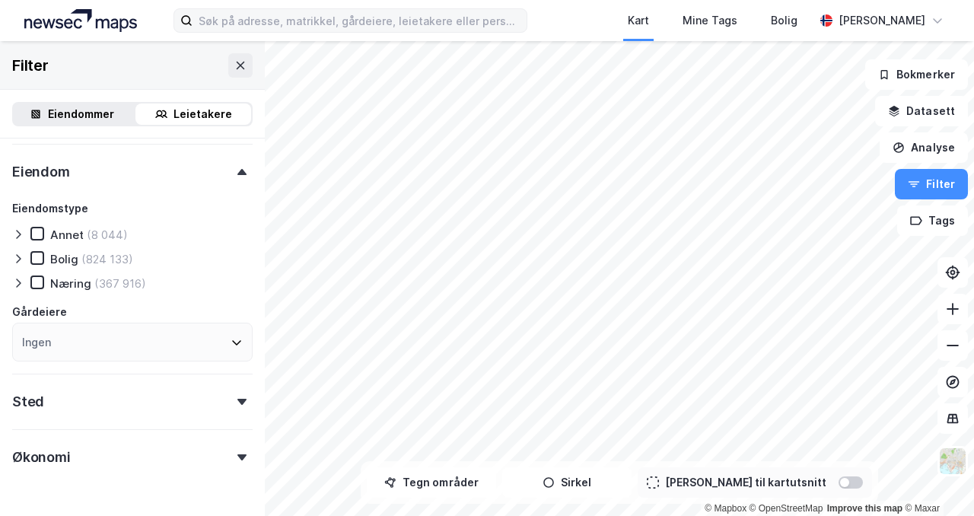
scroll to position [611, 0]
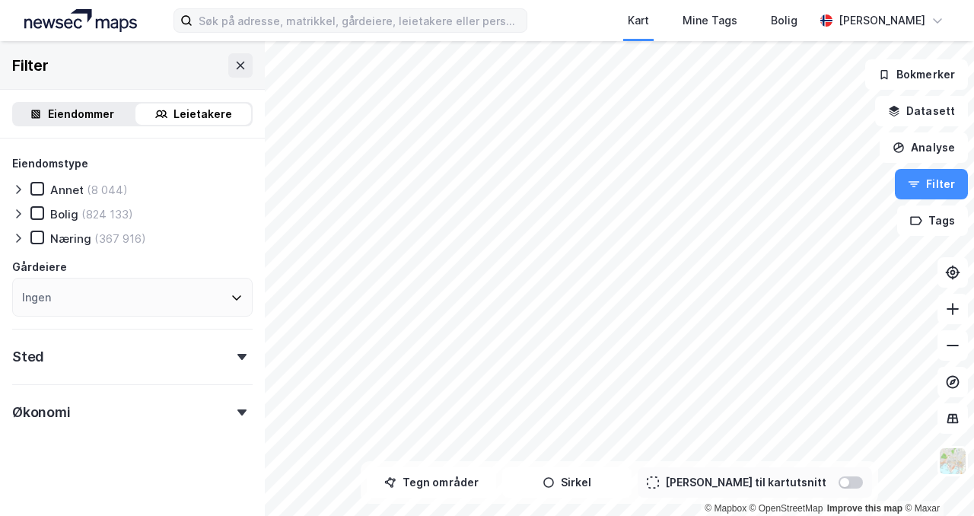
click at [139, 349] on div "Sted" at bounding box center [132, 350] width 241 height 43
click at [91, 424] on div "Ingen" at bounding box center [132, 423] width 241 height 39
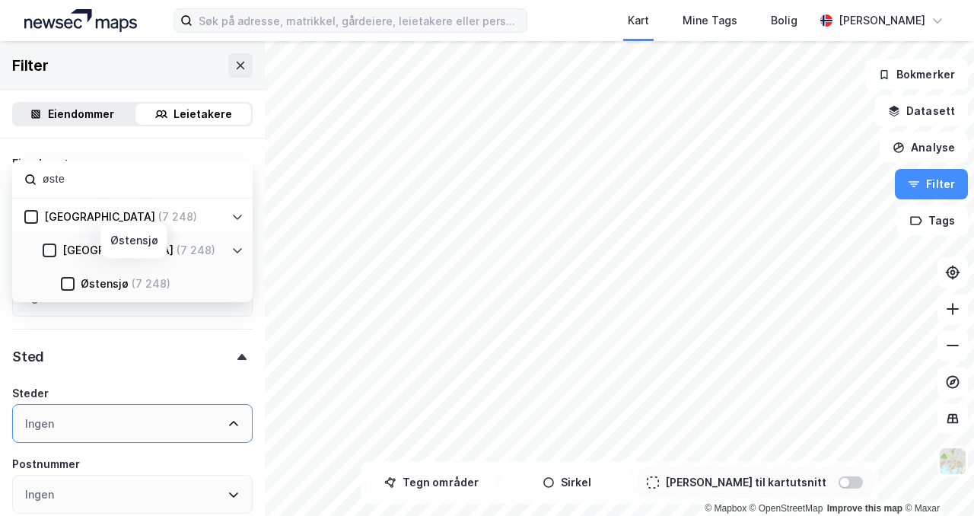
type input "øste"
click at [75, 286] on div "Østensjø (7 248)" at bounding box center [159, 284] width 169 height 18
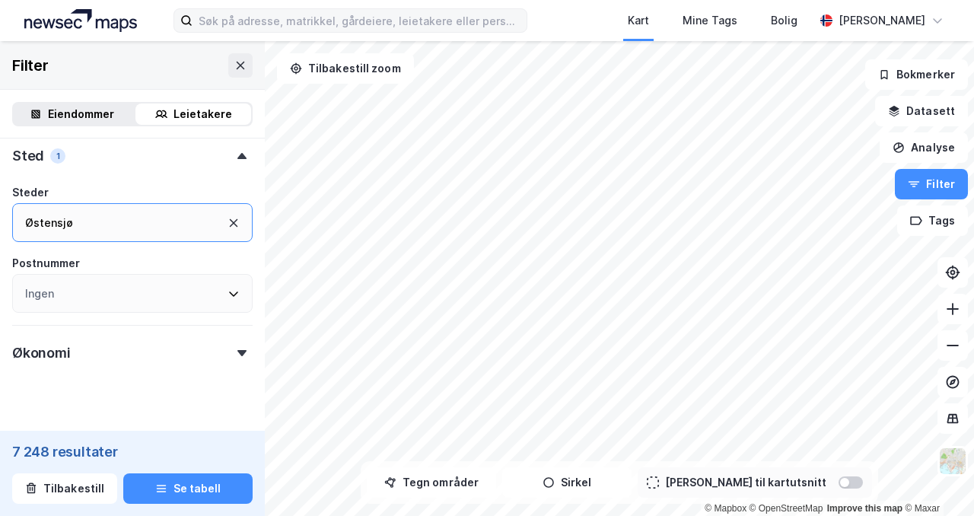
scroll to position [824, 0]
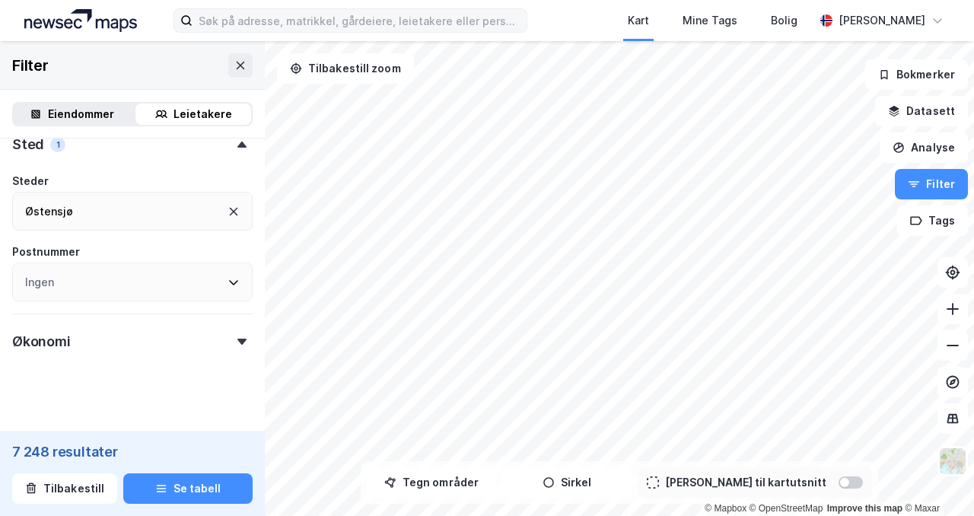
click at [186, 326] on div "Økonomi" at bounding box center [132, 335] width 241 height 43
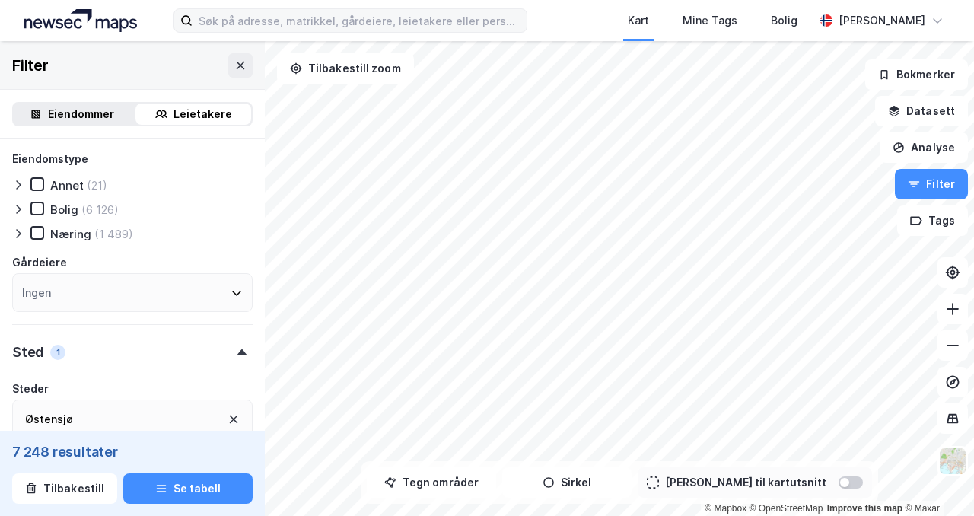
scroll to position [560, 0]
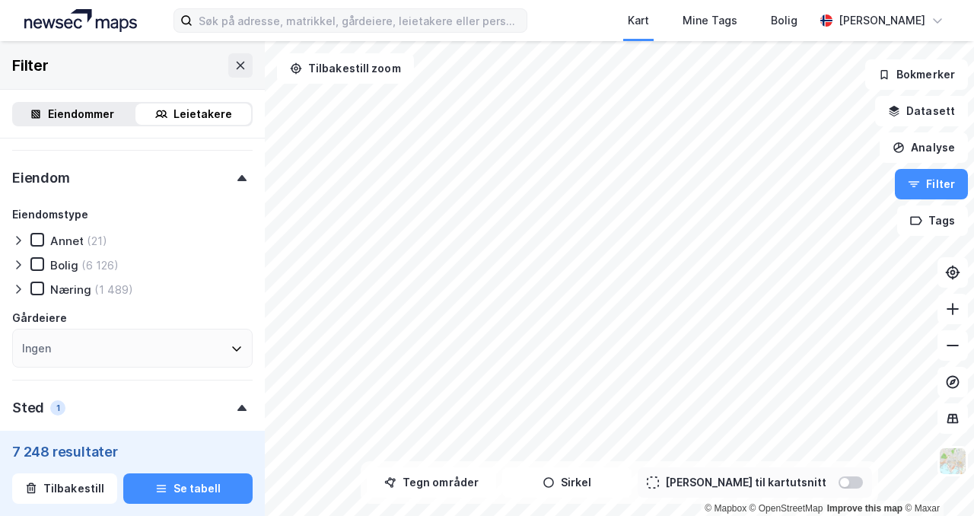
click at [154, 344] on div "Ingen" at bounding box center [132, 348] width 241 height 39
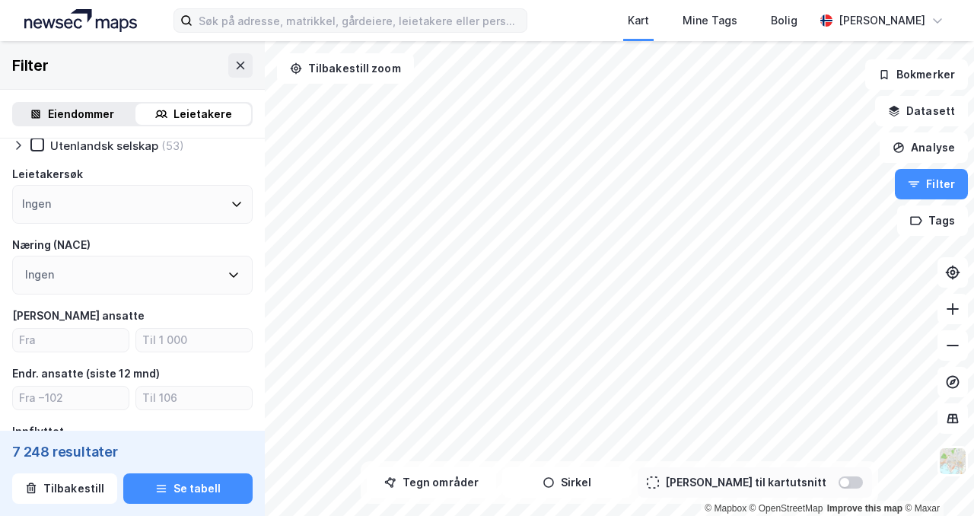
scroll to position [77, 0]
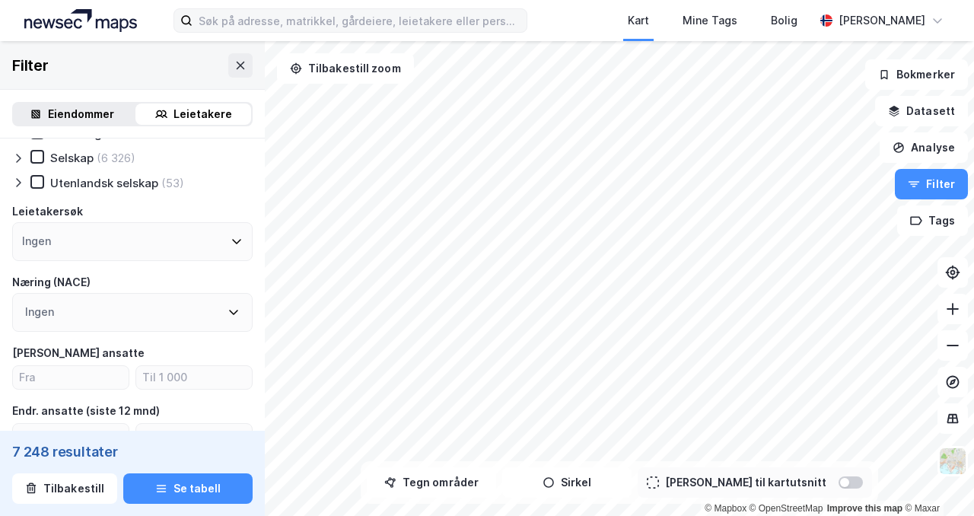
click at [181, 253] on div "Ingen" at bounding box center [132, 241] width 241 height 39
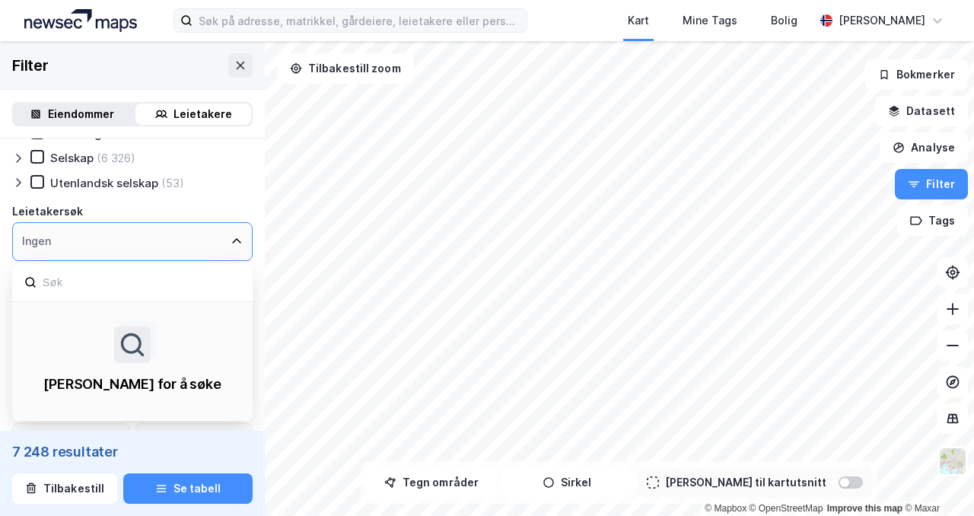
click at [183, 242] on div "Ingen" at bounding box center [132, 241] width 241 height 39
click at [138, 237] on div "Ingen" at bounding box center [132, 241] width 241 height 39
click at [126, 338] on icon at bounding box center [132, 344] width 27 height 27
click at [112, 240] on div "Ingen" at bounding box center [132, 241] width 241 height 39
click at [104, 294] on div at bounding box center [132, 283] width 241 height 38
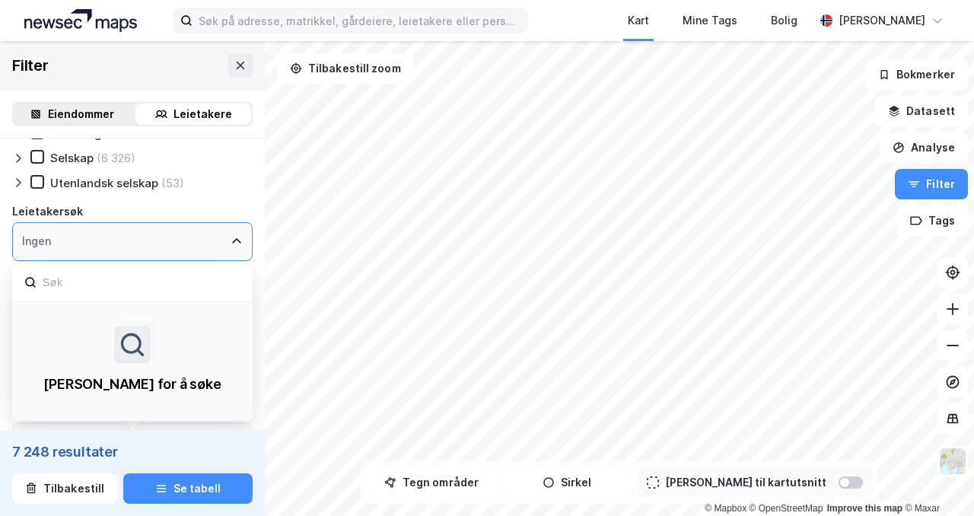
click at [106, 289] on input at bounding box center [140, 283] width 199 height 21
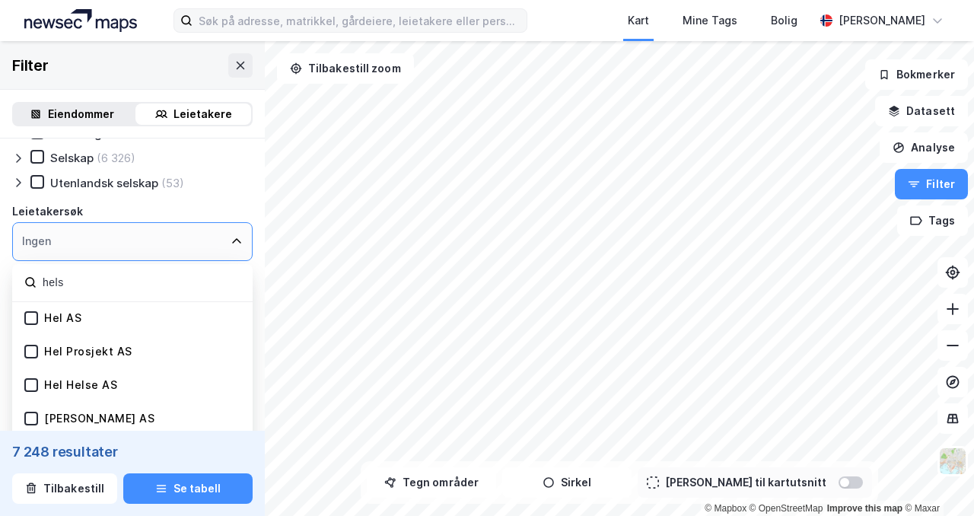
type input "helse"
drag, startPoint x: 100, startPoint y: 274, endPoint x: 0, endPoint y: 284, distance: 101.0
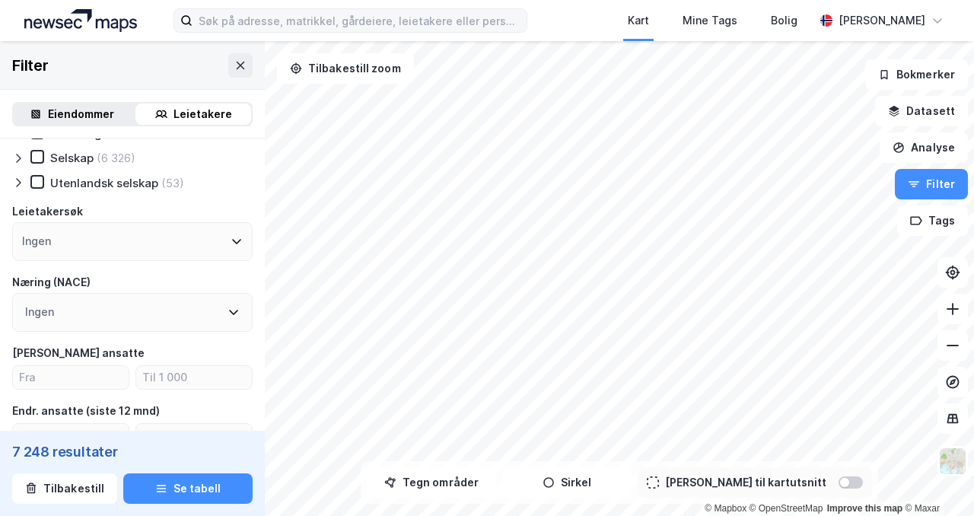
click at [163, 316] on div "Ingen" at bounding box center [132, 312] width 241 height 39
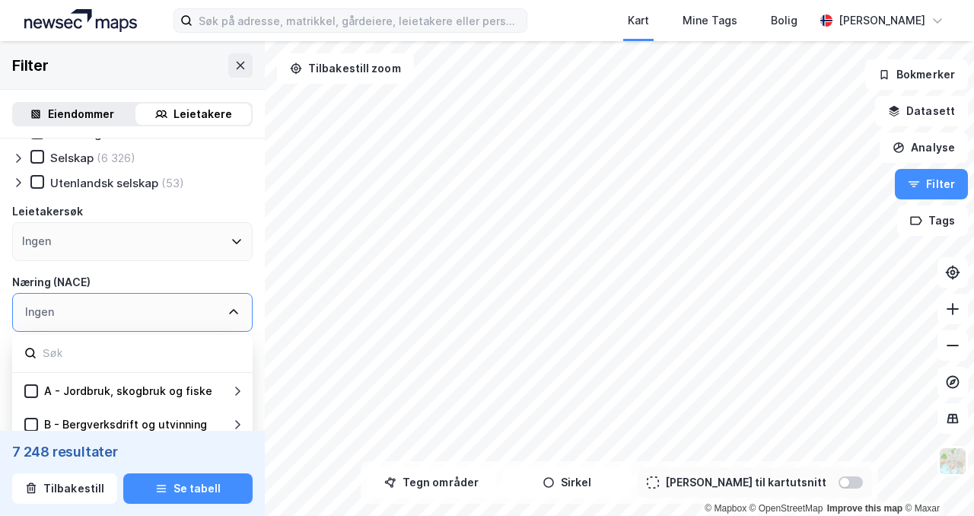
click at [163, 316] on div "Ingen" at bounding box center [132, 312] width 241 height 39
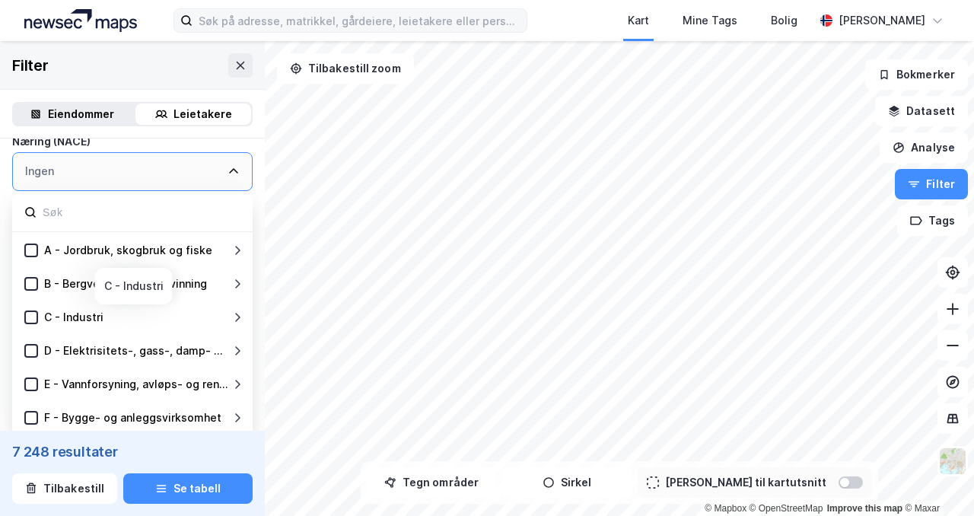
scroll to position [205, 0]
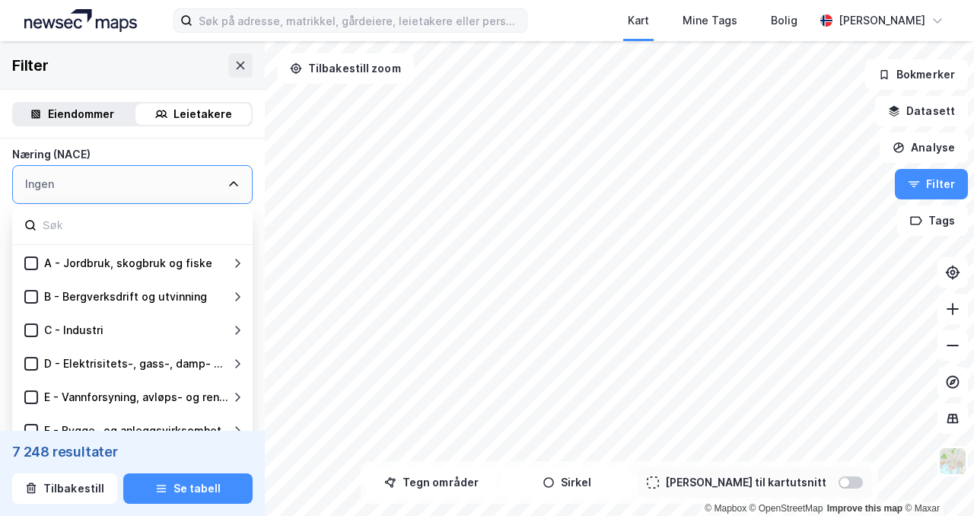
click at [148, 180] on div "Ingen" at bounding box center [132, 184] width 241 height 39
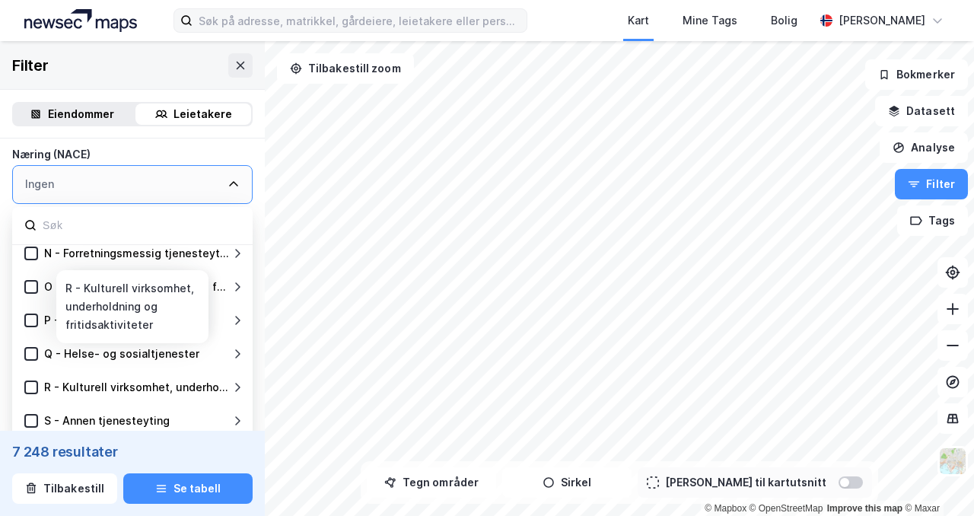
scroll to position [464, 0]
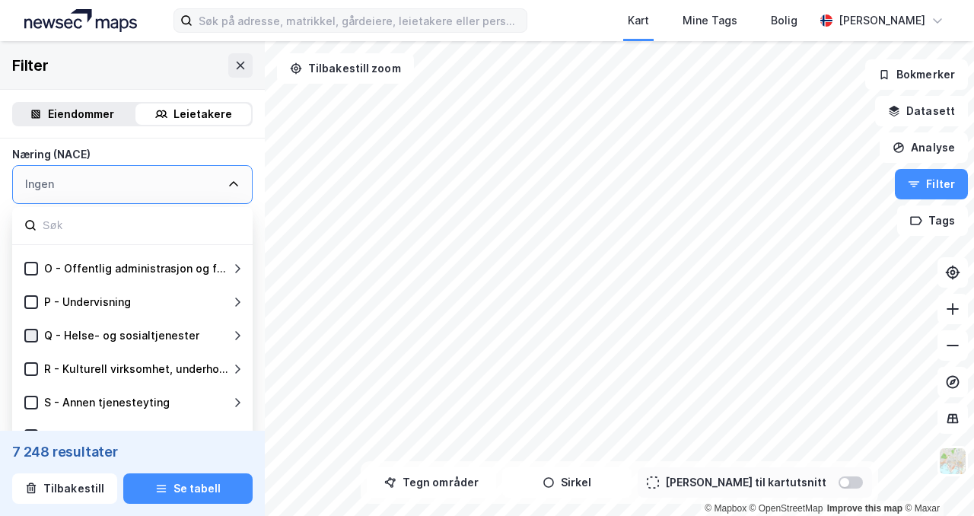
click at [31, 336] on icon at bounding box center [31, 335] width 8 height 5
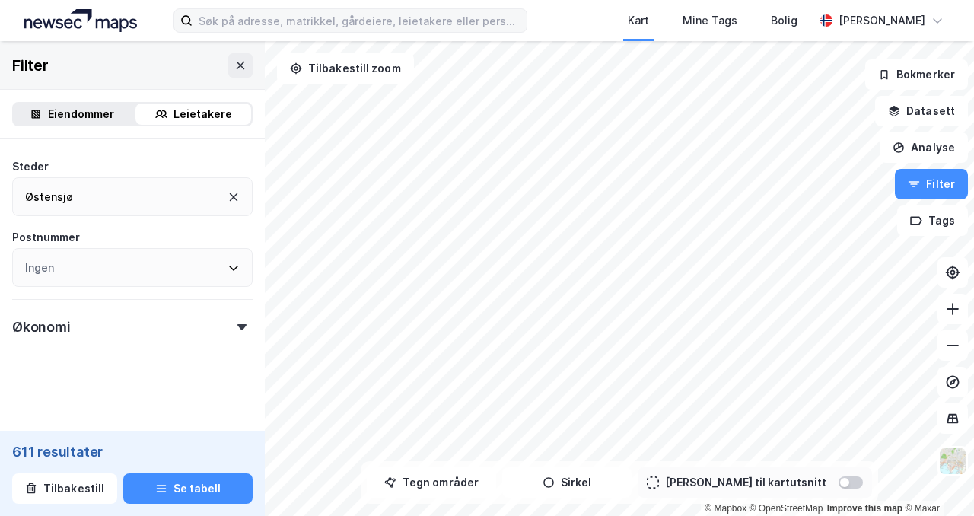
scroll to position [833, 0]
click at [217, 268] on div "Ingen" at bounding box center [132, 273] width 241 height 39
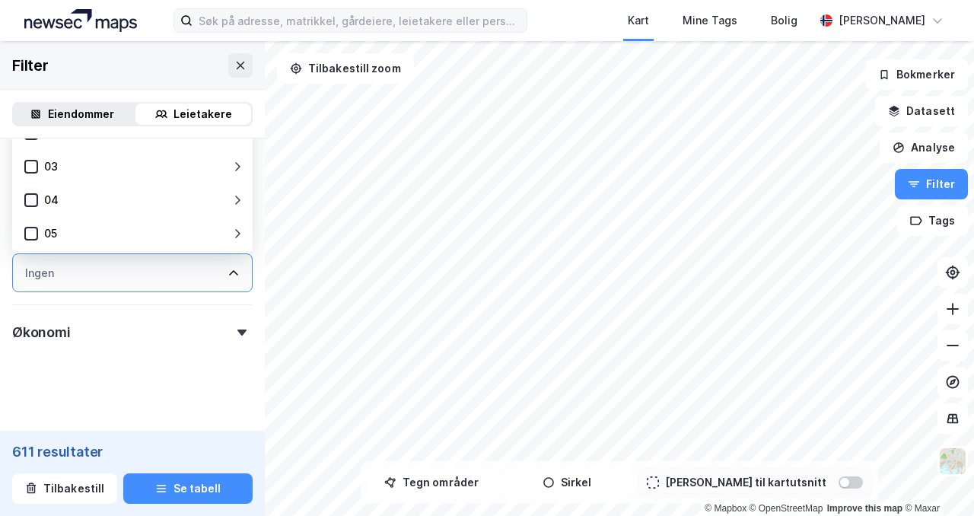
scroll to position [583, 0]
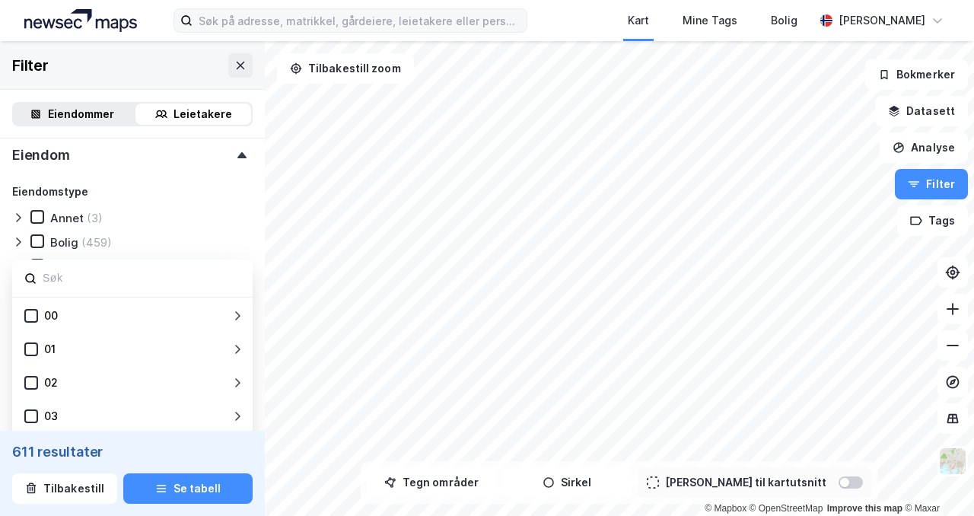
click at [208, 274] on input at bounding box center [140, 278] width 199 height 21
click at [196, 158] on div "Eiendom" at bounding box center [132, 148] width 241 height 43
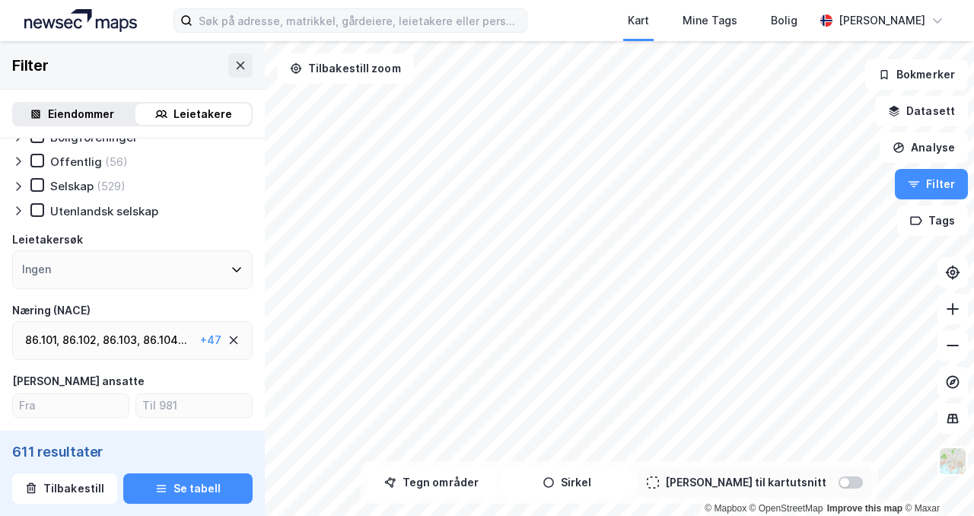
scroll to position [0, 0]
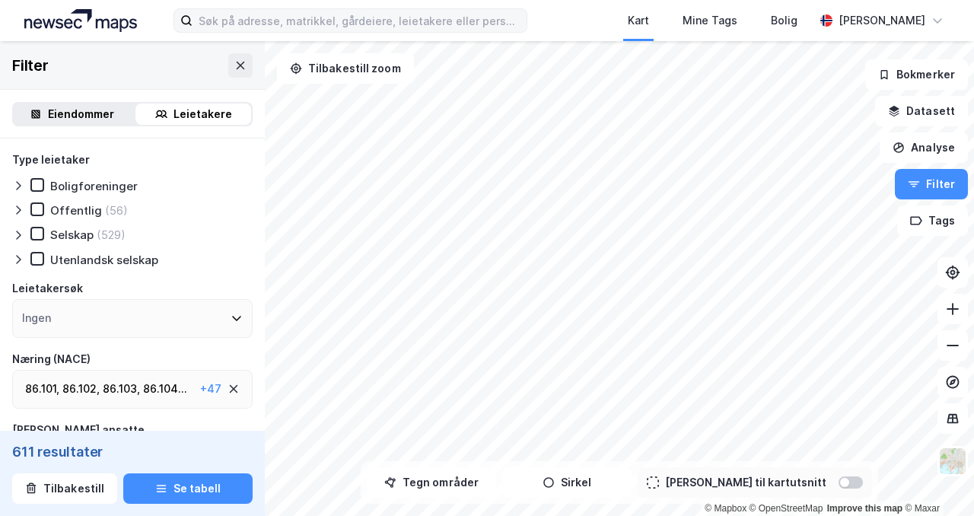
click at [164, 317] on div "Ingen" at bounding box center [132, 318] width 241 height 39
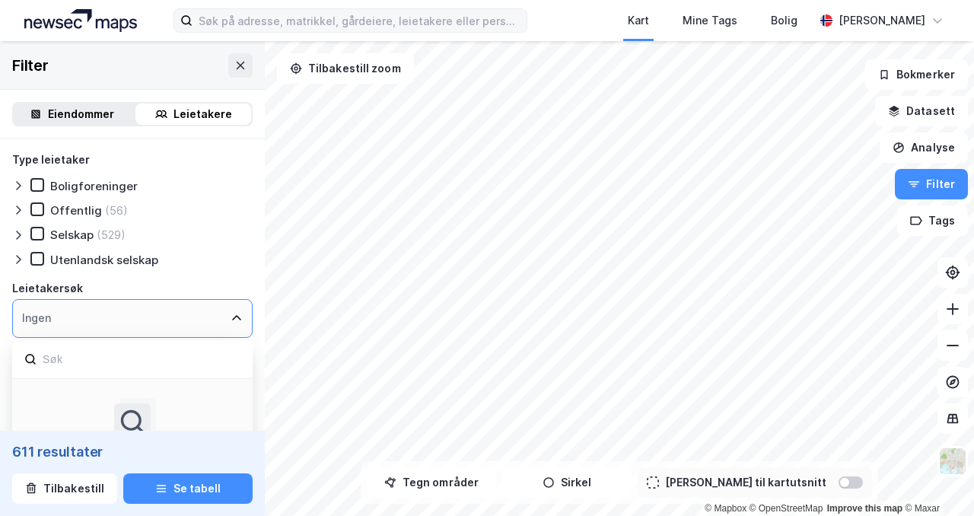
click at [164, 317] on div "Ingen" at bounding box center [132, 318] width 241 height 39
click at [234, 323] on icon at bounding box center [237, 318] width 12 height 12
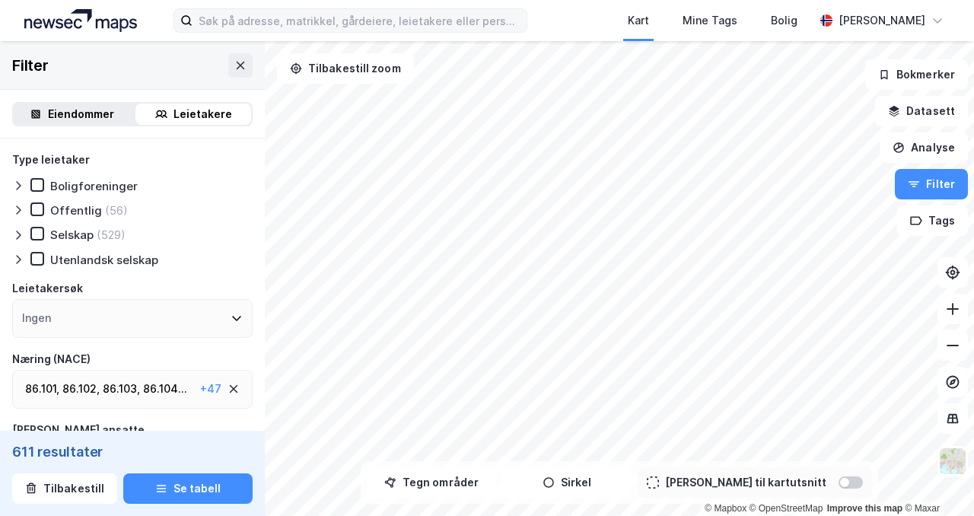
click at [23, 231] on icon at bounding box center [18, 235] width 12 height 12
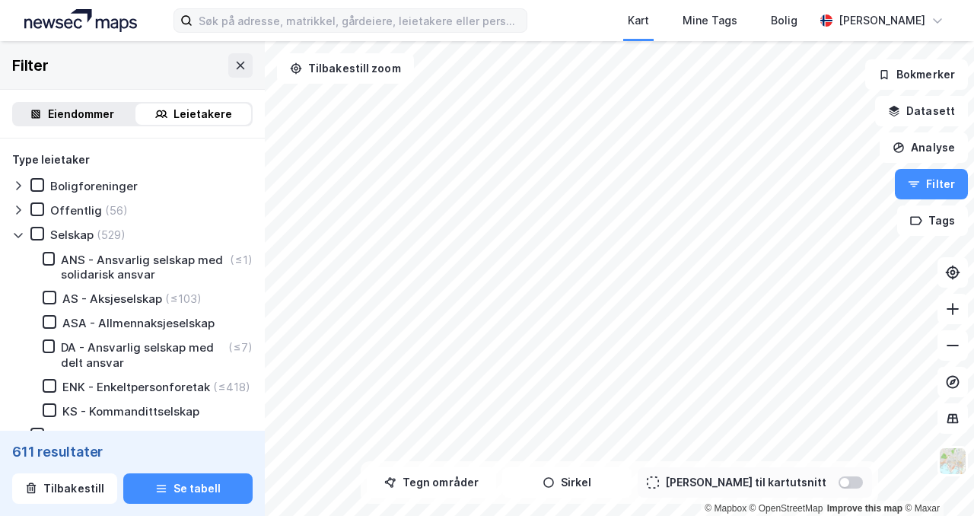
click at [23, 231] on icon at bounding box center [18, 235] width 12 height 12
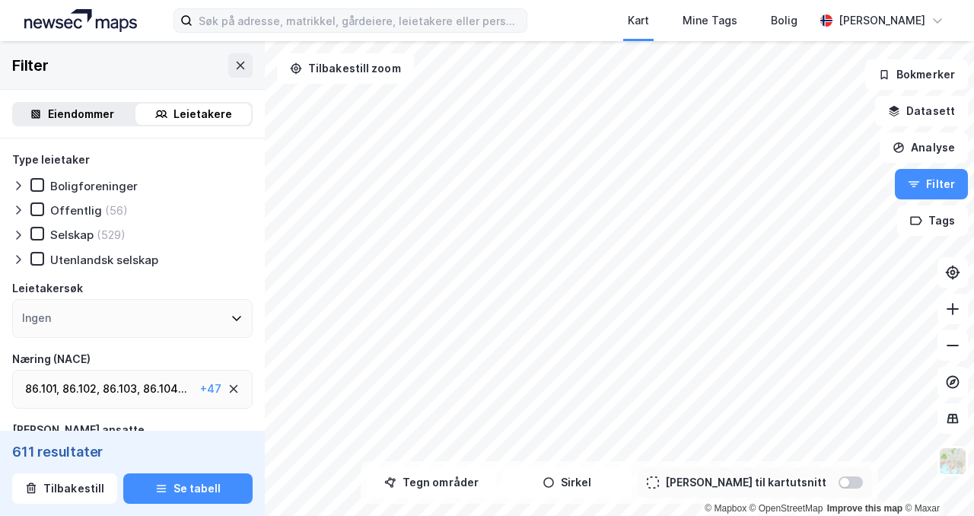
click at [88, 116] on div "Eiendommer" at bounding box center [81, 114] width 66 height 18
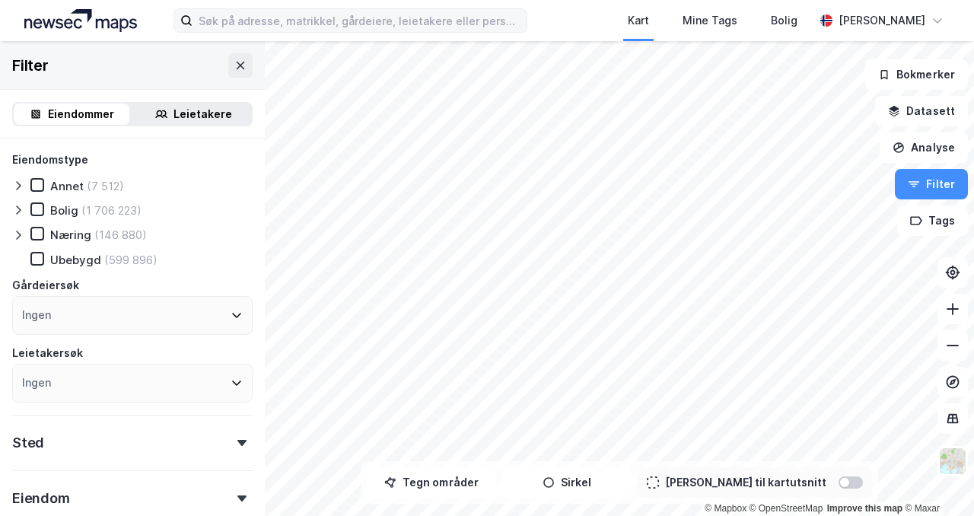
click at [161, 120] on div "Leietakere" at bounding box center [194, 114] width 116 height 21
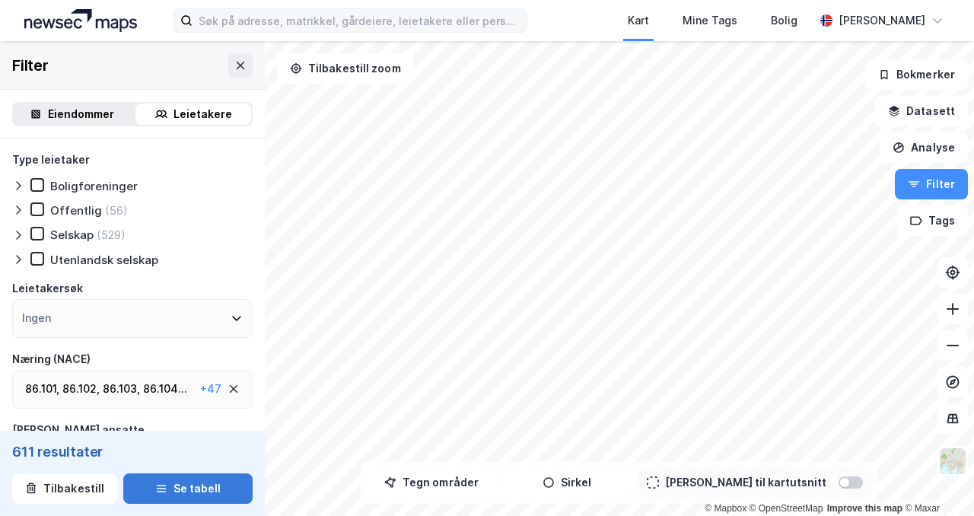
click at [175, 484] on button "Se tabell" at bounding box center [187, 489] width 129 height 30
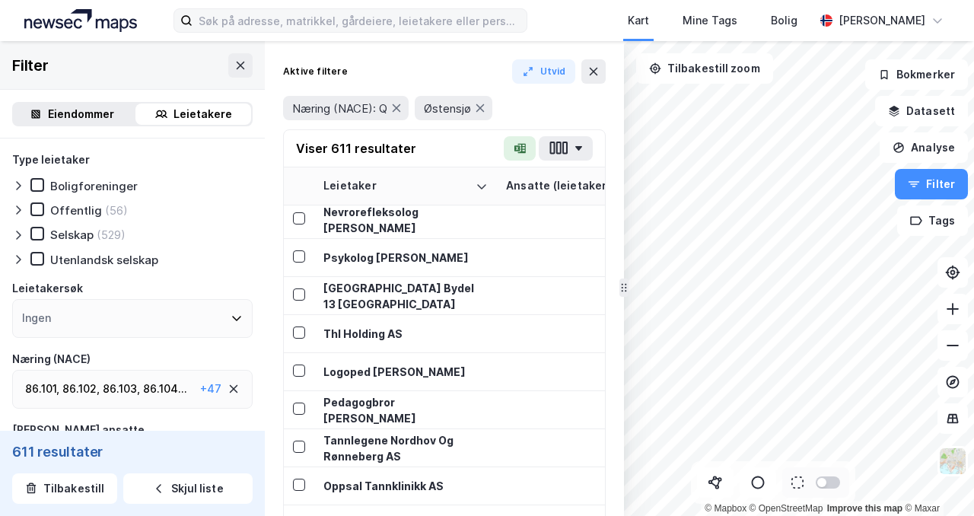
scroll to position [1251, 0]
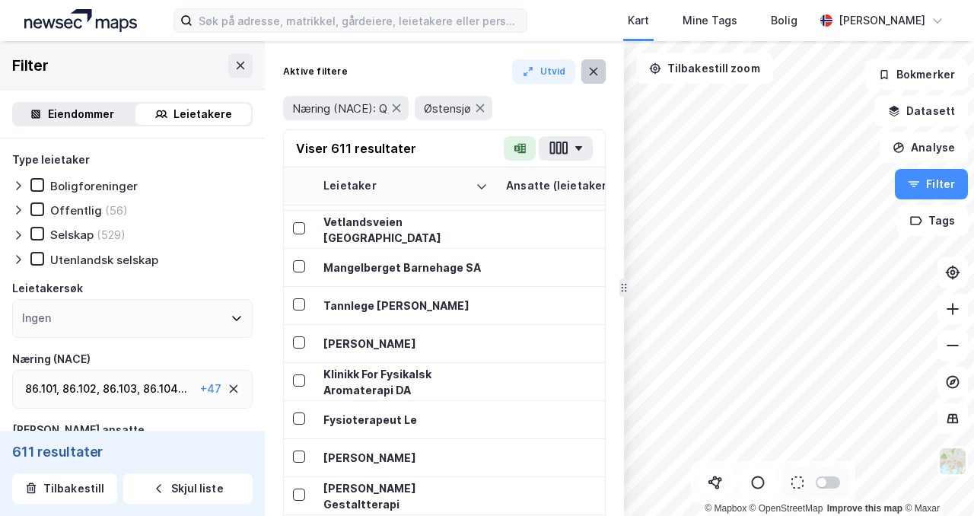
click at [585, 72] on button at bounding box center [594, 71] width 24 height 24
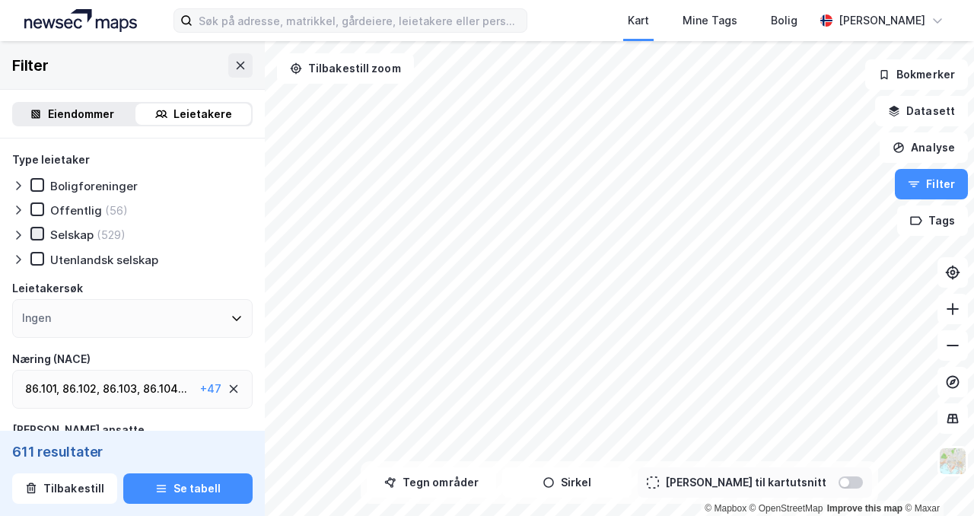
click at [36, 236] on icon at bounding box center [37, 233] width 8 height 5
click at [40, 212] on icon at bounding box center [37, 209] width 11 height 11
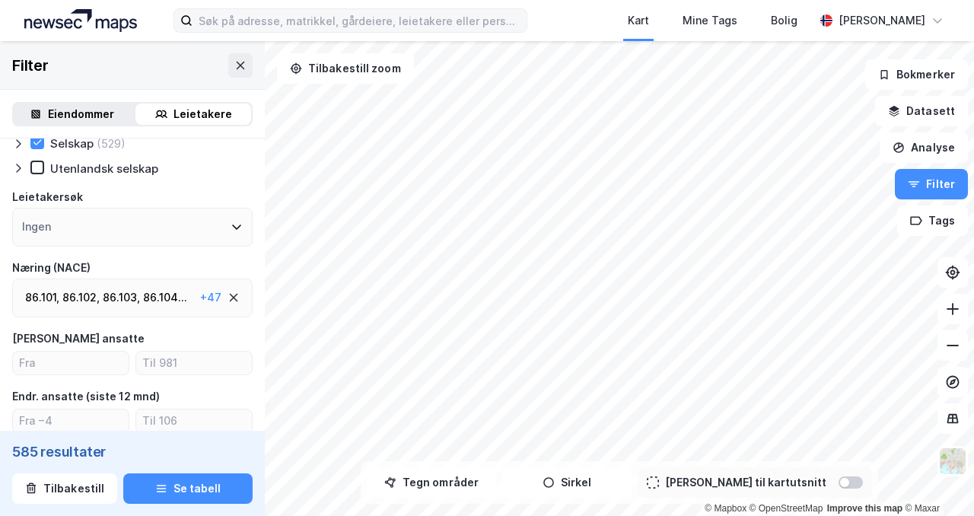
scroll to position [96, 0]
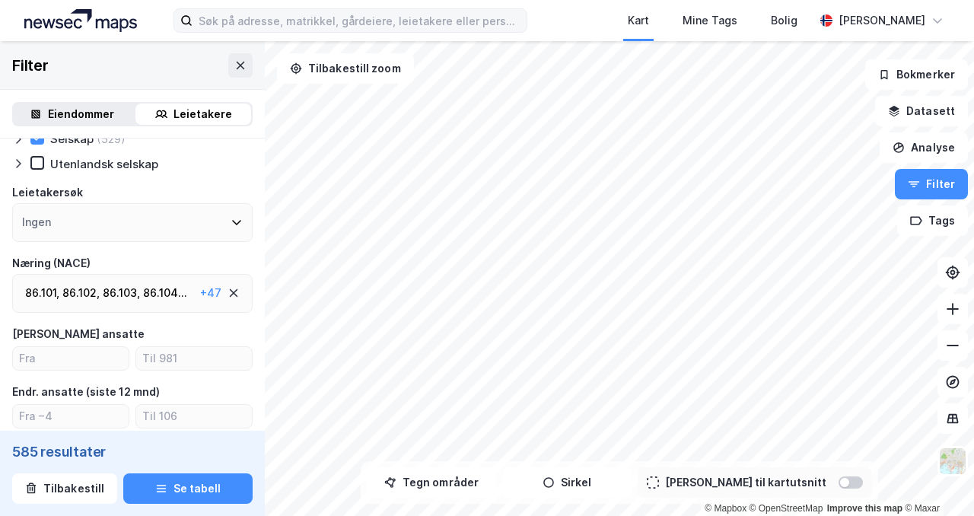
click at [88, 227] on div "Ingen" at bounding box center [132, 222] width 241 height 39
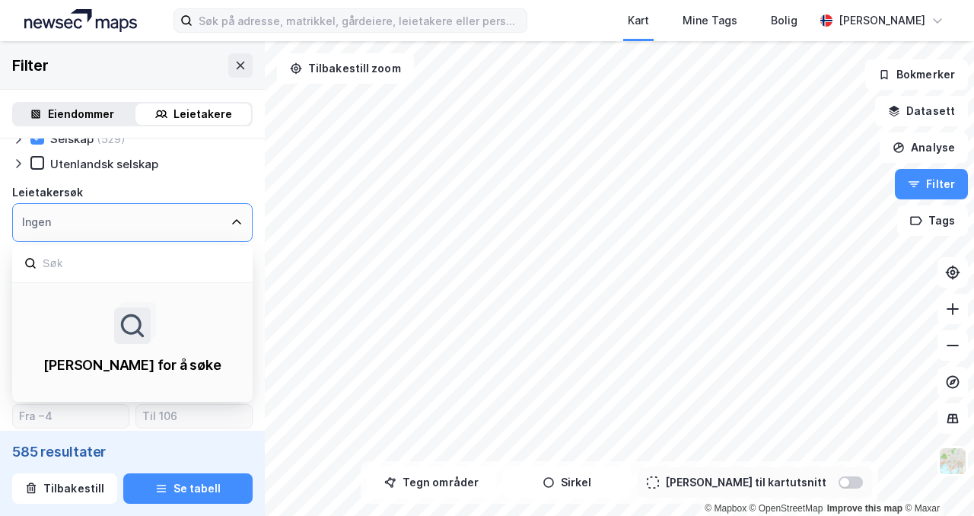
click at [93, 219] on div "Ingen" at bounding box center [132, 222] width 241 height 39
click at [236, 225] on icon at bounding box center [237, 222] width 12 height 12
click at [236, 171] on div "Utenlandsk selskap" at bounding box center [132, 163] width 241 height 15
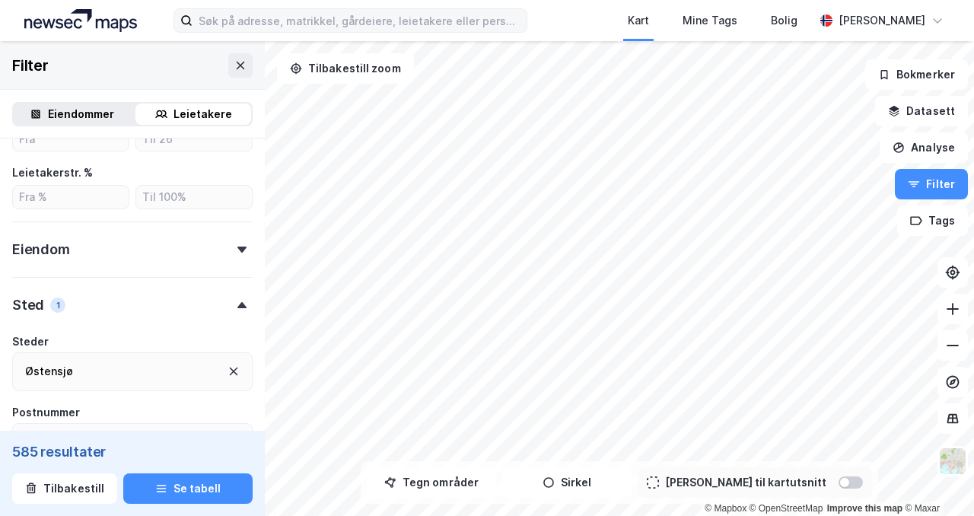
scroll to position [503, 0]
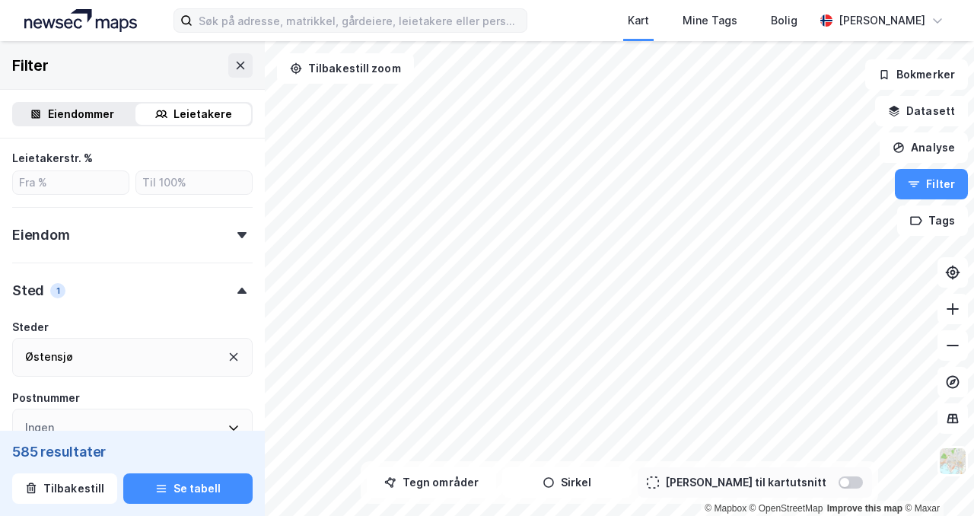
click at [241, 243] on div "Eiendom" at bounding box center [132, 228] width 241 height 43
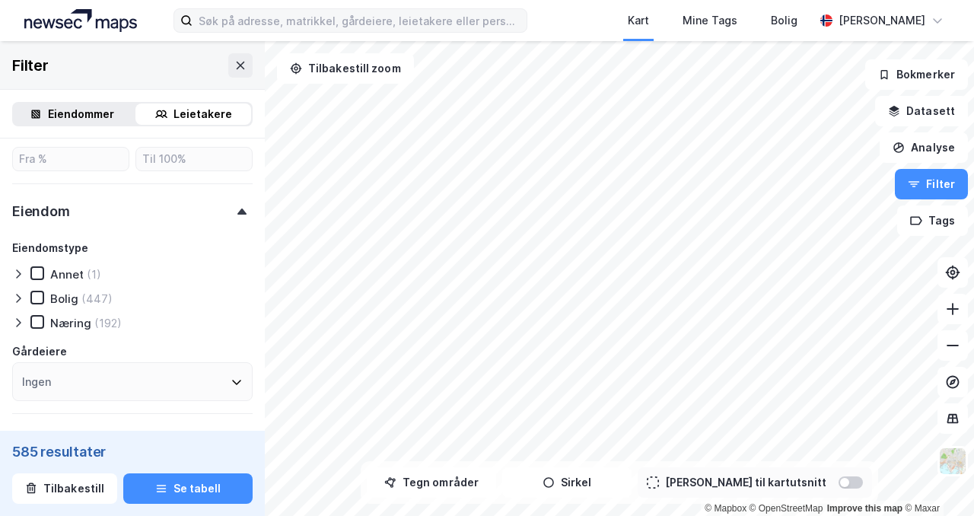
scroll to position [530, 0]
click at [37, 317] on icon at bounding box center [37, 319] width 11 height 11
click at [40, 273] on icon at bounding box center [37, 270] width 11 height 11
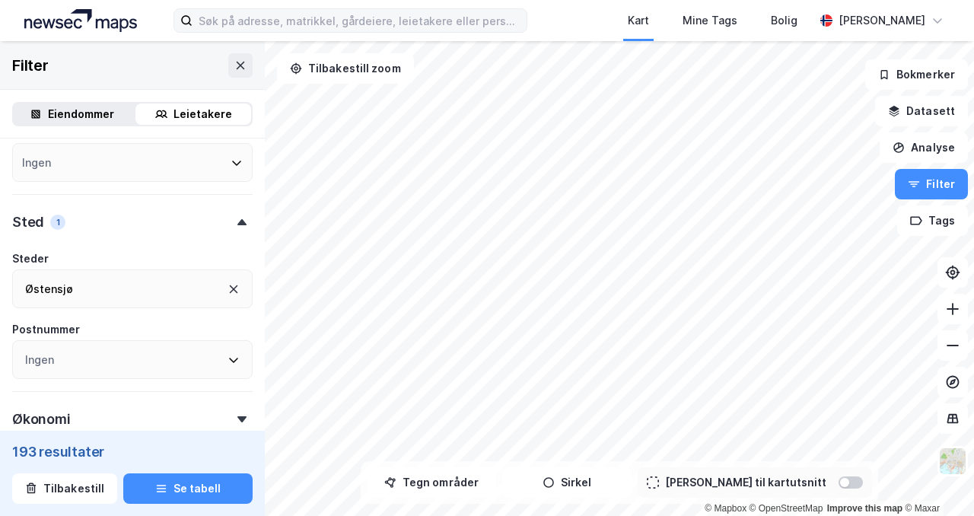
scroll to position [750, 0]
click at [238, 215] on icon at bounding box center [242, 218] width 9 height 6
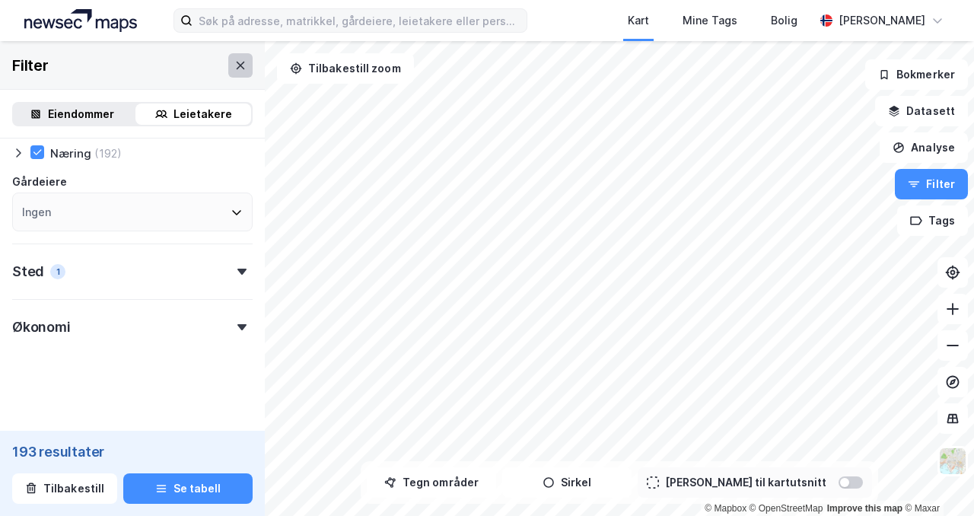
click at [238, 65] on icon at bounding box center [240, 65] width 12 height 12
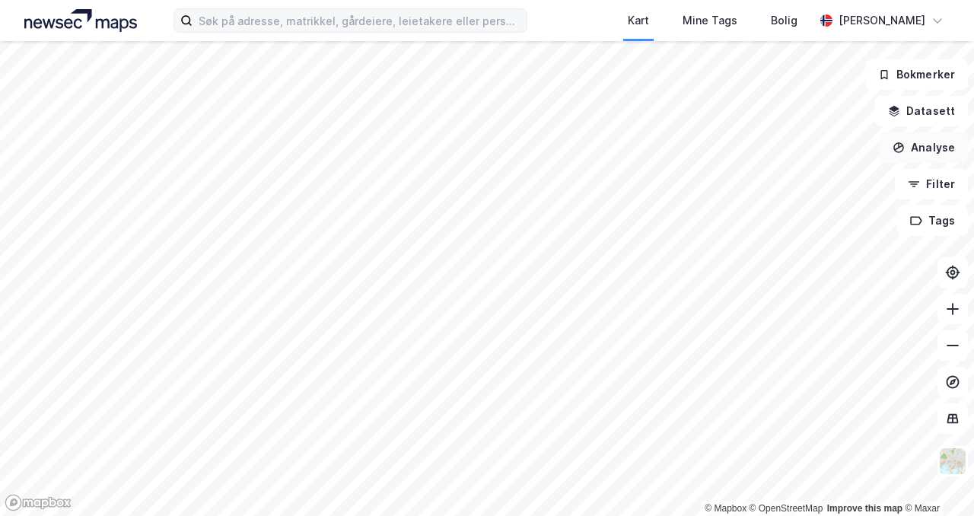
click at [933, 153] on button "Analyse" at bounding box center [924, 147] width 88 height 30
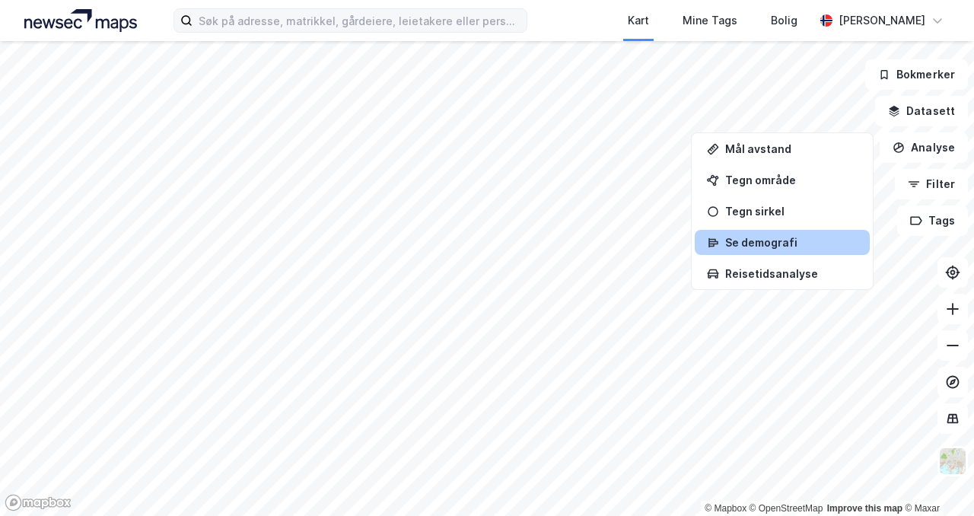
click at [777, 245] on div "Se demografi" at bounding box center [791, 242] width 132 height 13
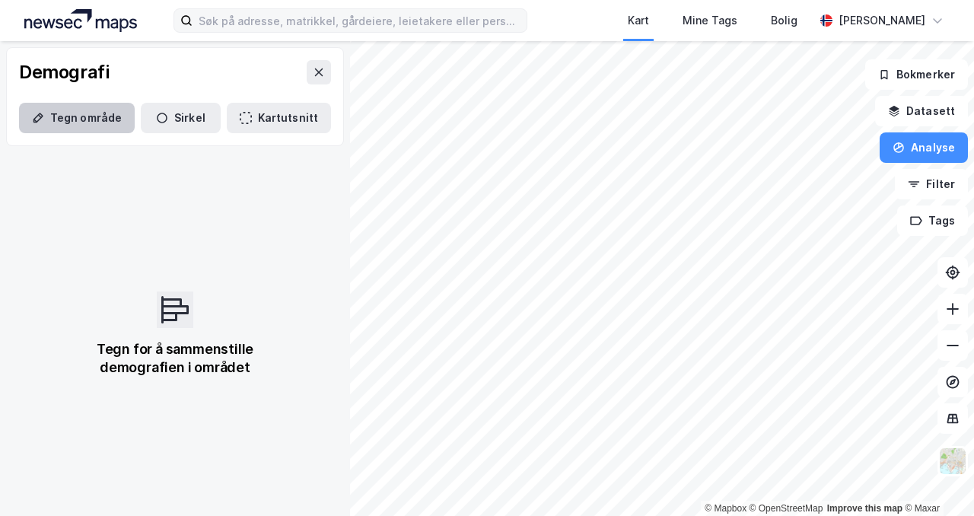
click at [92, 120] on button "Tegn område" at bounding box center [77, 118] width 116 height 30
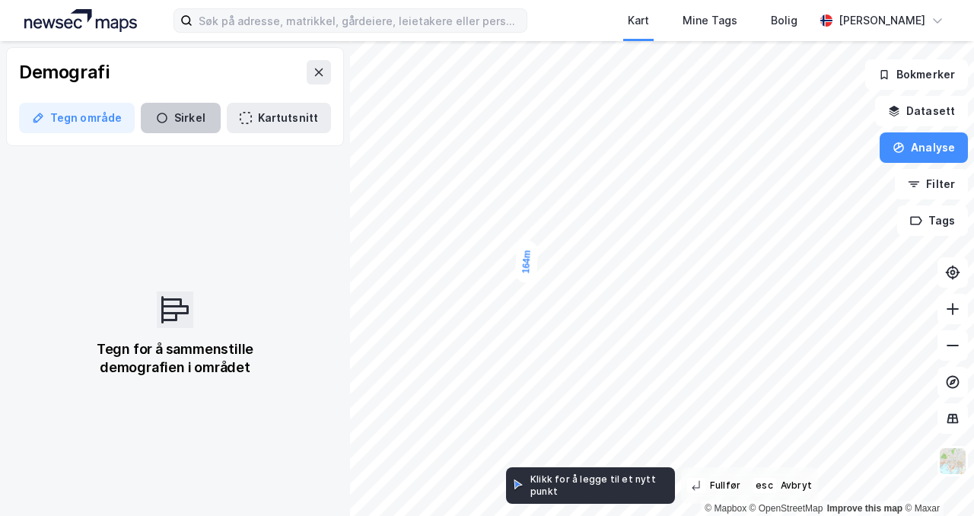
click at [187, 113] on button "Sirkel" at bounding box center [181, 118] width 80 height 30
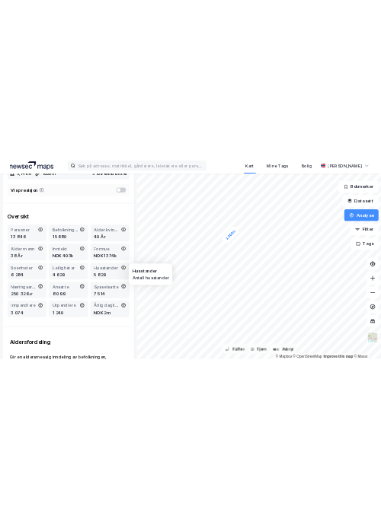
scroll to position [215, 0]
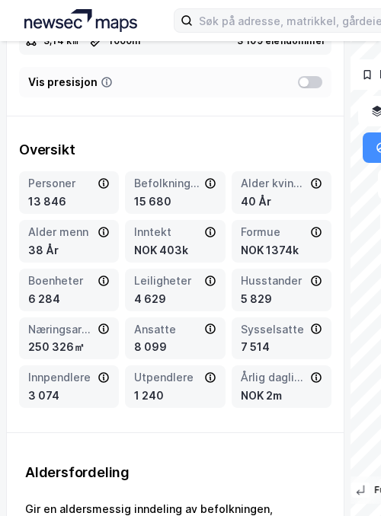
click at [281, 183] on div "Alder kvinner" at bounding box center [274, 183] width 66 height 18
click at [277, 190] on div "Alder kvinner" at bounding box center [274, 183] width 66 height 18
click at [276, 186] on div "Alder kvinner" at bounding box center [274, 183] width 66 height 18
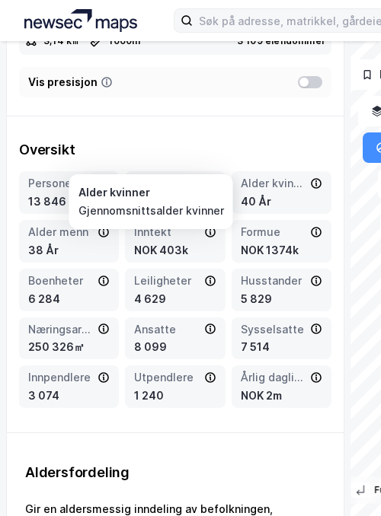
click at [268, 181] on div "Alder kvinner" at bounding box center [274, 183] width 66 height 18
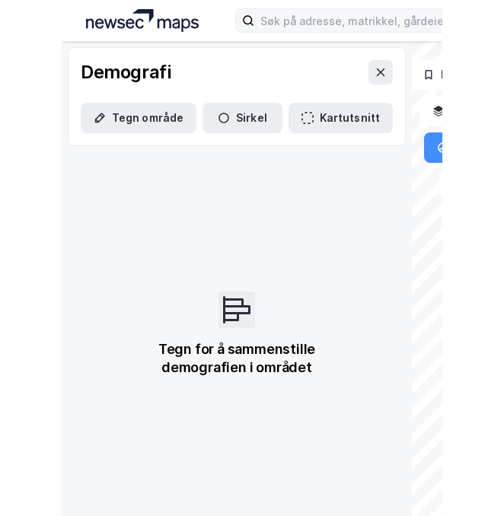
scroll to position [0, 0]
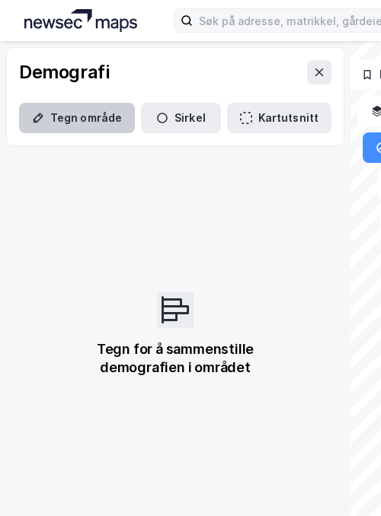
click at [67, 132] on button "Tegn område" at bounding box center [77, 118] width 116 height 30
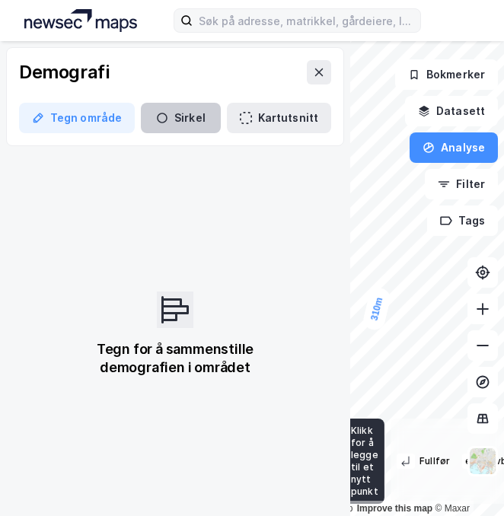
click at [181, 108] on button "Sirkel" at bounding box center [181, 118] width 80 height 30
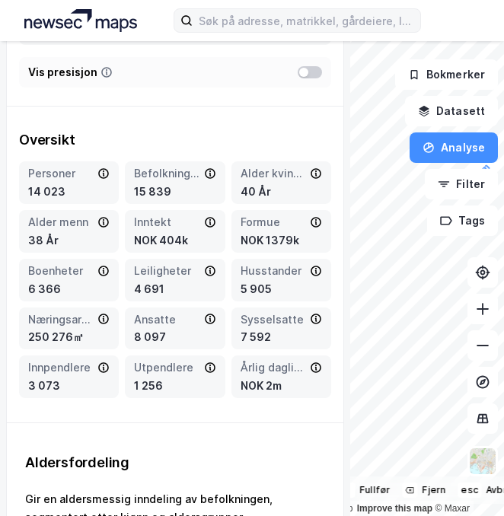
scroll to position [228, 0]
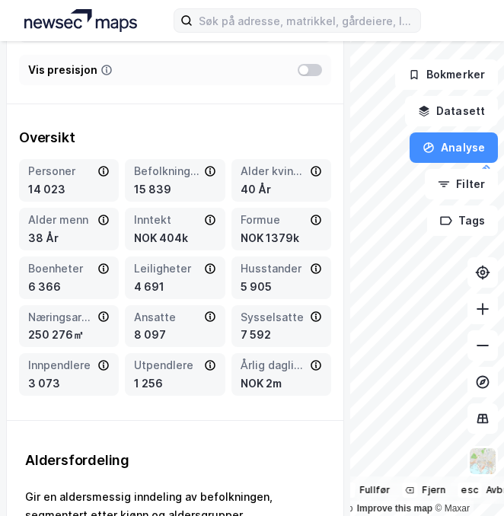
click at [263, 138] on div "1 000m © Mapbox © OpenStreetMap Improve this map © Maxar Demografi Tegn område …" at bounding box center [252, 278] width 504 height 475
